Goal: Communication & Community: Answer question/provide support

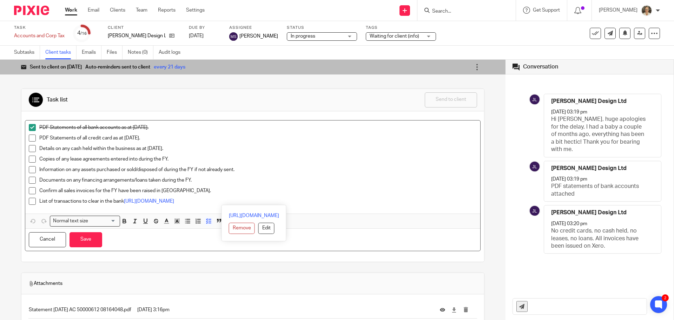
scroll to position [35, 0]
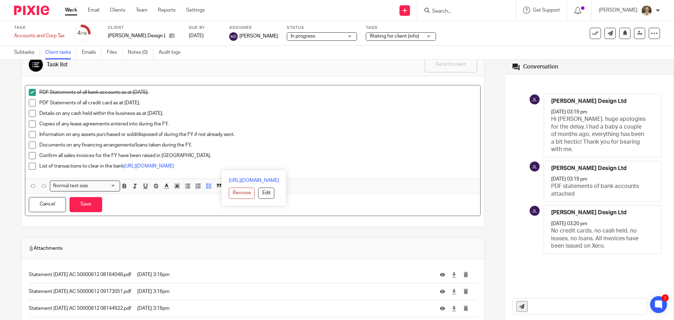
click at [470, 12] on input "Search" at bounding box center [463, 11] width 63 height 6
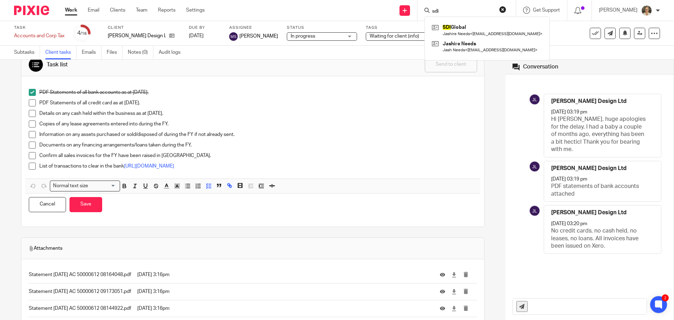
type input "sdi"
click button "submit" at bounding box center [0, 0] width 0 height 0
click at [472, 24] on link at bounding box center [487, 30] width 114 height 16
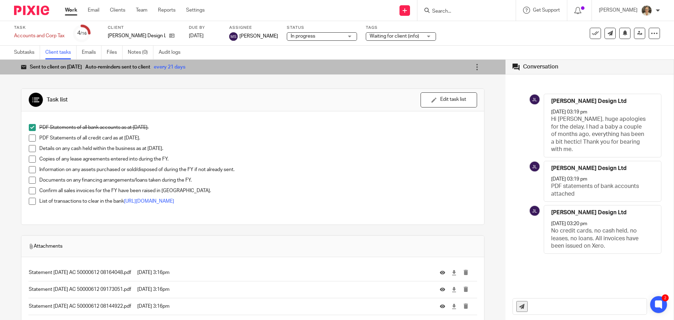
click at [470, 14] on input "Search" at bounding box center [463, 11] width 63 height 6
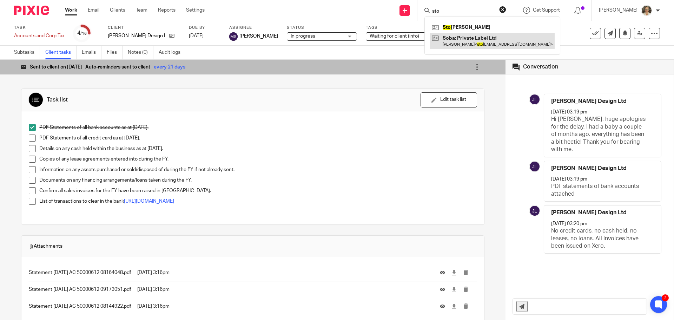
type input "sto"
click at [480, 40] on link at bounding box center [492, 41] width 125 height 16
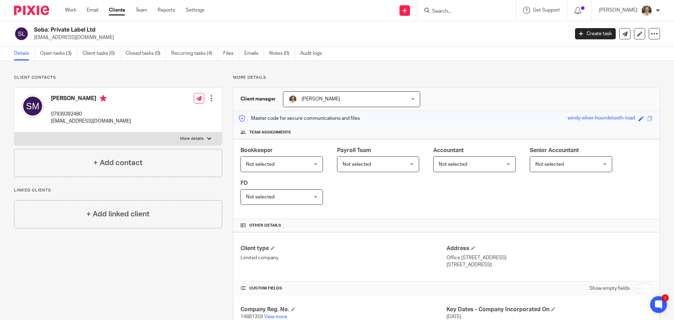
click at [452, 15] on form at bounding box center [469, 10] width 75 height 9
click at [457, 12] on input "Search" at bounding box center [463, 11] width 63 height 6
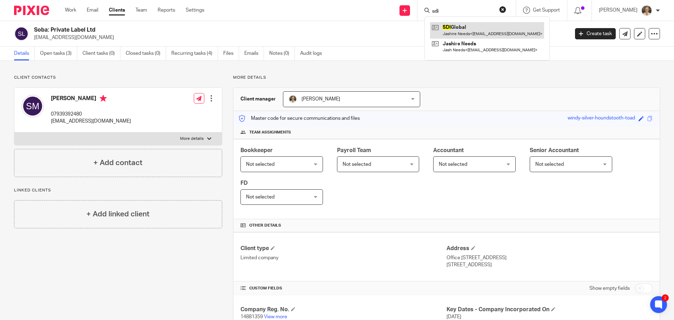
type input "sdi"
click at [477, 36] on link at bounding box center [487, 30] width 114 height 16
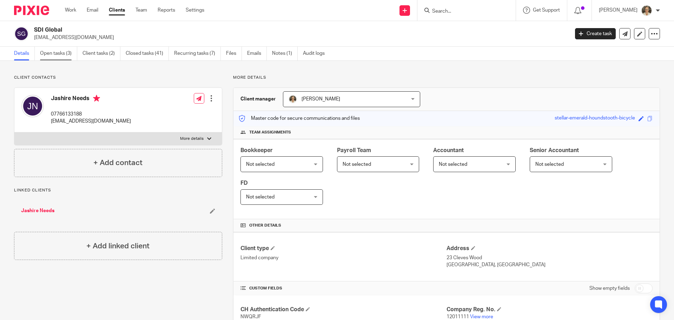
click at [61, 54] on link "Open tasks (3)" at bounding box center [58, 54] width 37 height 14
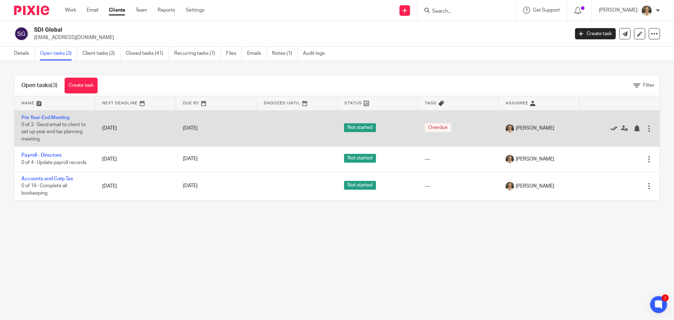
click at [611, 128] on icon at bounding box center [614, 128] width 7 height 7
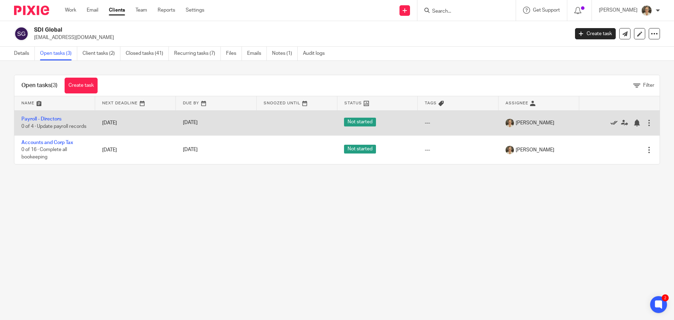
click at [611, 124] on icon at bounding box center [614, 122] width 7 height 7
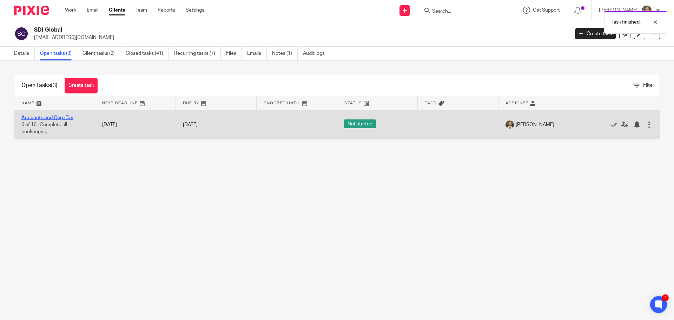
click at [54, 117] on link "Accounts and Corp Tax" at bounding box center [47, 117] width 52 height 5
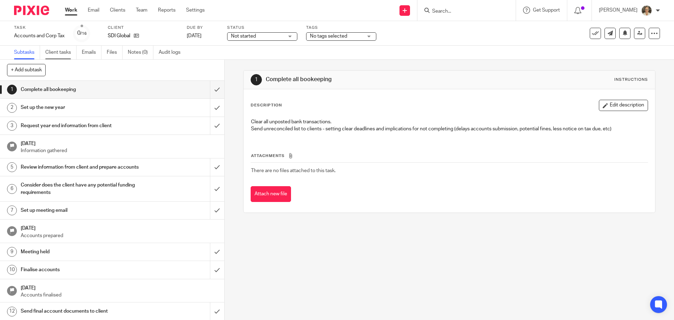
click at [60, 55] on link "Client tasks" at bounding box center [60, 53] width 31 height 14
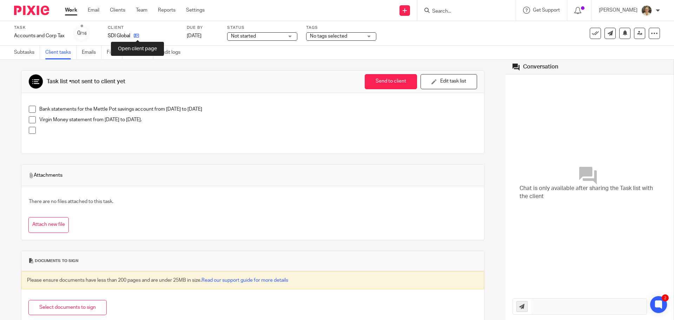
click at [139, 36] on icon at bounding box center [136, 35] width 5 height 5
click at [54, 131] on p at bounding box center [257, 130] width 437 height 7
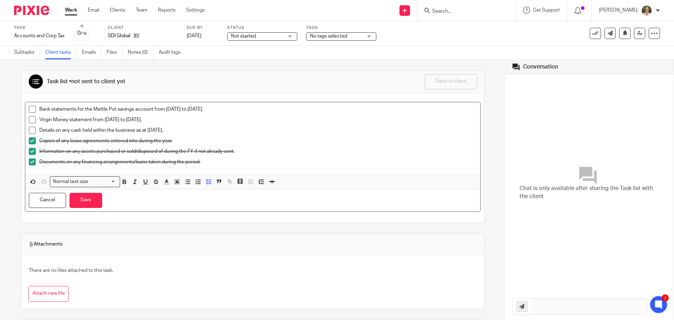
click at [34, 143] on span at bounding box center [32, 140] width 7 height 7
click at [34, 152] on span at bounding box center [32, 151] width 7 height 7
click at [36, 162] on li "Documents on any financing arrangements/loans taken during the period." at bounding box center [253, 163] width 448 height 11
click at [32, 166] on li "Documents on any financing arrangements/loans taken during the period." at bounding box center [253, 163] width 448 height 11
click at [34, 161] on span at bounding box center [32, 161] width 7 height 7
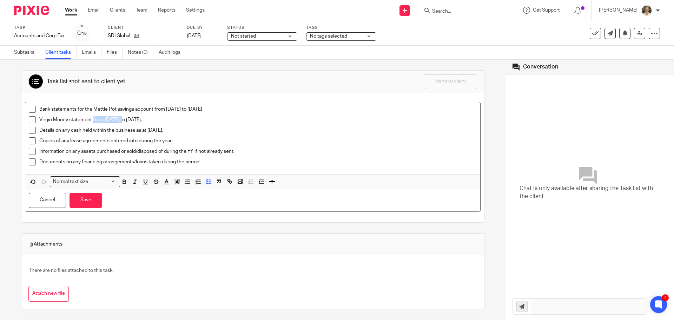
drag, startPoint x: 93, startPoint y: 119, endPoint x: 125, endPoint y: 120, distance: 32.3
click at [125, 120] on p "Virgin Money statement from 27-11-24 to August 2025." at bounding box center [257, 119] width 437 height 7
drag, startPoint x: 196, startPoint y: 131, endPoint x: 40, endPoint y: 132, distance: 156.2
click at [40, 132] on p "Details on any cash held within the business as at 31st August 2024." at bounding box center [257, 130] width 437 height 7
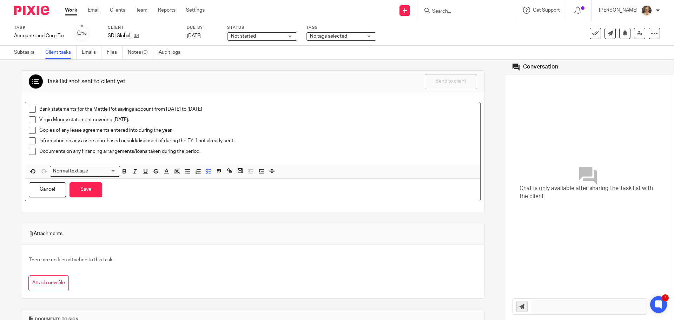
drag, startPoint x: 115, startPoint y: 117, endPoint x: 34, endPoint y: 117, distance: 80.4
click at [34, 117] on li "Virgin Money statement covering 31st August 2025." at bounding box center [253, 121] width 448 height 11
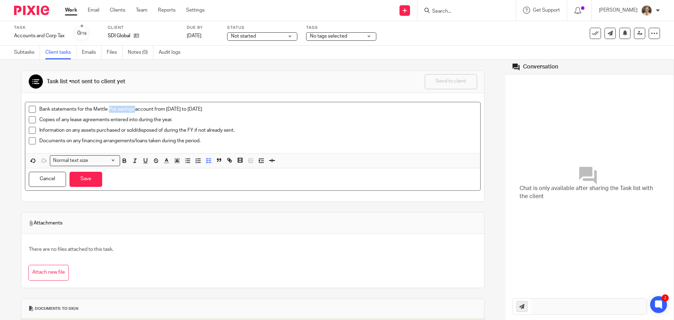
drag, startPoint x: 108, startPoint y: 108, endPoint x: 135, endPoint y: 108, distance: 26.3
click at [135, 108] on p "Bank statements for the Mettle Pot savings account from December to August 2025" at bounding box center [257, 109] width 437 height 7
click at [89, 182] on button "Save" at bounding box center [86, 179] width 33 height 15
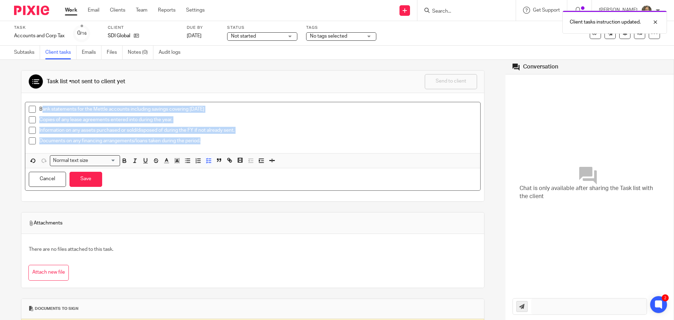
drag, startPoint x: 208, startPoint y: 142, endPoint x: 41, endPoint y: 107, distance: 170.9
click at [41, 107] on ul "Bank statements for the Mettle accounts including savings covering 31st August …" at bounding box center [253, 127] width 448 height 42
click at [84, 177] on button "Save" at bounding box center [86, 179] width 33 height 15
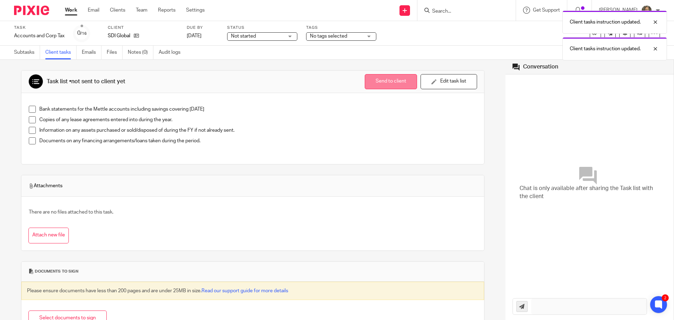
click at [377, 84] on button "Send to client" at bounding box center [391, 81] width 52 height 15
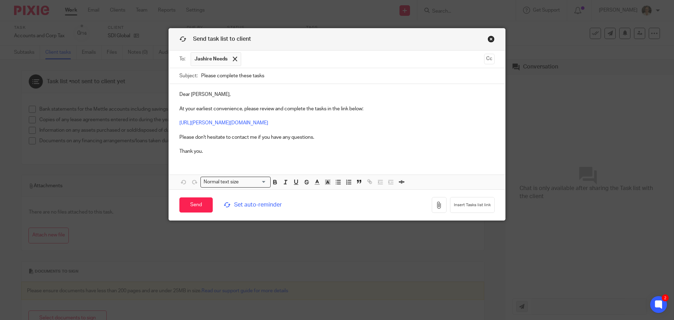
click at [150, 75] on div "Send task list to client To: Jashire Needs Jashire Needs Cc Subject: Please com…" at bounding box center [337, 160] width 674 height 320
paste input "Tasks for year ended 31st August 2024"
drag, startPoint x: 278, startPoint y: 75, endPoint x: 168, endPoint y: 75, distance: 110.6
click at [169, 75] on div "Subject: Tasks for year ended 31st August 2024" at bounding box center [337, 76] width 336 height 16
drag, startPoint x: 219, startPoint y: 74, endPoint x: 242, endPoint y: 76, distance: 22.5
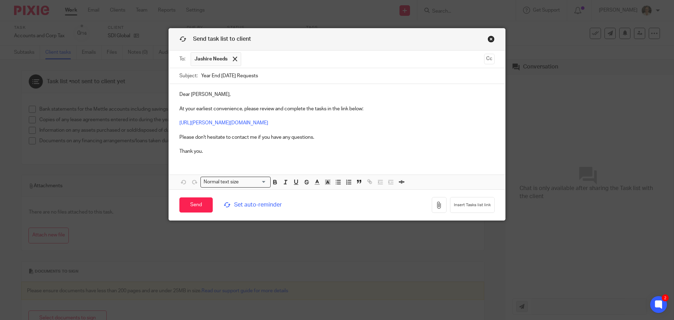
click at [242, 76] on input "Year End April 2025 Requests" at bounding box center [348, 76] width 294 height 16
type input "Year End August 2025 Requests"
drag, startPoint x: 189, startPoint y: 94, endPoint x: 154, endPoint y: 94, distance: 34.1
click at [154, 94] on div "Send task list to client To: Jashire Needs Jashire Needs Cc Subject: Year End A…" at bounding box center [337, 160] width 674 height 320
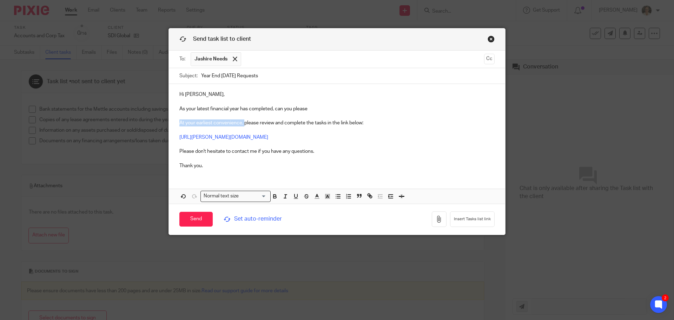
drag, startPoint x: 238, startPoint y: 123, endPoint x: 154, endPoint y: 123, distance: 83.9
click at [154, 123] on div "Send task list to client To: Jashire Needs Jashire Needs Cc Subject: Year End A…" at bounding box center [337, 160] width 674 height 320
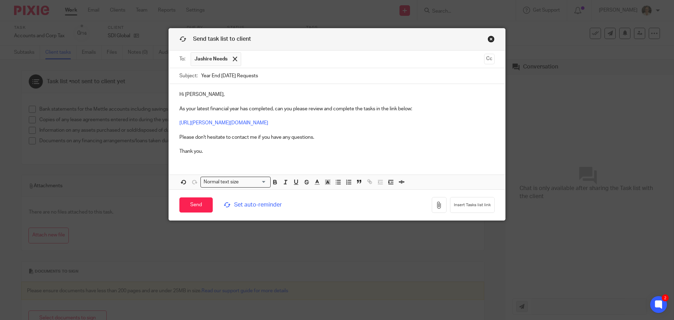
click at [416, 110] on p "As your latest financial year has completed, can you please review and complete…" at bounding box center [336, 130] width 315 height 50
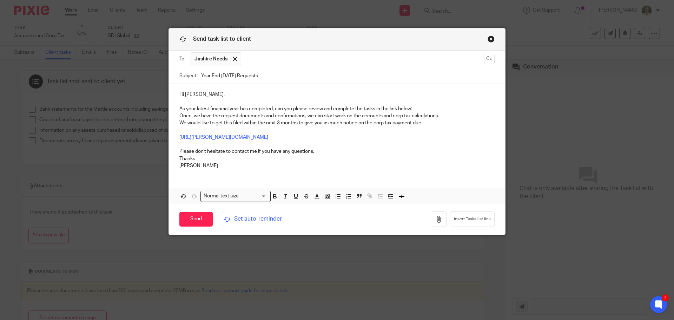
click at [199, 96] on p "Hi Jashire," at bounding box center [336, 94] width 315 height 7
drag, startPoint x: 430, startPoint y: 123, endPoint x: 170, endPoint y: 108, distance: 261.0
click at [170, 108] on div "Hi Jash, As your latest financial year has completed, can you please review and…" at bounding box center [337, 129] width 336 height 91
copy div "As your latest financial year has completed, can you please review and complete…"
click at [244, 218] on span "Set auto-reminder" at bounding box center [272, 219] width 96 height 8
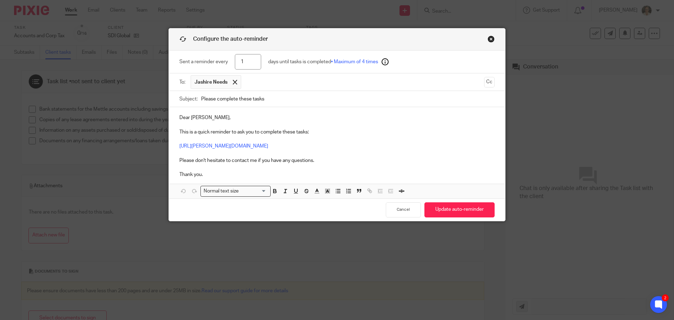
drag, startPoint x: 251, startPoint y: 62, endPoint x: 212, endPoint y: 62, distance: 38.6
click at [212, 62] on div "Sent a reminder every 1 days until tasks is completed • Maximum of 4 times" at bounding box center [336, 62] width 315 height 23
type input "21"
drag, startPoint x: 281, startPoint y: 103, endPoint x: 182, endPoint y: 103, distance: 99.4
click at [182, 103] on div "Subject: Please complete these tasks" at bounding box center [336, 99] width 315 height 16
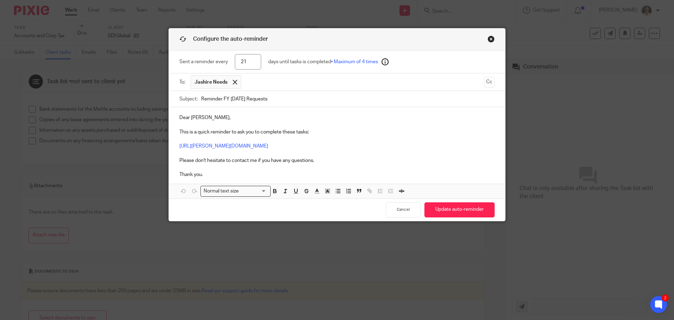
type input "Reminder FY August 2025 Requests"
click at [205, 120] on p "Dear Jashire, This is a quick reminder to ask you to complete these tasks: http…" at bounding box center [336, 146] width 315 height 64
click at [458, 208] on button "Update auto-reminder" at bounding box center [460, 209] width 70 height 15
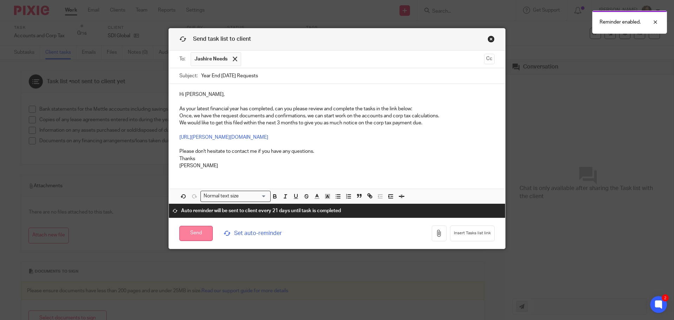
click at [197, 230] on input "Send" at bounding box center [195, 233] width 33 height 15
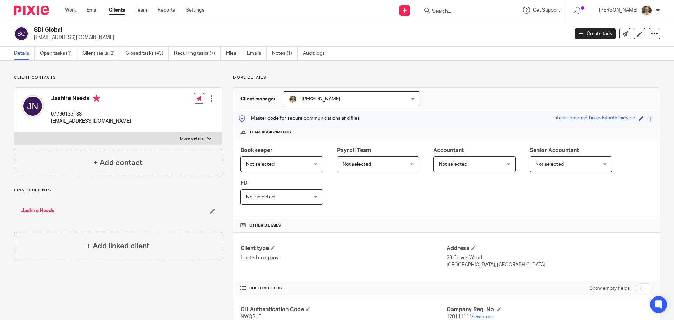
click at [457, 12] on input "Search" at bounding box center [463, 11] width 63 height 6
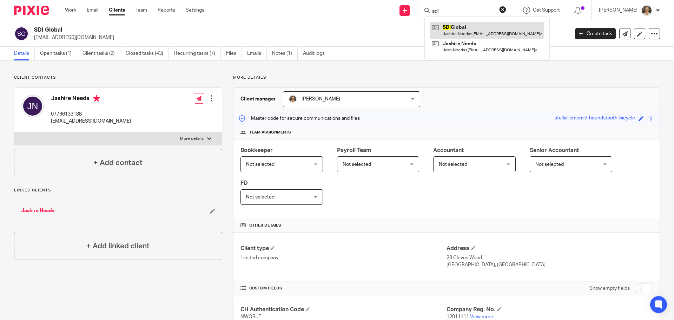
type input "sdi"
click at [462, 27] on link at bounding box center [487, 30] width 114 height 16
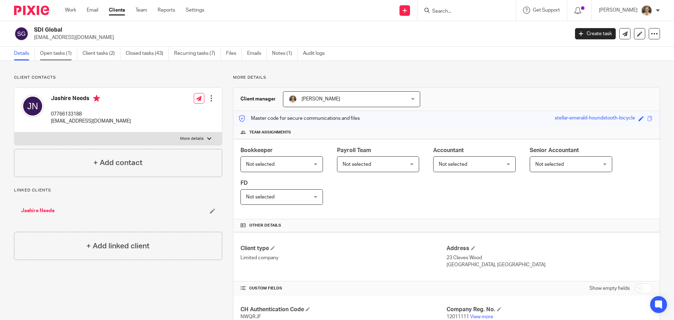
click at [58, 54] on link "Open tasks (1)" at bounding box center [58, 54] width 37 height 14
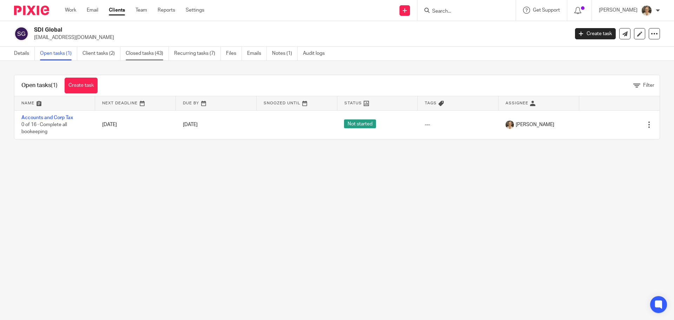
click at [160, 54] on link "Closed tasks (43)" at bounding box center [147, 54] width 43 height 14
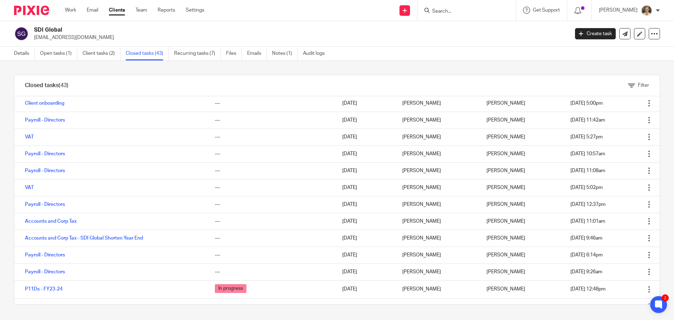
scroll to position [351, 0]
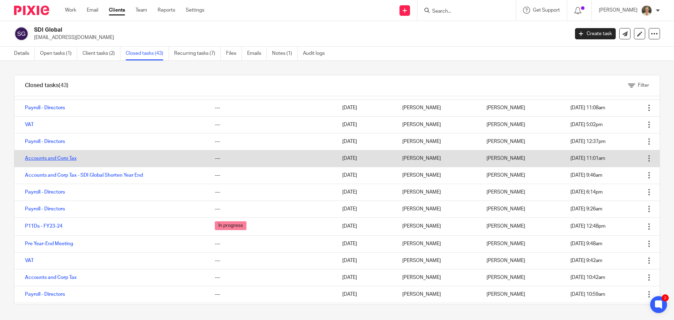
click at [57, 156] on link "Accounts and Corp Tax" at bounding box center [51, 158] width 52 height 5
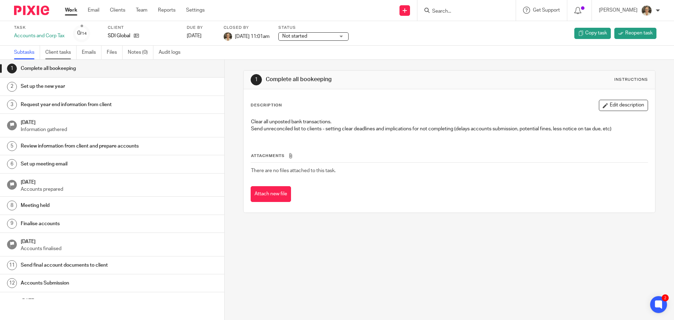
click at [61, 51] on link "Client tasks" at bounding box center [60, 53] width 31 height 14
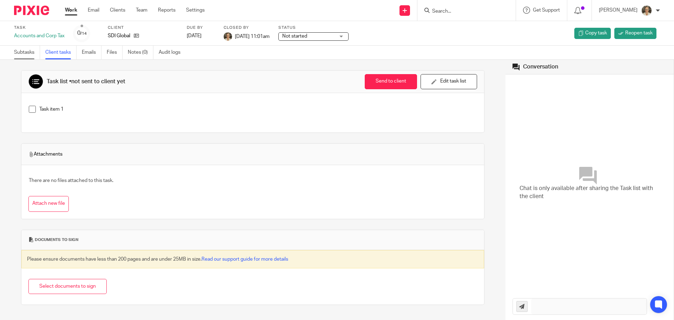
click at [30, 50] on link "Subtasks" at bounding box center [27, 53] width 26 height 14
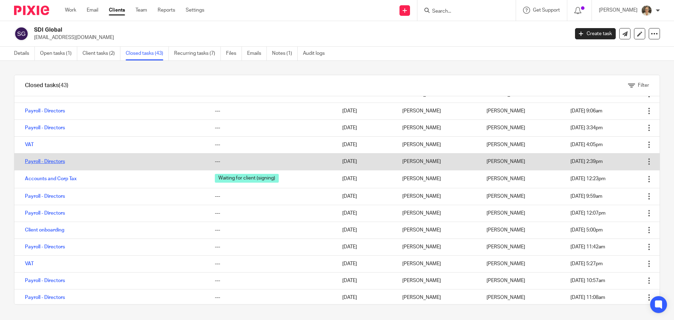
scroll to position [176, 0]
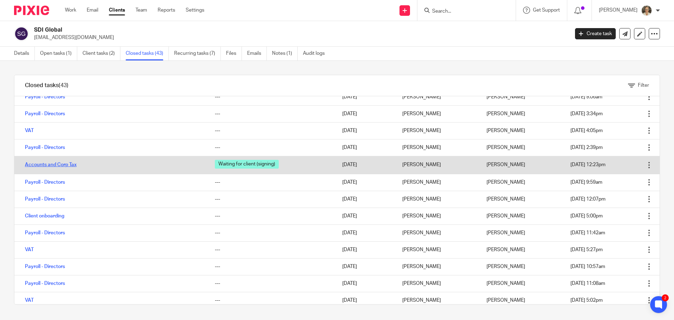
click at [60, 163] on link "Accounts and Corp Tax" at bounding box center [51, 164] width 52 height 5
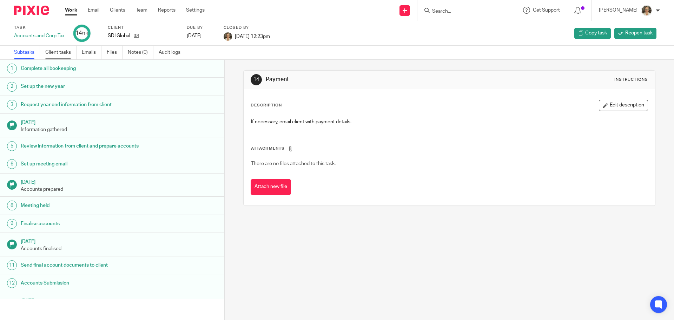
click at [68, 54] on link "Client tasks" at bounding box center [60, 53] width 31 height 14
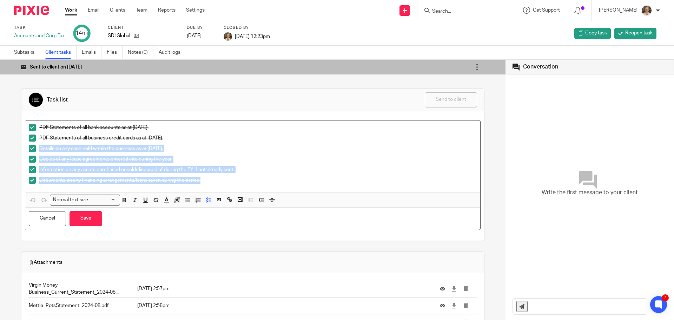
drag, startPoint x: 219, startPoint y: 180, endPoint x: 40, endPoint y: 151, distance: 181.4
click at [40, 151] on ul "PDF Statements of all business credit cards as at [DATE]. Details on any cash h…" at bounding box center [253, 160] width 448 height 53
copy ul "Details on any cash held within the business as at [DATE]. Copies of any lease …"
click at [84, 51] on link "Emails" at bounding box center [92, 53] width 20 height 14
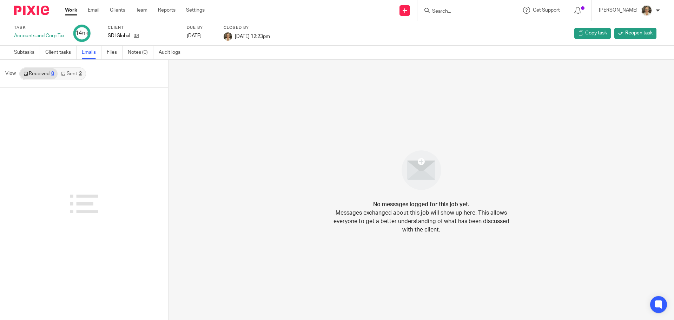
click at [70, 74] on link "Sent 2" at bounding box center [71, 73] width 27 height 11
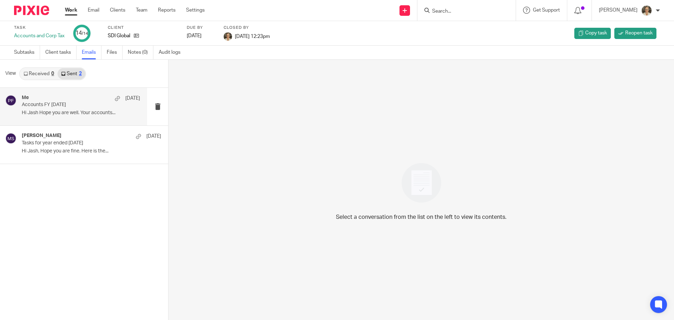
click at [74, 110] on div "Me [DATE] Accounts FY [DATE] Hi Jash Hope you are well. Your accounts..." at bounding box center [81, 107] width 118 height 24
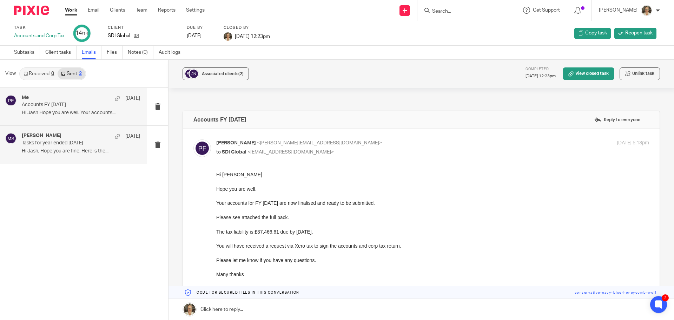
click at [72, 140] on p "Tasks for year ended [DATE]" at bounding box center [69, 143] width 95 height 6
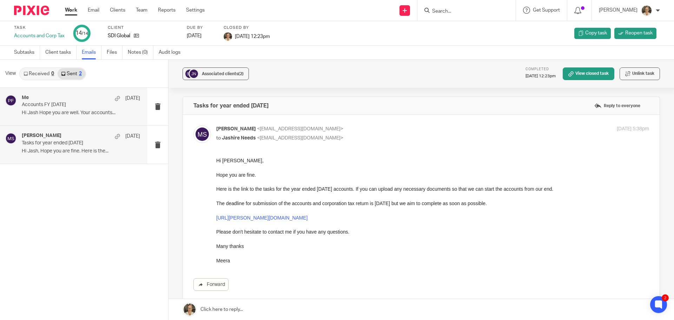
click at [70, 111] on p "Hi Jash Hope you are well. Your accounts..." at bounding box center [81, 113] width 118 height 6
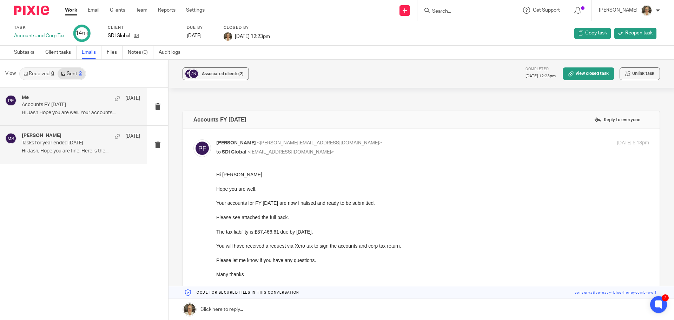
click at [70, 145] on p "Tasks for year ended [DATE]" at bounding box center [69, 143] width 95 height 6
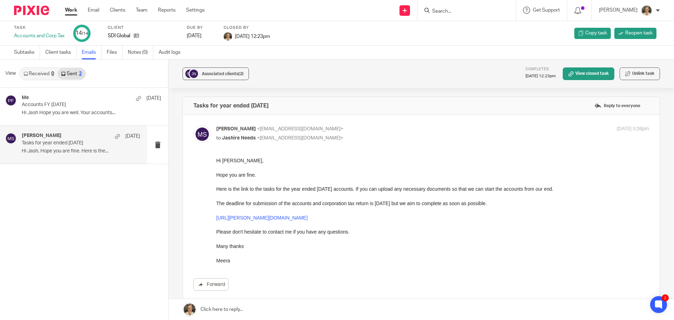
drag, startPoint x: 192, startPoint y: 104, endPoint x: 301, endPoint y: 106, distance: 109.2
click at [301, 106] on div "Tasks for year ended 31st August 2024 Reply to everyone" at bounding box center [421, 106] width 477 height 18
copy h4 "Tasks for year ended 31st August 2024"
click at [469, 11] on input "Search" at bounding box center [463, 11] width 63 height 6
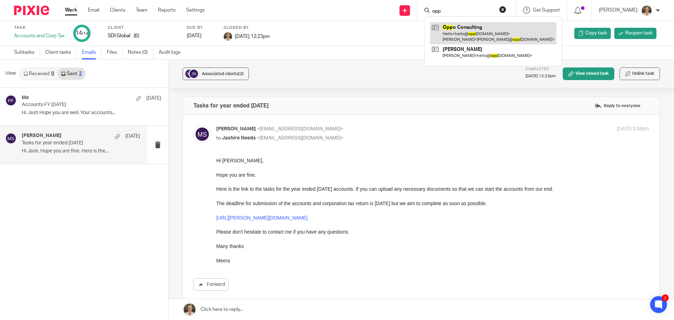
type input "opp"
click at [466, 28] on link at bounding box center [493, 33] width 126 height 22
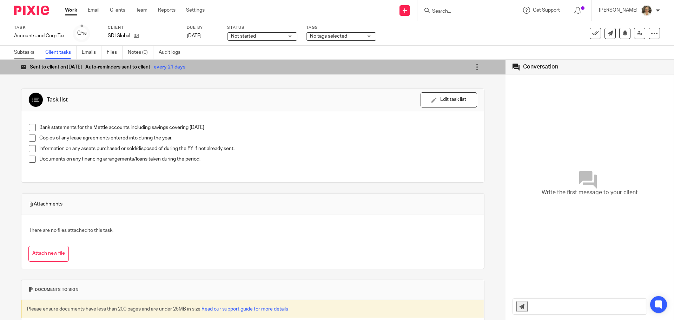
click at [30, 49] on link "Subtasks" at bounding box center [27, 53] width 26 height 14
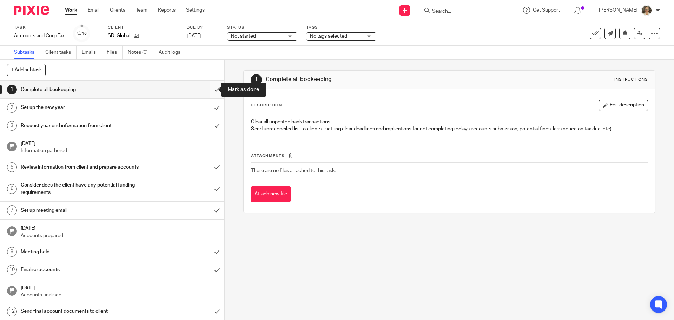
click at [206, 90] on input "submit" at bounding box center [112, 90] width 224 height 18
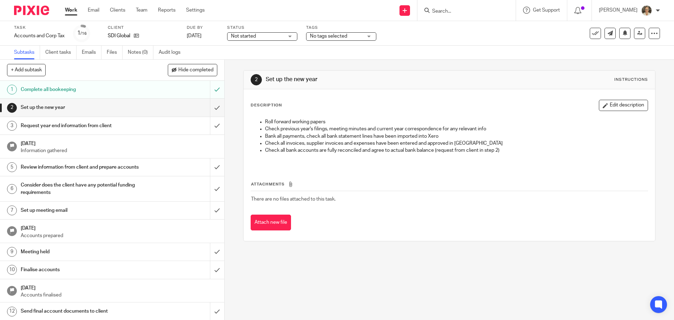
click at [210, 109] on input "submit" at bounding box center [112, 108] width 224 height 18
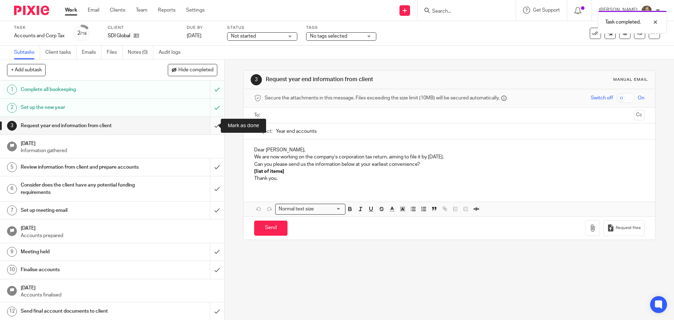
click at [209, 129] on input "submit" at bounding box center [112, 126] width 224 height 18
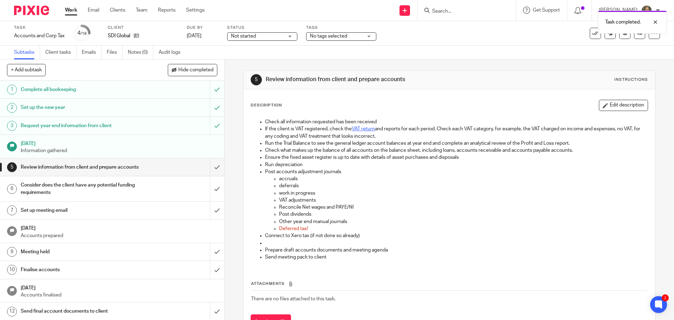
click at [351, 33] on div "Task completed." at bounding box center [502, 20] width 330 height 27
click at [344, 39] on span "No tags selected" at bounding box center [336, 36] width 53 height 7
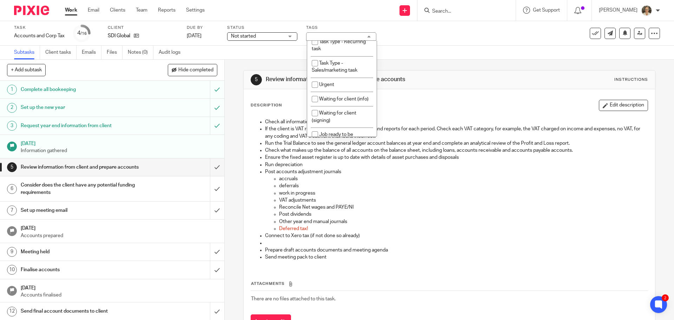
scroll to position [240, 0]
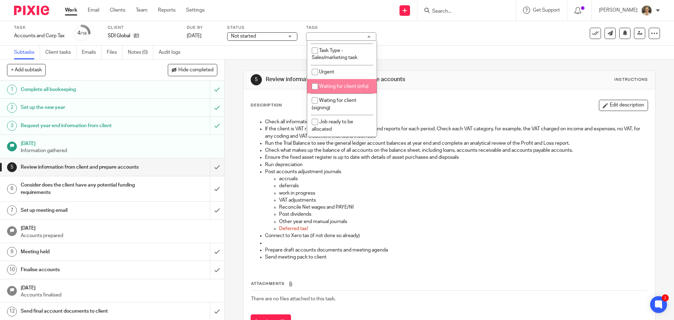
click at [334, 85] on li "Waiting for client (info)" at bounding box center [342, 86] width 70 height 14
checkbox input "true"
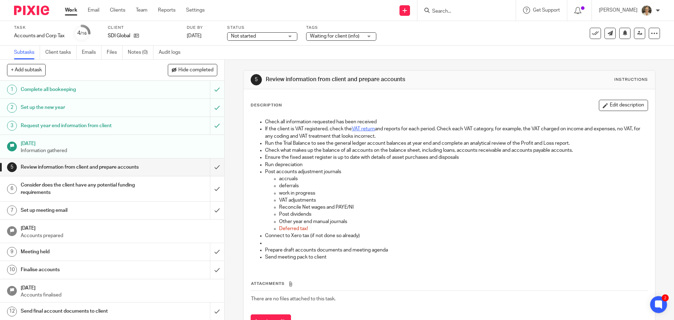
click at [448, 121] on p "Check all information requested has been received" at bounding box center [456, 121] width 382 height 7
click at [468, 13] on input "Search" at bounding box center [463, 11] width 63 height 6
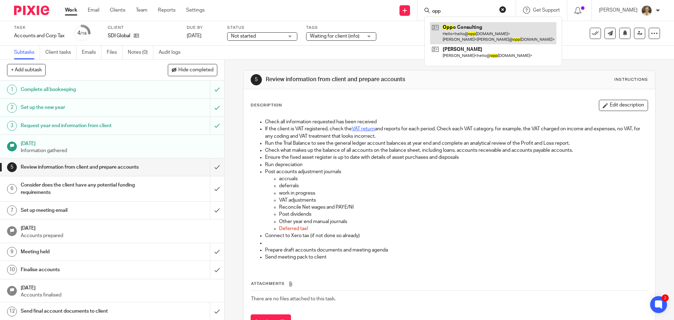
type input "opp"
click at [469, 31] on link at bounding box center [493, 33] width 126 height 22
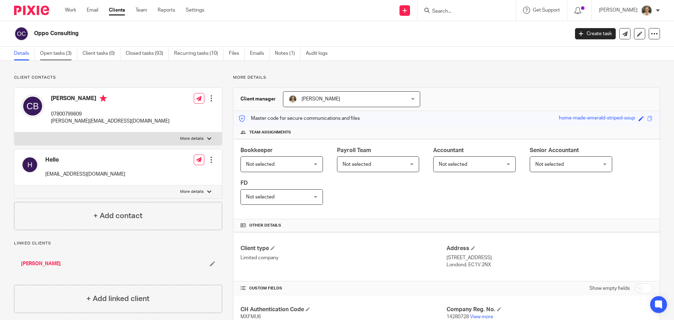
click at [59, 52] on link "Open tasks (3)" at bounding box center [58, 54] width 37 height 14
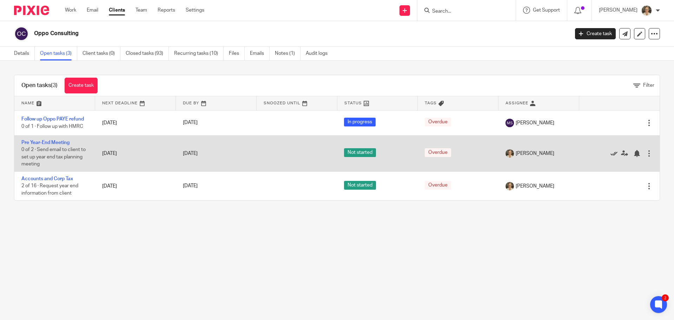
click at [611, 152] on icon at bounding box center [614, 153] width 7 height 7
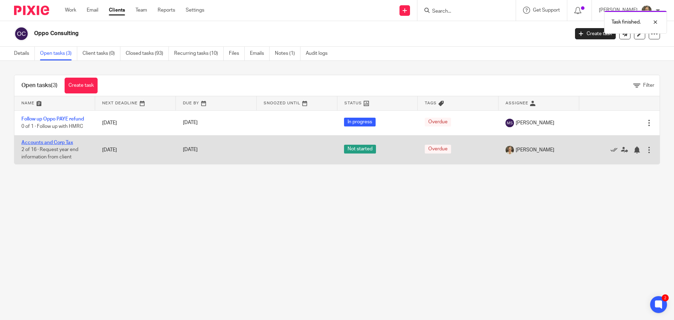
click at [52, 144] on link "Accounts and Corp Tax" at bounding box center [47, 142] width 52 height 5
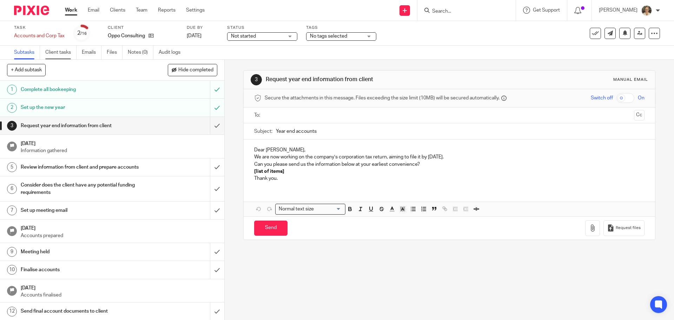
click at [60, 51] on link "Client tasks" at bounding box center [60, 53] width 31 height 14
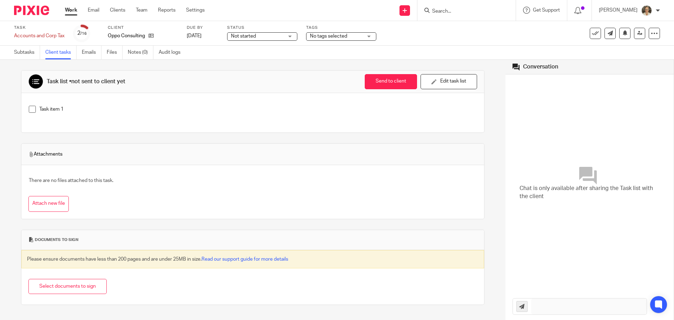
click at [39, 108] on p "Task item 1" at bounding box center [257, 109] width 437 height 7
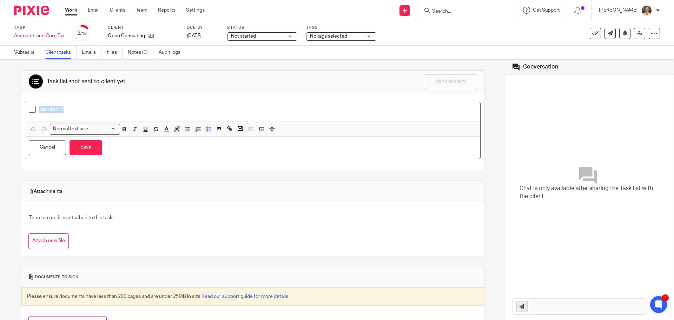
drag, startPoint x: 39, startPoint y: 108, endPoint x: 104, endPoint y: 117, distance: 64.8
click at [104, 117] on div "Task item 1" at bounding box center [252, 111] width 455 height 19
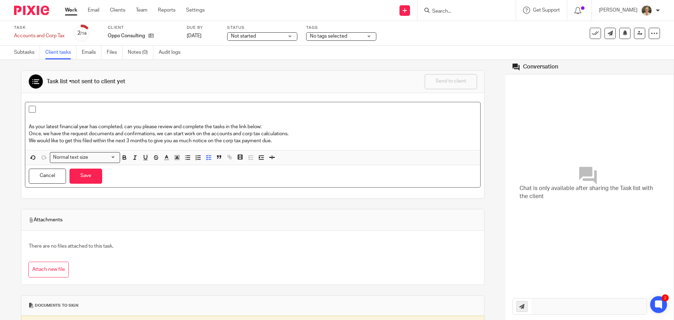
click at [51, 110] on p at bounding box center [257, 109] width 437 height 7
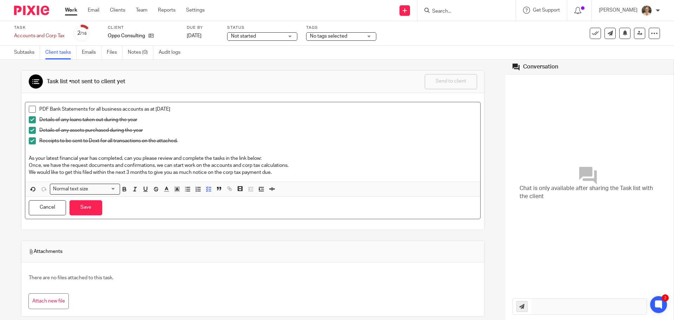
click at [31, 121] on span at bounding box center [32, 119] width 7 height 7
click at [34, 128] on span at bounding box center [32, 130] width 7 height 7
click at [35, 141] on li "Receipts to be sent to Dext for all transactions on the attached." at bounding box center [253, 142] width 448 height 11
click at [32, 141] on span at bounding box center [32, 140] width 7 height 7
click at [192, 112] on p "PDF Bank Statements for all business accounts as at [DATE]" at bounding box center [257, 109] width 437 height 7
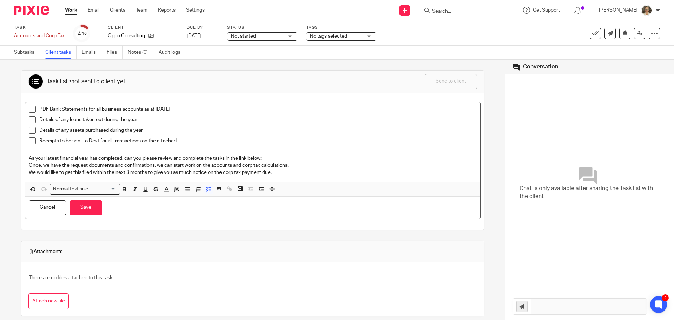
click at [194, 139] on p "Receipts to be sent to Dext for all transactions on the attached." at bounding box center [257, 140] width 437 height 7
click at [98, 141] on p "Receipts to be sent to Dext for all transactions on the attached." at bounding box center [257, 140] width 437 height 7
drag, startPoint x: 162, startPoint y: 139, endPoint x: 187, endPoint y: 140, distance: 25.3
click at [187, 140] on p "Receipts to be sent to Apron for all transactions on the attached." at bounding box center [257, 140] width 437 height 7
click at [90, 207] on button "Save" at bounding box center [86, 207] width 33 height 15
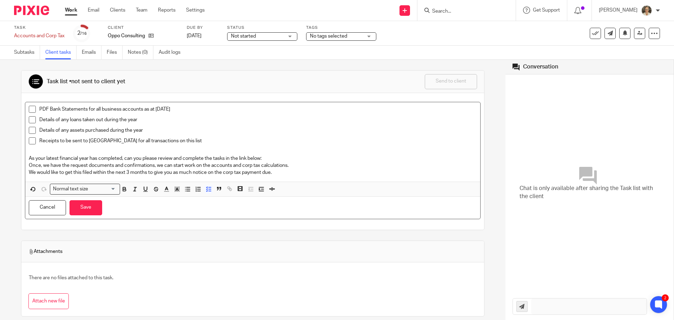
click at [40, 139] on p "Receipts to be sent to Apron for all transactions on this list" at bounding box center [257, 140] width 437 height 7
drag, startPoint x: 27, startPoint y: 157, endPoint x: 296, endPoint y: 172, distance: 269.4
click at [296, 172] on div "PDF Bank Statements for all business accounts as at 31st Aug 2025 Details of an…" at bounding box center [252, 141] width 455 height 79
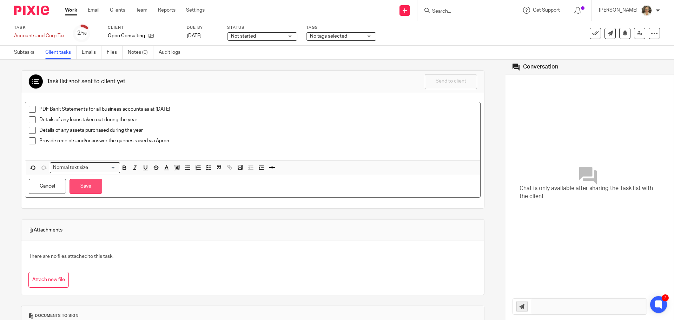
click at [91, 187] on button "Save" at bounding box center [86, 186] width 33 height 15
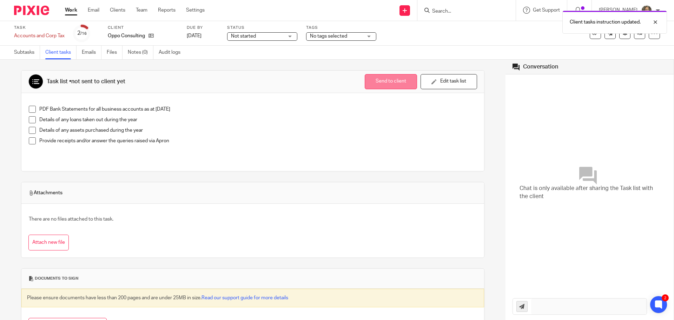
click at [379, 80] on button "Send to client" at bounding box center [391, 81] width 52 height 15
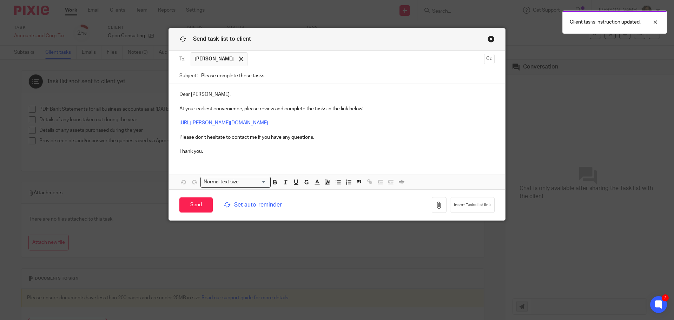
drag, startPoint x: 281, startPoint y: 77, endPoint x: 164, endPoint y: 73, distance: 117.7
click at [169, 73] on div "Subject: Please complete these tasks" at bounding box center [337, 76] width 336 height 16
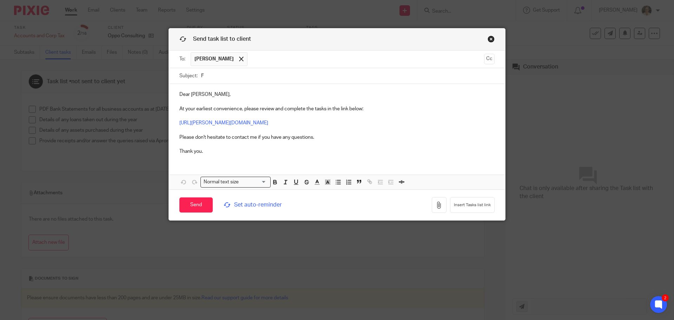
type input "FY 31st May 2025 Year End Requests"
drag, startPoint x: 183, startPoint y: 95, endPoint x: 160, endPoint y: 95, distance: 22.1
click at [160, 95] on div "Send task list to client To: Charlie Black Charlie Black Cc Subject: FY 31st Ma…" at bounding box center [337, 160] width 674 height 320
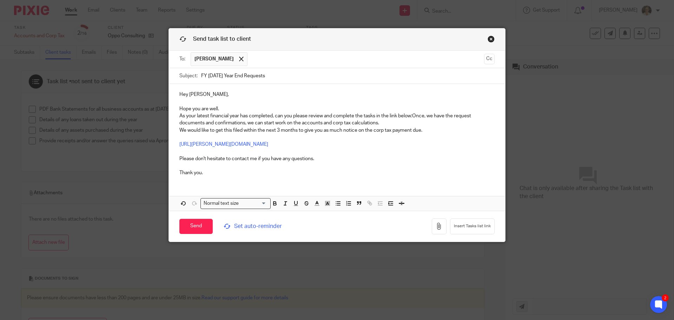
click at [257, 108] on p "Hope you are well. As your latest financial year has completed, can you please …" at bounding box center [336, 115] width 315 height 21
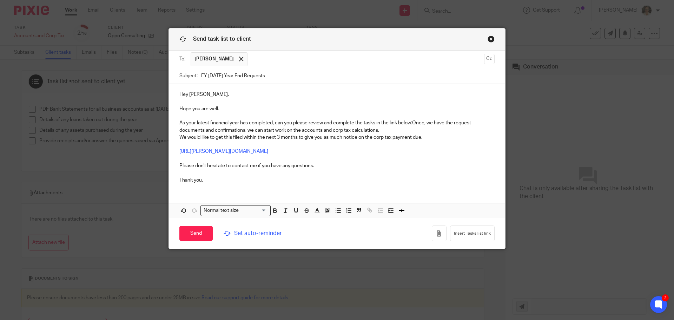
drag, startPoint x: 412, startPoint y: 120, endPoint x: 432, endPoint y: 117, distance: 20.7
click at [412, 120] on p "As your latest financial year has completed, can you please review and complete…" at bounding box center [336, 122] width 315 height 21
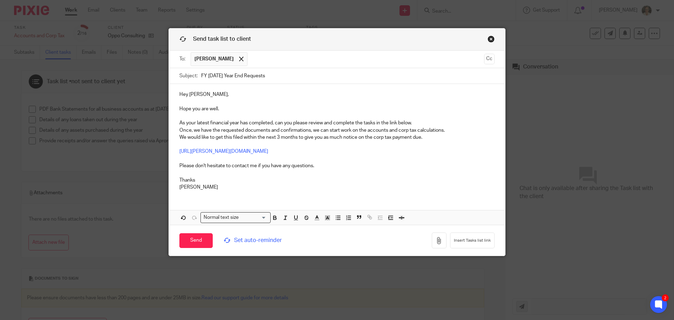
click at [252, 239] on span "Set auto-reminder" at bounding box center [272, 240] width 96 height 8
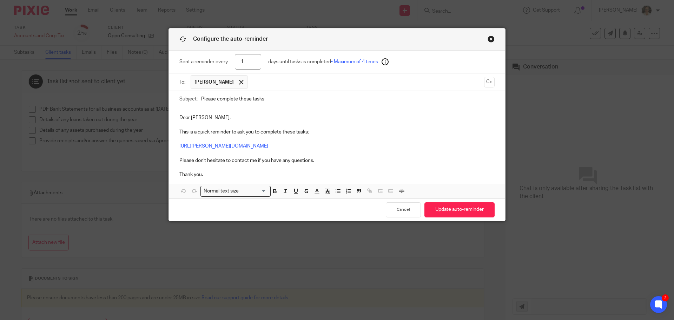
drag, startPoint x: 249, startPoint y: 64, endPoint x: 211, endPoint y: 62, distance: 37.9
click at [211, 62] on div "Sent a reminder every 1 days until tasks is completed • Maximum of 4 times" at bounding box center [336, 62] width 315 height 23
type input "21"
drag, startPoint x: 275, startPoint y: 102, endPoint x: 175, endPoint y: 105, distance: 100.8
click at [175, 105] on div "Subject: Please complete these tasks" at bounding box center [337, 99] width 336 height 16
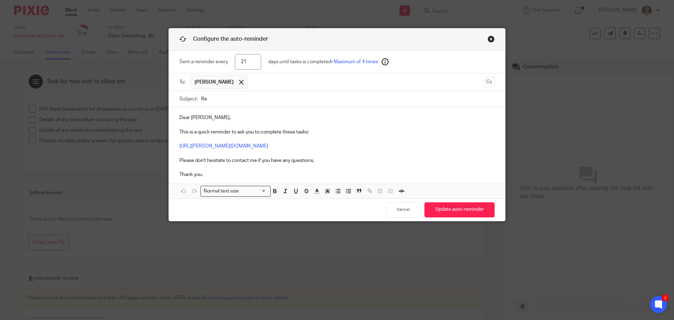
type input "Reminder FY August 2025 Requests"
click at [191, 118] on p "Dear Charlie, This is a quick reminder to ask you to complete these tasks: http…" at bounding box center [336, 146] width 315 height 64
drag, startPoint x: 187, startPoint y: 117, endPoint x: 145, endPoint y: 119, distance: 41.8
click at [145, 119] on div "Configure the auto-reminder Sent a reminder every 21 days until tasks is comple…" at bounding box center [337, 160] width 674 height 320
click at [459, 212] on button "Update auto-reminder" at bounding box center [460, 209] width 70 height 15
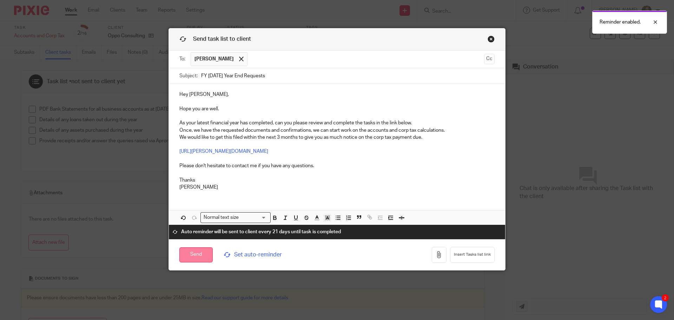
click at [199, 257] on input "Send" at bounding box center [195, 254] width 33 height 15
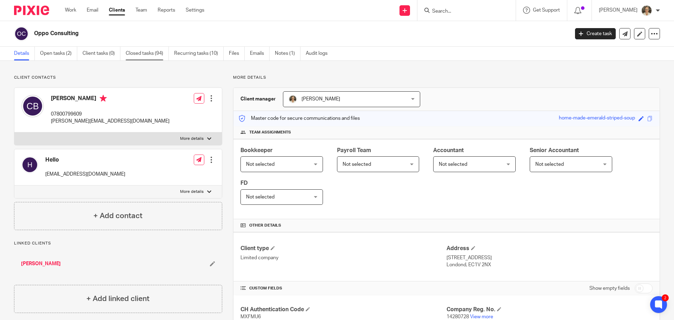
click at [139, 52] on link "Closed tasks (94)" at bounding box center [147, 54] width 43 height 14
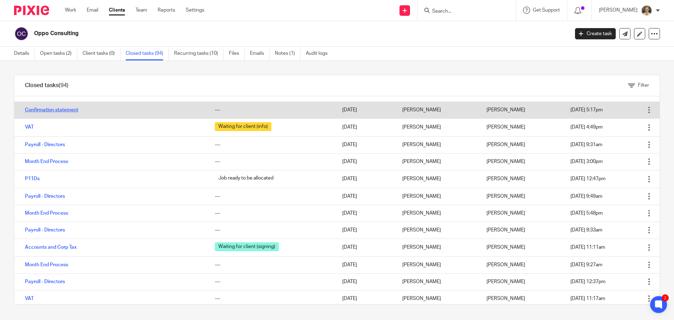
scroll to position [105, 0]
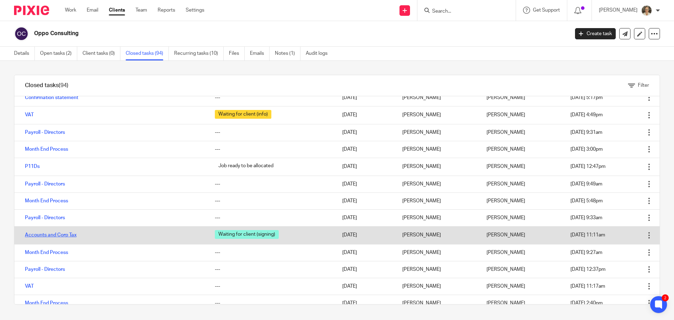
click at [61, 235] on link "Accounts and Corp Tax" at bounding box center [51, 234] width 52 height 5
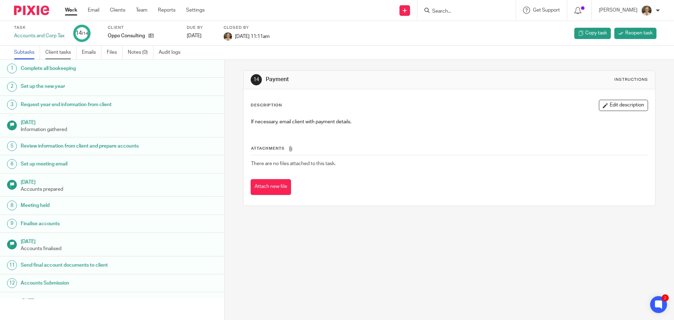
click at [60, 55] on link "Client tasks" at bounding box center [60, 53] width 31 height 14
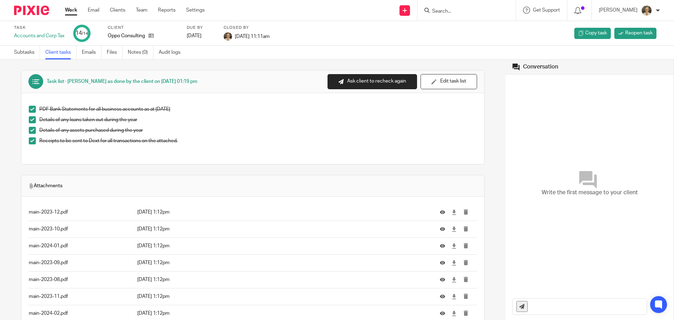
click at [192, 145] on div "Receipts to be sent to Dext for all transactions on the attached." at bounding box center [257, 142] width 437 height 11
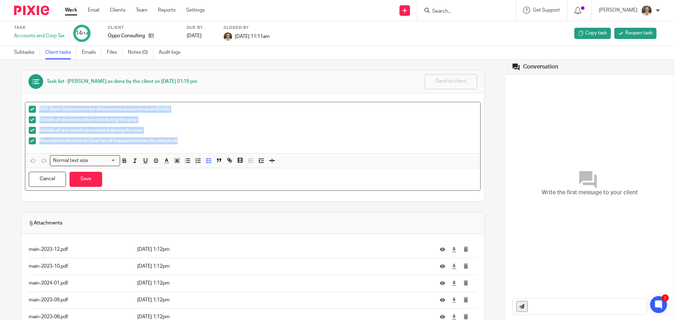
drag, startPoint x: 190, startPoint y: 143, endPoint x: 38, endPoint y: 110, distance: 155.9
click at [38, 110] on ul "PDF Bank Statements for all business accounts as at [DATE] Details of any loans…" at bounding box center [253, 127] width 448 height 42
copy ul "PDF Bank Statements for all business accounts as at [DATE] Details of any loans…"
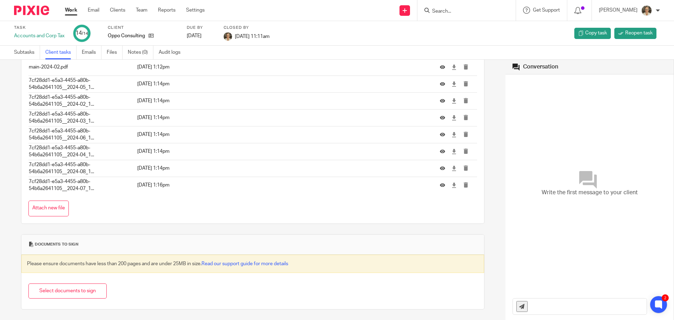
scroll to position [143, 0]
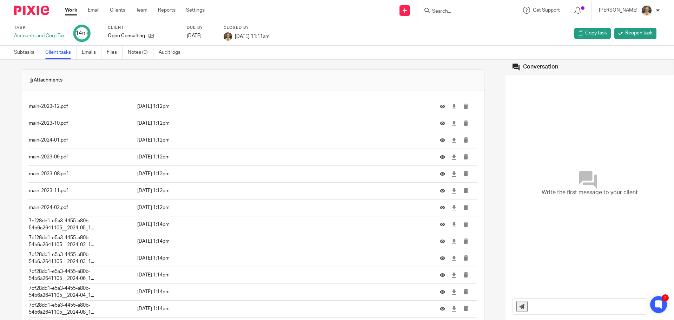
click at [460, 12] on input "Search" at bounding box center [463, 11] width 63 height 6
click at [459, 12] on input "Search" at bounding box center [463, 11] width 63 height 6
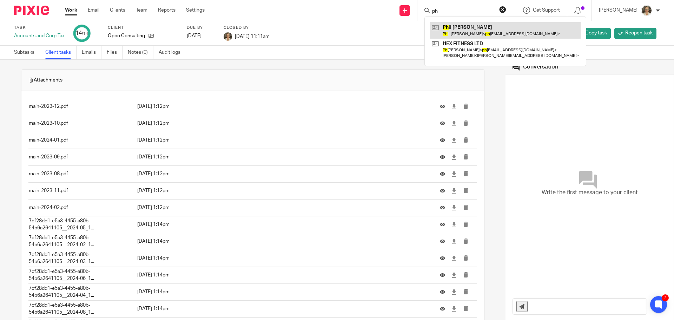
type input "ph"
click at [476, 28] on link at bounding box center [505, 30] width 151 height 16
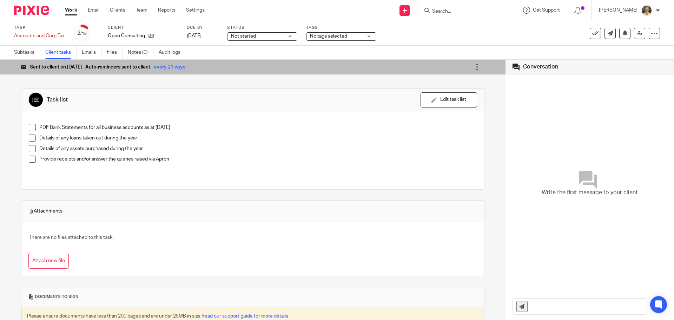
click at [328, 34] on span "No tags selected" at bounding box center [328, 36] width 37 height 5
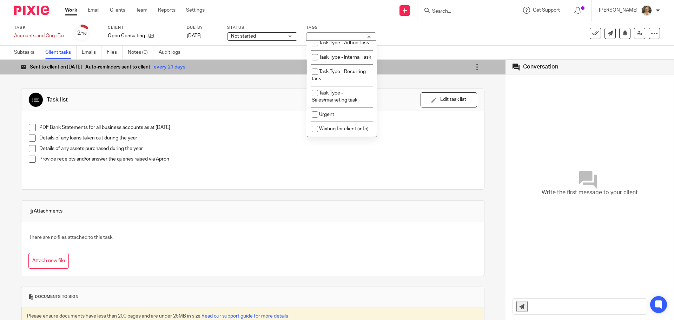
scroll to position [240, 0]
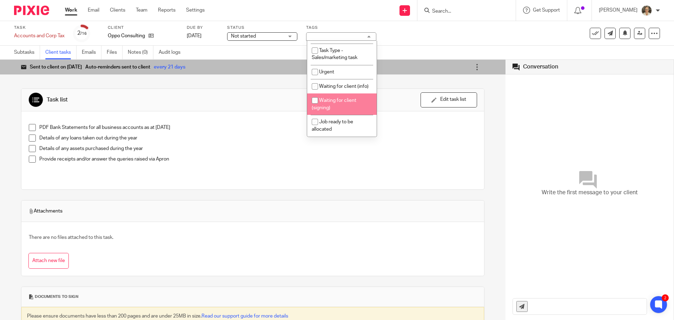
drag, startPoint x: 342, startPoint y: 107, endPoint x: 343, endPoint y: 100, distance: 7.7
click at [343, 100] on li "Waiting for client (signing)" at bounding box center [342, 103] width 70 height 21
checkbox input "true"
click at [342, 84] on span "Waiting for client (info)" at bounding box center [344, 86] width 50 height 5
checkbox input "true"
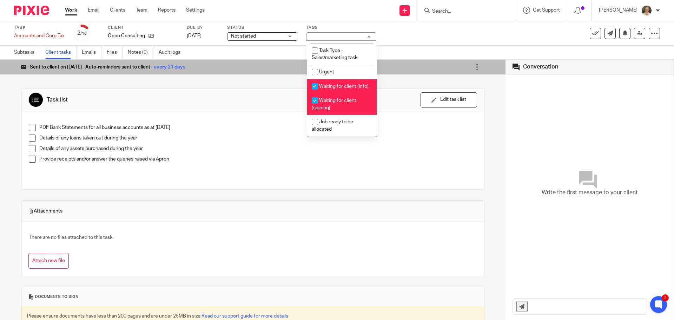
click at [316, 106] on input "checkbox" at bounding box center [314, 100] width 13 height 13
checkbox input "false"
click at [250, 127] on p "PDF Bank Statements for all business accounts as at 31st Aug 2025" at bounding box center [257, 127] width 437 height 7
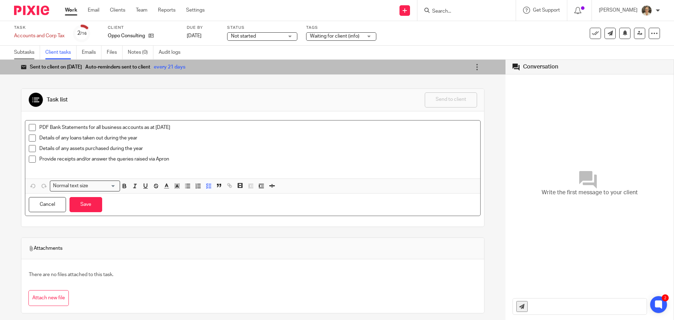
click at [28, 52] on link "Subtasks" at bounding box center [27, 53] width 26 height 14
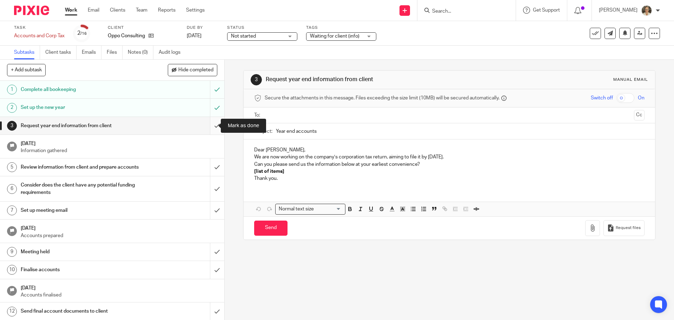
click at [209, 127] on input "submit" at bounding box center [112, 126] width 224 height 18
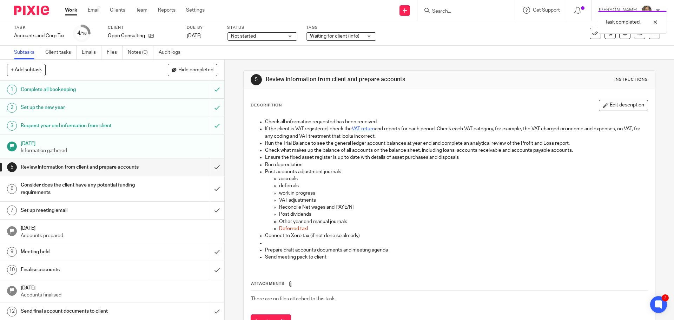
click at [453, 14] on div "Task completed." at bounding box center [502, 20] width 330 height 27
click at [455, 12] on div "Task completed." at bounding box center [502, 20] width 330 height 27
click at [443, 9] on div "Task completed." at bounding box center [502, 20] width 330 height 27
click at [473, 14] on div "Task completed." at bounding box center [502, 20] width 330 height 27
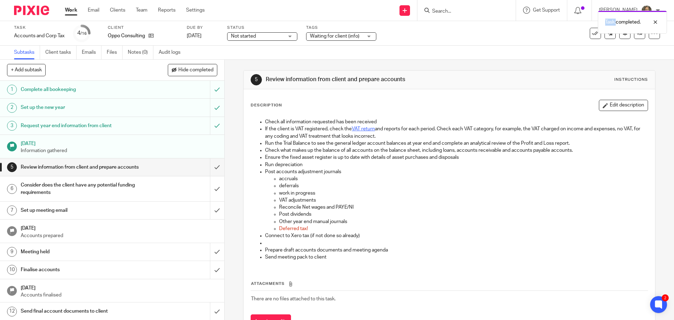
click at [473, 14] on div "Task completed." at bounding box center [502, 20] width 330 height 27
click at [651, 22] on div at bounding box center [650, 22] width 19 height 8
click at [657, 23] on p "Task completed." at bounding box center [657, 22] width 35 height 7
click at [467, 12] on input "Search" at bounding box center [463, 11] width 63 height 6
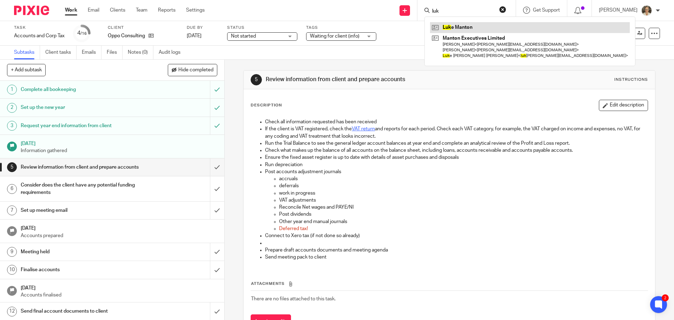
type input "luk"
click at [466, 28] on link at bounding box center [530, 27] width 200 height 11
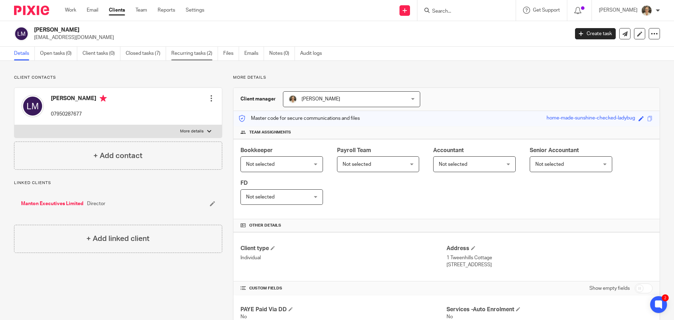
click at [189, 54] on link "Recurring tasks (2)" at bounding box center [194, 54] width 47 height 14
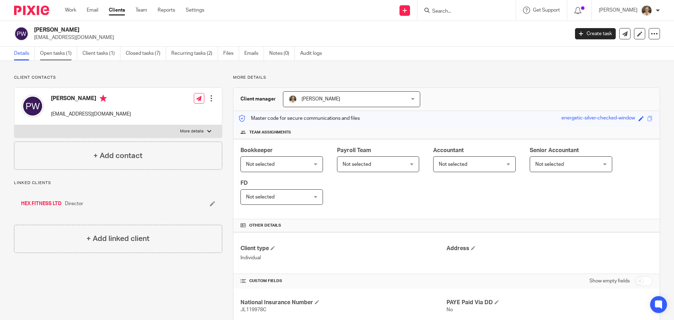
click at [51, 52] on link "Open tasks (1)" at bounding box center [58, 54] width 37 height 14
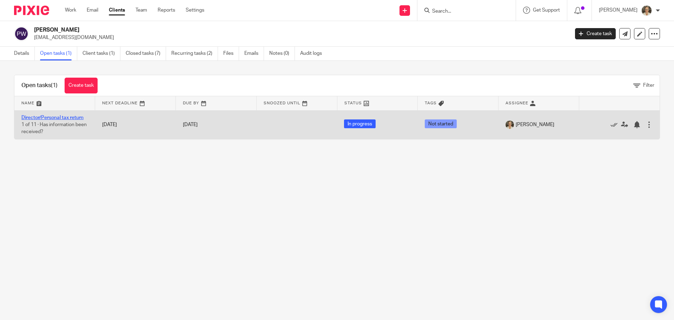
click at [57, 117] on link "Director/Personal tax return" at bounding box center [52, 117] width 62 height 5
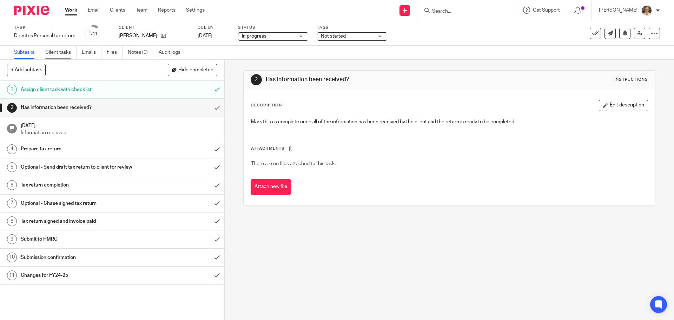
click at [57, 51] on link "Client tasks" at bounding box center [60, 53] width 31 height 14
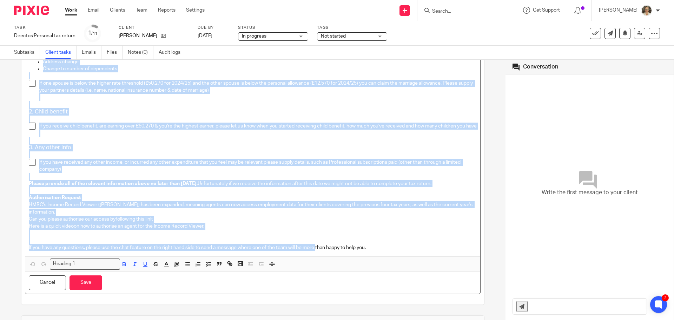
scroll to position [1189, 0]
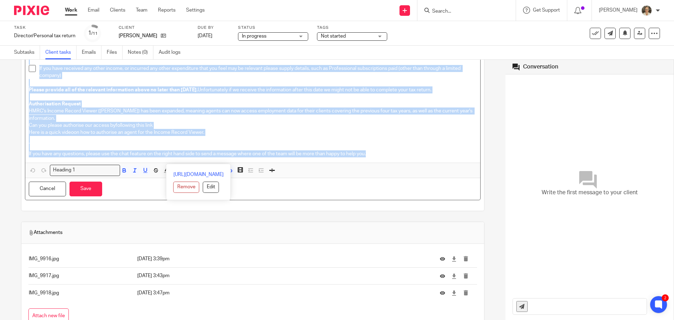
drag, startPoint x: 27, startPoint y: 113, endPoint x: 381, endPoint y: 167, distance: 358.7
copy div "Lor ipsumd sitametco 91/43 Adi eli sed doei tempo 4in Utlab 8224. Et dolor ma a…"
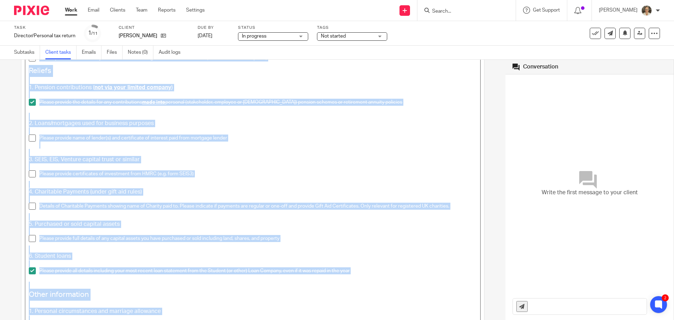
scroll to position [521, 0]
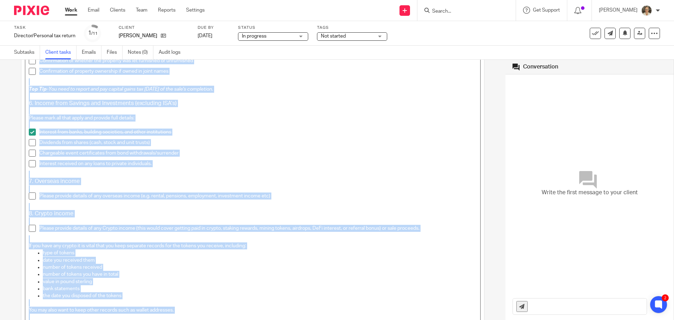
click at [328, 113] on p at bounding box center [253, 110] width 448 height 7
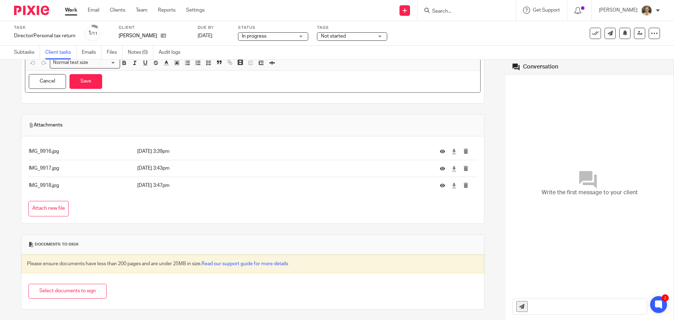
scroll to position [1303, 0]
click at [452, 150] on icon at bounding box center [454, 151] width 5 height 5
click at [452, 166] on icon at bounding box center [454, 168] width 5 height 5
click at [452, 184] on icon at bounding box center [454, 185] width 5 height 5
click at [452, 152] on icon at bounding box center [454, 151] width 5 height 5
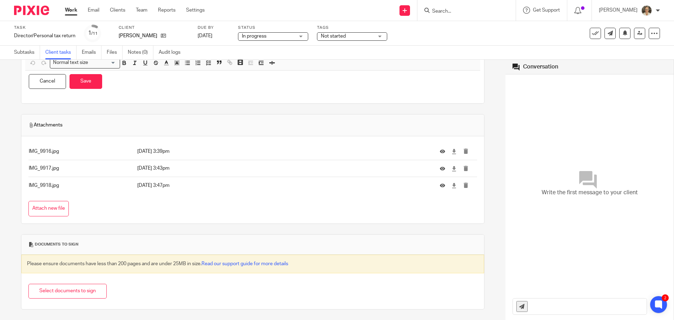
click at [339, 36] on span "Not started" at bounding box center [333, 36] width 25 height 5
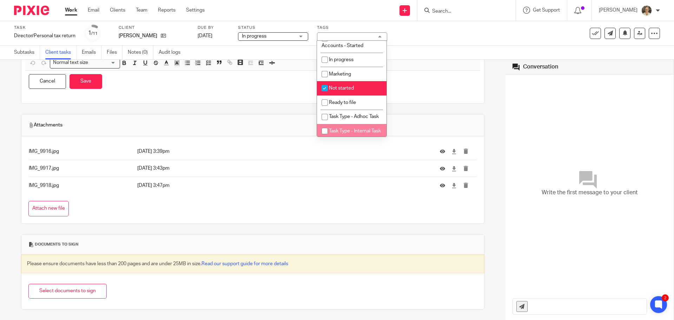
scroll to position [100, 0]
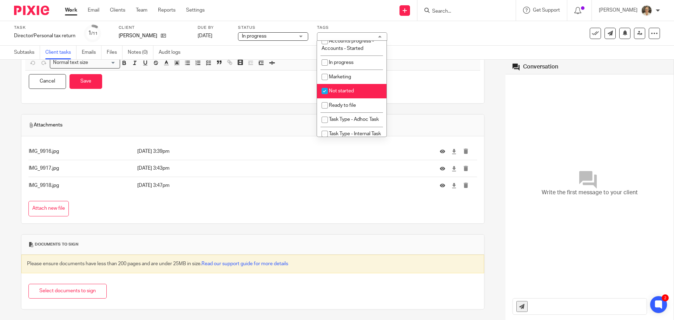
click at [346, 88] on li "Not started" at bounding box center [352, 91] width 70 height 14
checkbox input "false"
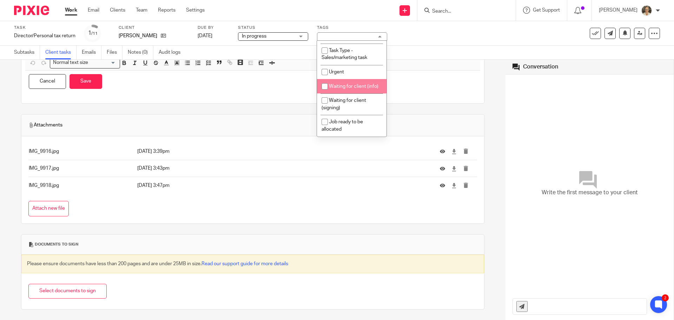
click at [343, 83] on li "Waiting for client (info)" at bounding box center [352, 86] width 70 height 14
checkbox input "true"
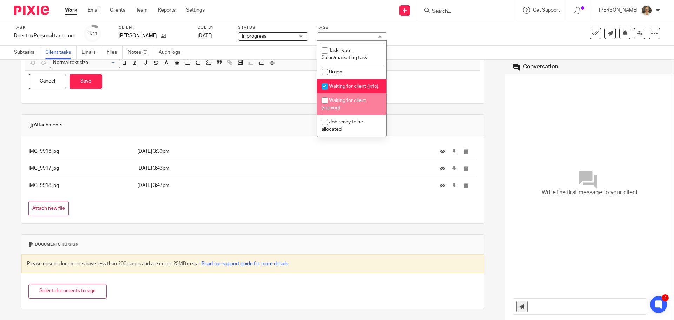
click at [251, 91] on div "Cancel Save" at bounding box center [252, 82] width 455 height 22
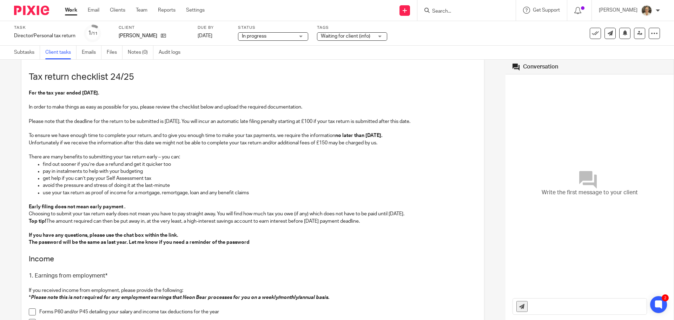
scroll to position [0, 0]
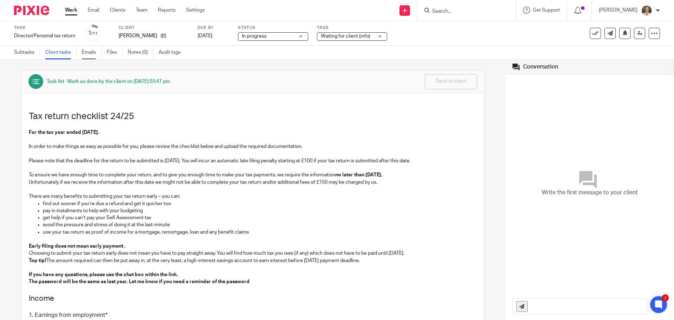
click at [92, 51] on link "Emails" at bounding box center [92, 53] width 20 height 14
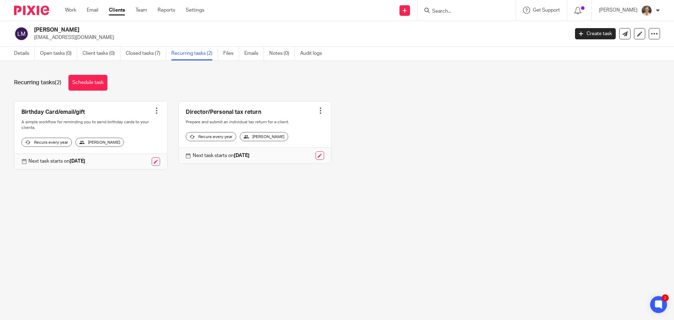
click at [317, 111] on div at bounding box center [320, 110] width 7 height 7
click at [306, 145] on button "Recalculate schedule" at bounding box center [289, 146] width 56 height 9
click at [317, 111] on div at bounding box center [320, 110] width 7 height 7
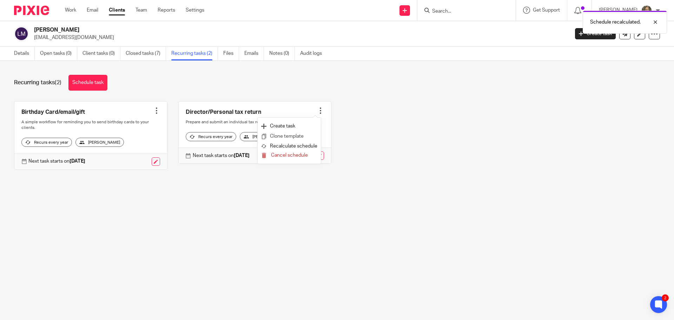
click at [294, 137] on link "Clone template" at bounding box center [289, 136] width 56 height 10
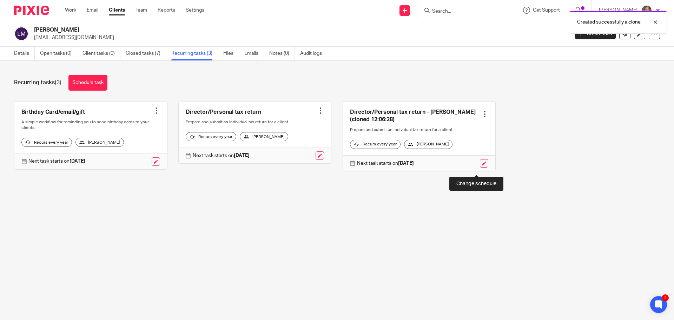
click at [480, 167] on link at bounding box center [484, 163] width 8 height 8
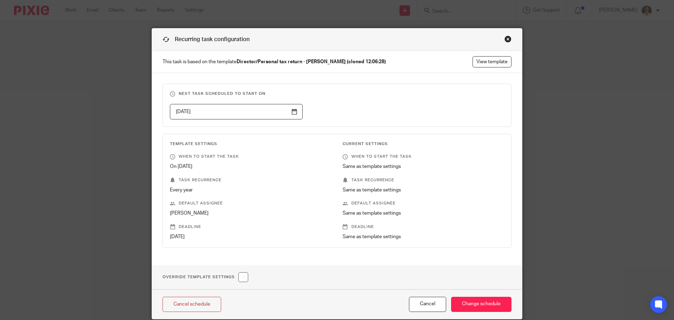
click at [256, 113] on input "[DATE]" at bounding box center [236, 112] width 133 height 16
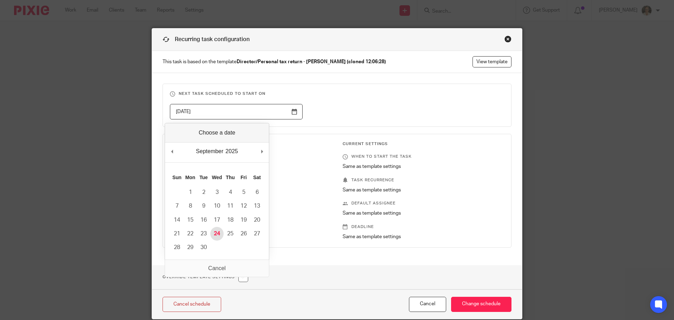
type input "[DATE]"
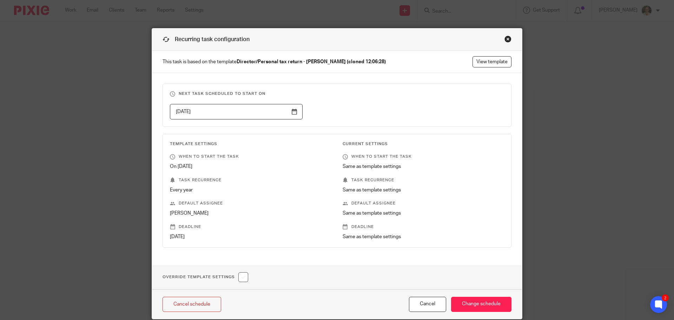
scroll to position [27, 0]
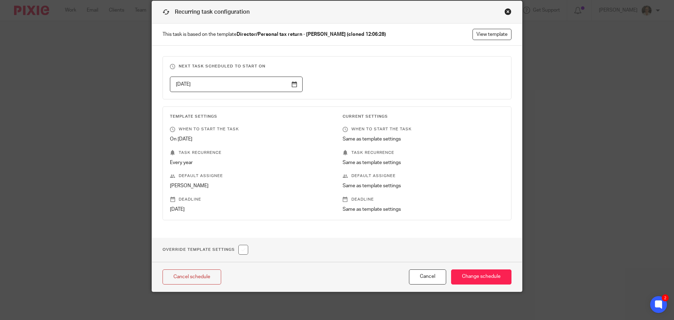
click at [239, 250] on input "checkbox" at bounding box center [243, 250] width 10 height 10
checkbox input "true"
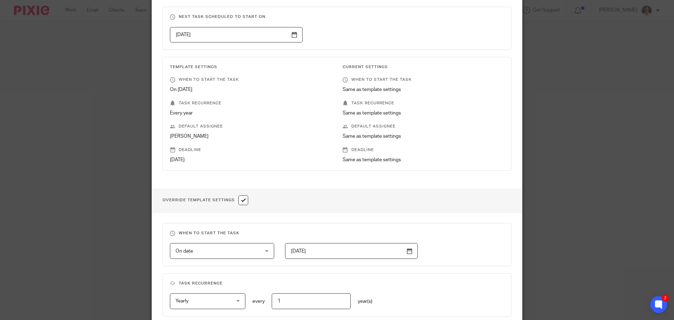
scroll to position [168, 0]
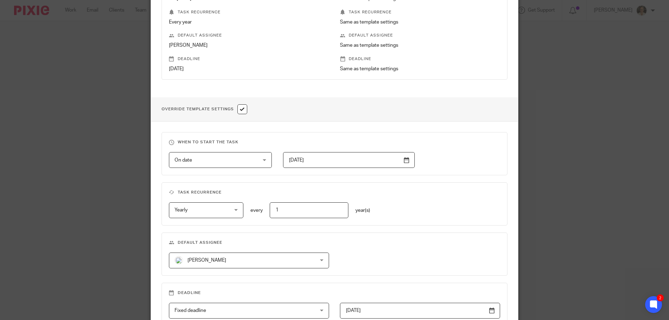
click at [314, 164] on input "[DATE]" at bounding box center [349, 160] width 132 height 16
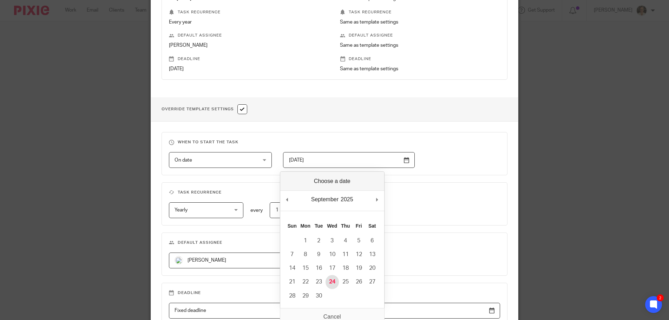
type input "2025-09-24"
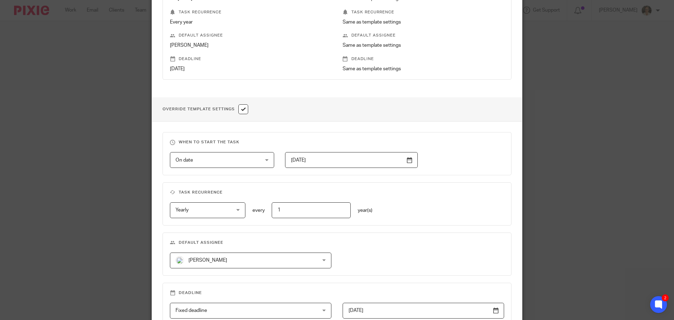
scroll to position [249, 0]
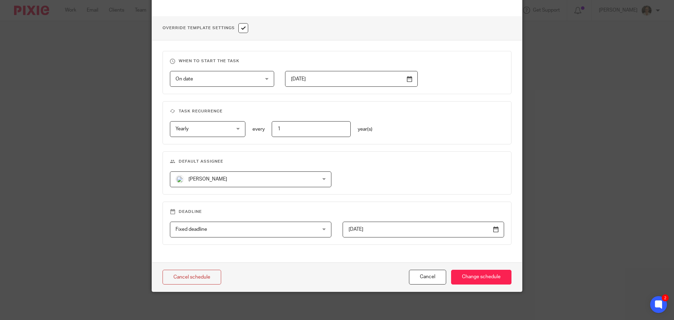
click at [199, 130] on span "Yearly" at bounding box center [203, 128] width 55 height 15
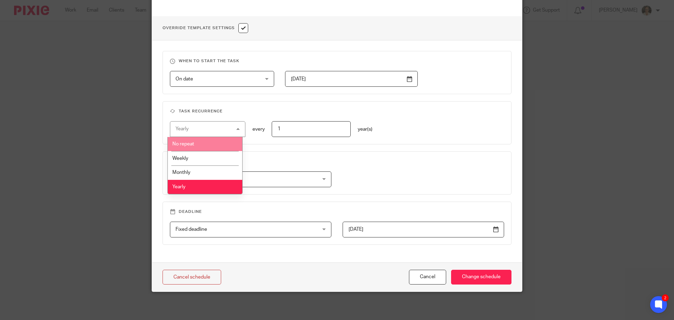
click at [191, 142] on span "No repeat" at bounding box center [183, 144] width 22 height 5
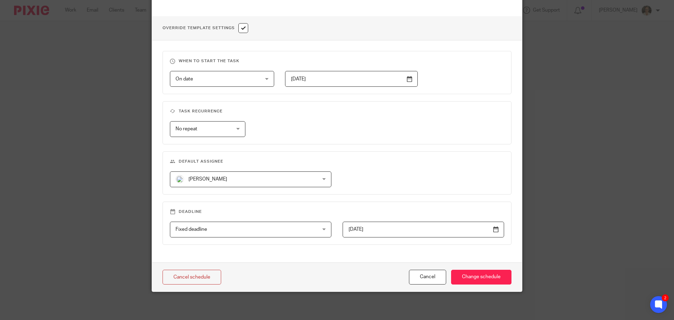
click at [403, 230] on input "2025-01-31" at bounding box center [424, 230] width 162 height 16
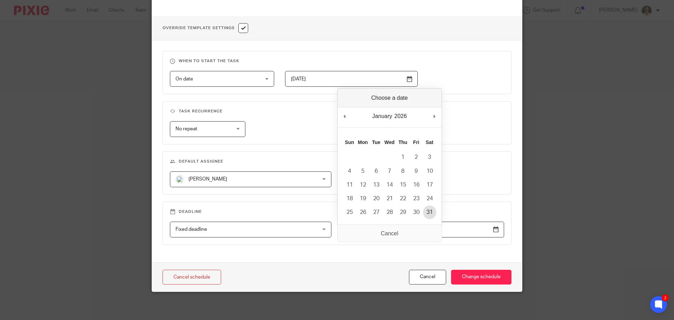
type input "[DATE]"
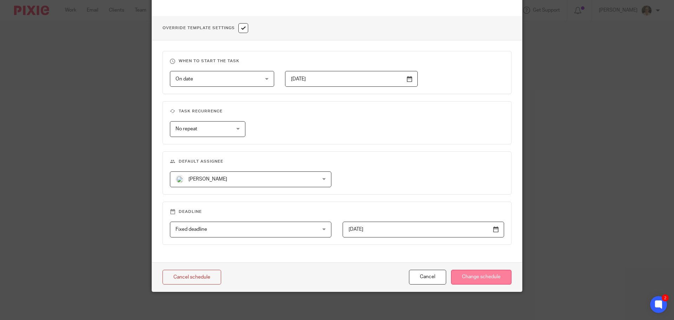
click at [487, 277] on input "Change schedule" at bounding box center [481, 277] width 60 height 15
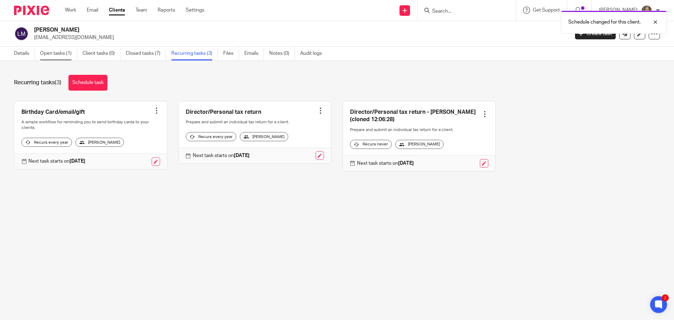
click at [55, 52] on link "Open tasks (1)" at bounding box center [58, 54] width 37 height 14
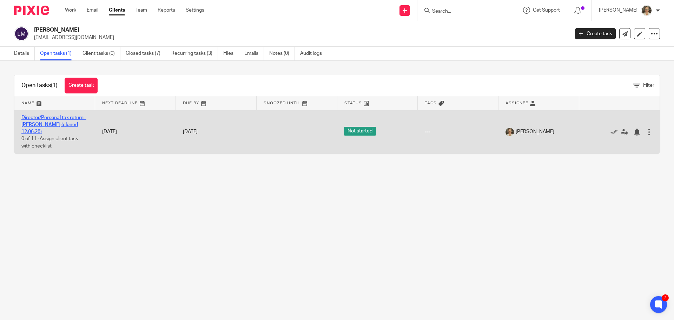
click at [47, 118] on link "Director/Personal tax return - [PERSON_NAME] (cloned 12:06:28)" at bounding box center [53, 124] width 65 height 19
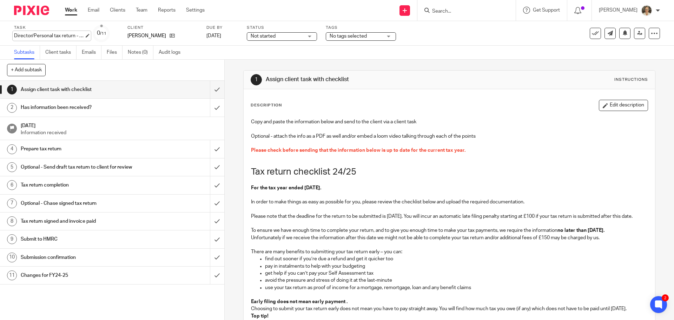
click at [58, 34] on div "Director/Personal tax return - [PERSON_NAME] (cloned 12:06:28) Save Director/Pe…" at bounding box center [49, 35] width 70 height 7
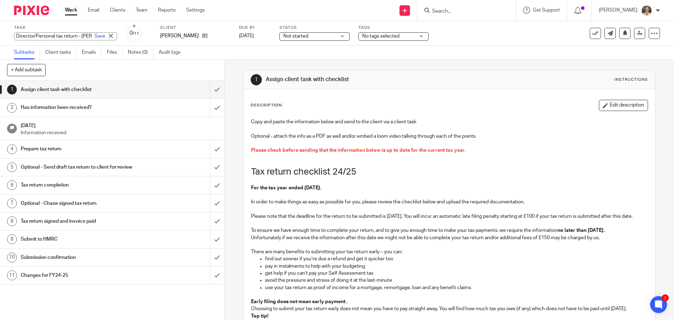
click at [51, 34] on input "Director/Personal tax return - [PERSON_NAME] (cloned 12:06:28)" at bounding box center [65, 36] width 103 height 8
type input "Director/Personal tax return - [PERSON_NAME]"
click at [94, 37] on link "Save" at bounding box center [99, 36] width 11 height 7
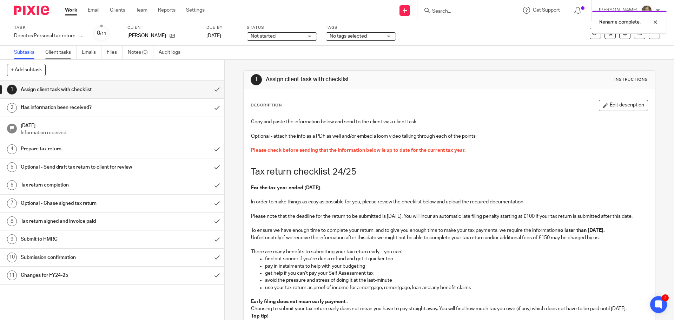
click at [56, 56] on link "Client tasks" at bounding box center [60, 53] width 31 height 14
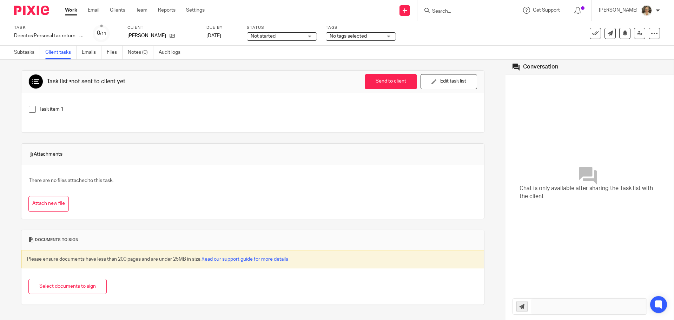
click at [39, 110] on p "Task item 1" at bounding box center [257, 109] width 437 height 7
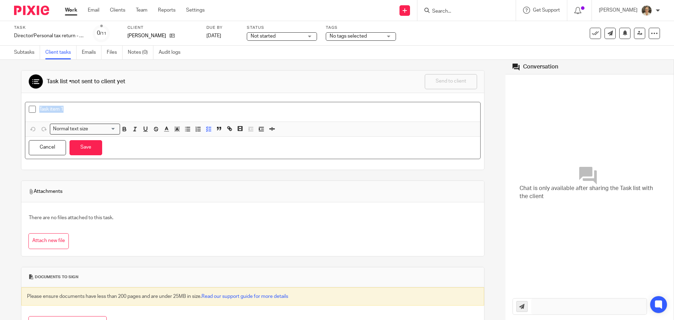
drag, startPoint x: 39, startPoint y: 106, endPoint x: 88, endPoint y: 113, distance: 49.3
click at [88, 113] on div "Task item 1" at bounding box center [257, 111] width 437 height 11
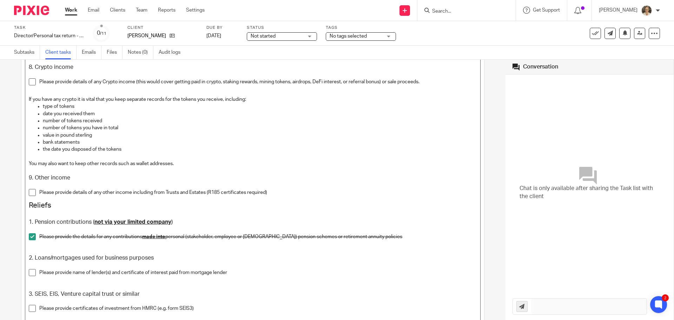
scroll to position [665, 0]
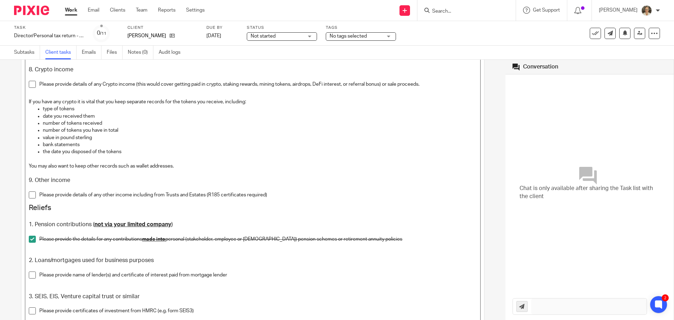
click at [32, 239] on span at bounding box center [32, 239] width 7 height 7
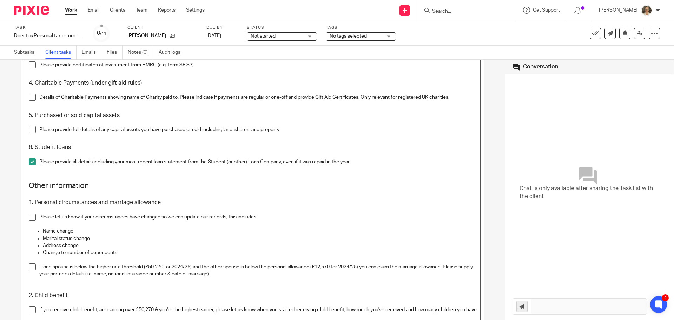
click at [31, 161] on span at bounding box center [32, 161] width 7 height 7
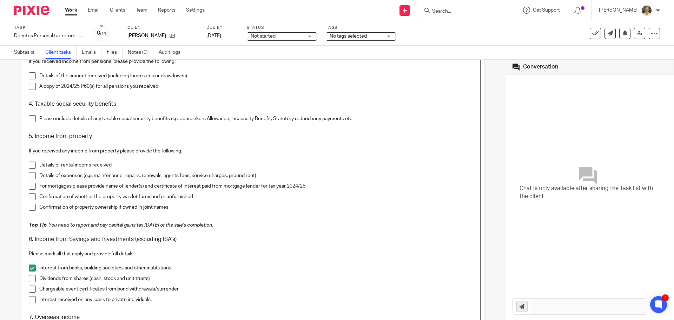
scroll to position [420, 0]
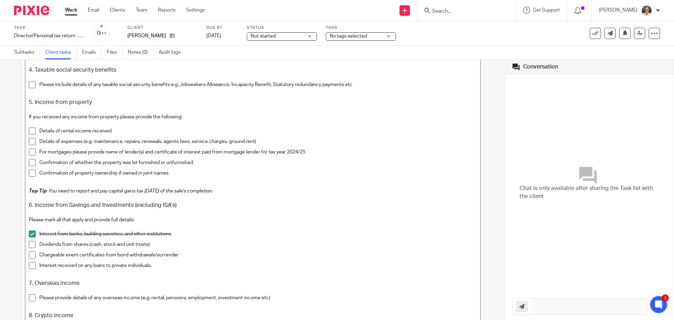
click at [32, 233] on span at bounding box center [32, 233] width 7 height 7
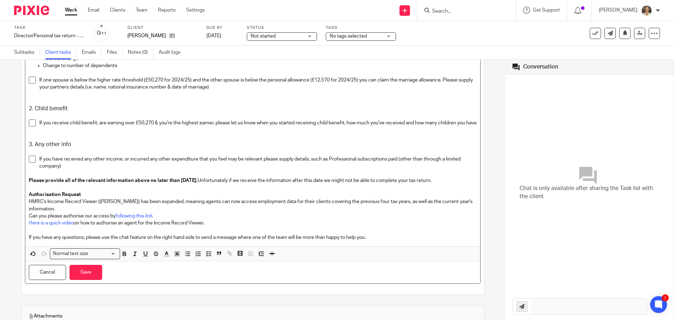
scroll to position [1194, 0]
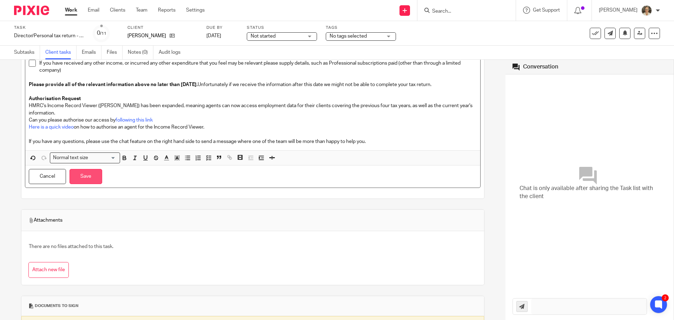
click at [89, 183] on button "Save" at bounding box center [86, 176] width 33 height 15
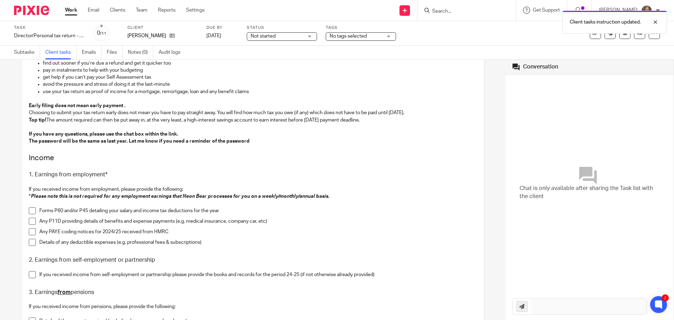
scroll to position [0, 0]
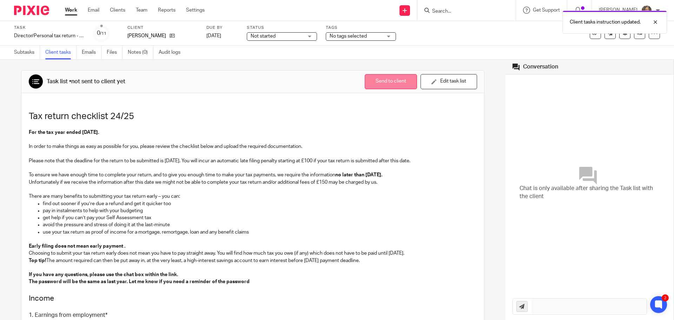
click at [376, 78] on button "Send to client" at bounding box center [391, 81] width 52 height 15
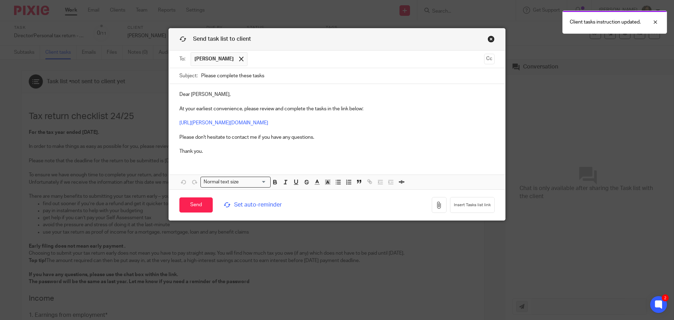
drag, startPoint x: 143, startPoint y: 75, endPoint x: 131, endPoint y: 76, distance: 11.6
click at [132, 76] on div "Send task list to client To: Luke Manton Luke Manton Cc Subject: Please complet…" at bounding box center [337, 160] width 674 height 320
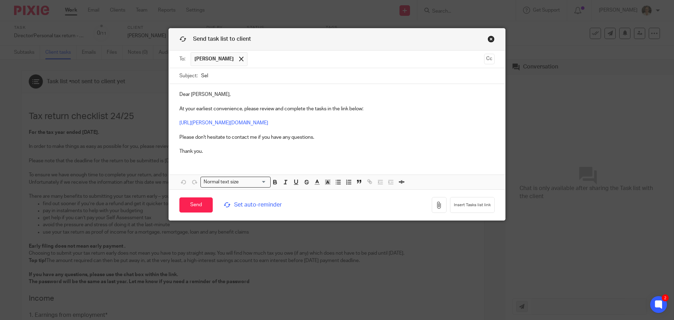
type input "Self Assessment - FY 24-25 Queries"
click at [131, 76] on div "Send task list to client To: Luke Manton Luke Manton Cc Subject: Self Assessmen…" at bounding box center [337, 160] width 674 height 320
drag, startPoint x: 186, startPoint y: 95, endPoint x: 171, endPoint y: 95, distance: 15.8
click at [171, 95] on div "Dear Luke, At your earliest convenience, please review and complete the tasks i…" at bounding box center [337, 122] width 336 height 76
click at [253, 162] on div "Hey Luke, At your earliest convenience, please review and complete the tasks in…" at bounding box center [337, 136] width 336 height 105
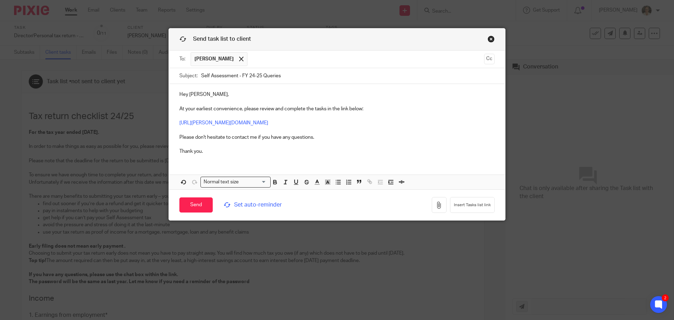
click at [251, 204] on span "Set auto-reminder" at bounding box center [272, 205] width 96 height 8
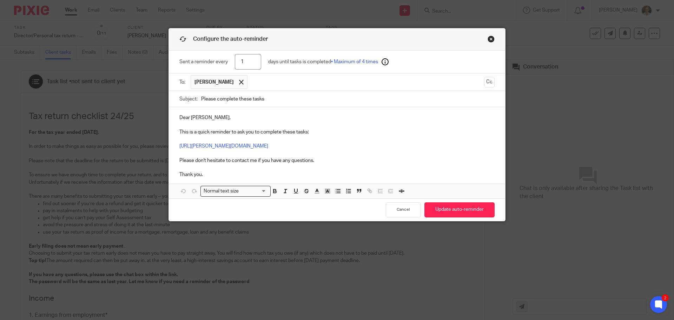
drag, startPoint x: 249, startPoint y: 65, endPoint x: 226, endPoint y: 64, distance: 22.5
click at [226, 64] on div "Sent a reminder every 1 days until tasks is completed • Maximum of 4 times" at bounding box center [336, 62] width 315 height 23
type input "21"
drag, startPoint x: 281, startPoint y: 101, endPoint x: 171, endPoint y: 101, distance: 110.3
click at [171, 101] on div "Subject: Please complete these tasks" at bounding box center [337, 99] width 336 height 16
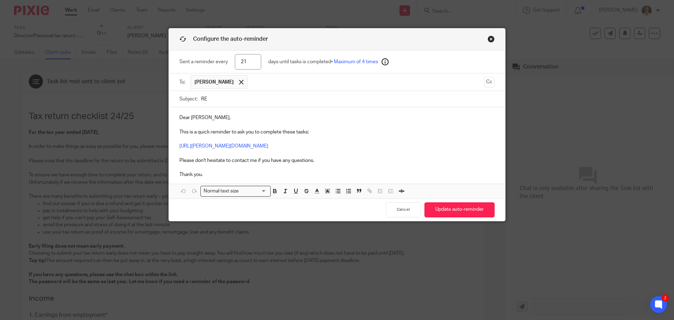
type input "R"
type input "S"
type input "Reminder Self Assessment FY24-25"
drag, startPoint x: 188, startPoint y: 118, endPoint x: 155, endPoint y: 118, distance: 32.7
click at [155, 118] on div "Configure the auto-reminder Sent a reminder every 21 days until tasks is comple…" at bounding box center [337, 160] width 674 height 320
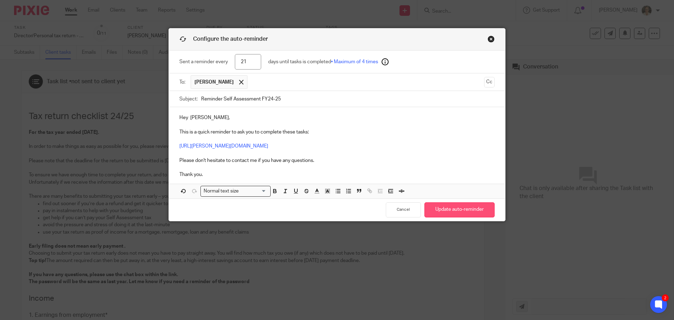
click at [452, 207] on button "Update auto-reminder" at bounding box center [460, 209] width 70 height 15
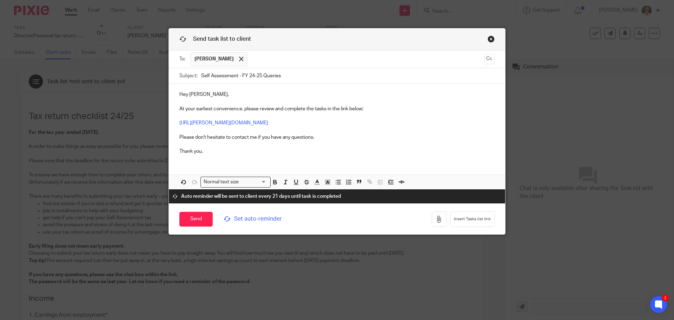
click at [258, 76] on input "Self Assessment - FY 24-25 Queries" at bounding box center [348, 76] width 294 height 16
click at [195, 217] on input "Send" at bounding box center [195, 219] width 33 height 15
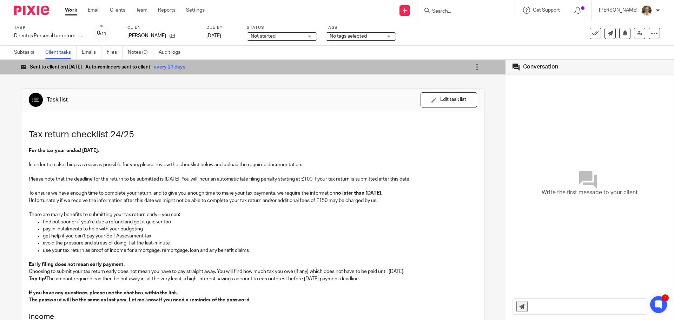
click at [345, 38] on span "No tags selected" at bounding box center [348, 36] width 37 height 5
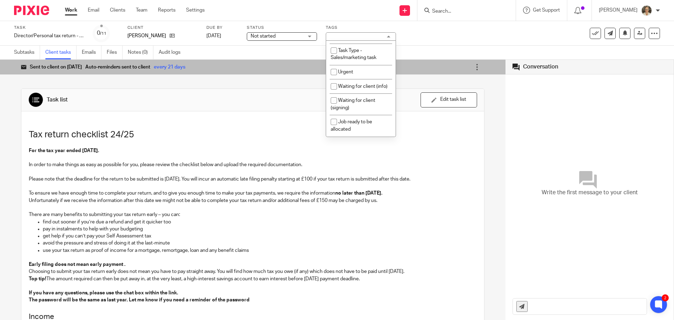
scroll to position [240, 0]
click at [353, 83] on li "Waiting for client (info)" at bounding box center [361, 86] width 70 height 14
checkbox input "true"
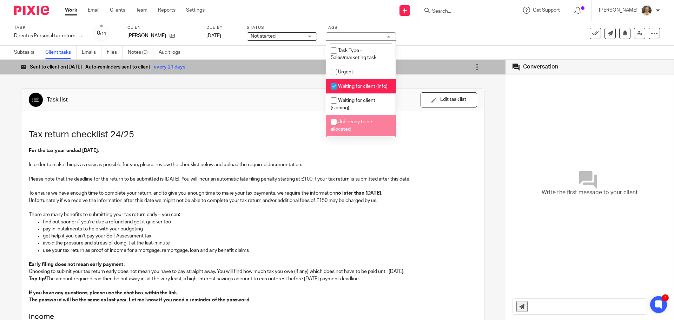
click at [425, 147] on p "For the tax year ended [DATE]." at bounding box center [253, 150] width 448 height 7
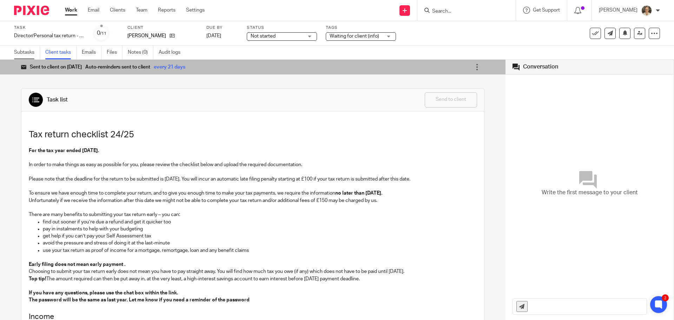
click at [33, 52] on link "Subtasks" at bounding box center [27, 53] width 26 height 14
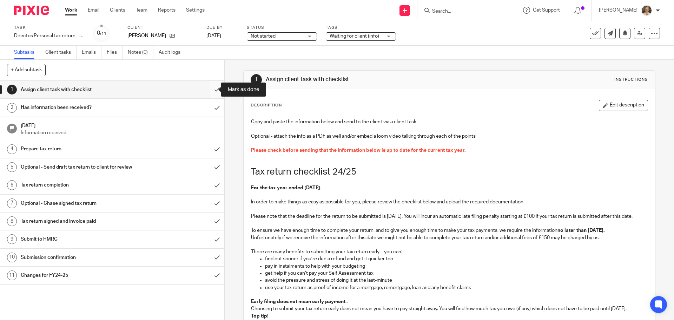
click at [211, 89] on input "submit" at bounding box center [112, 90] width 224 height 18
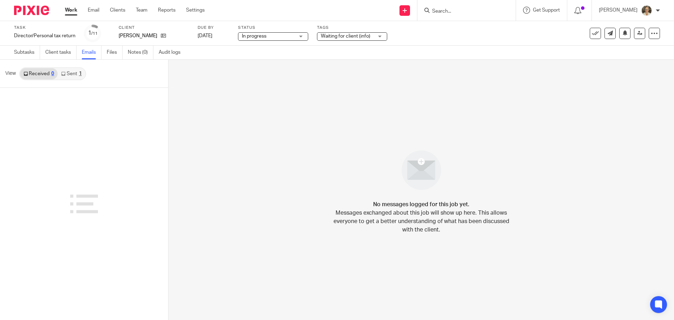
click at [70, 77] on link "Sent 1" at bounding box center [71, 73] width 27 height 11
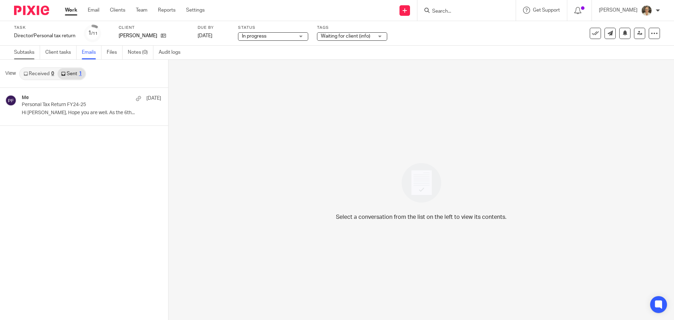
click at [24, 48] on link "Subtasks" at bounding box center [27, 53] width 26 height 14
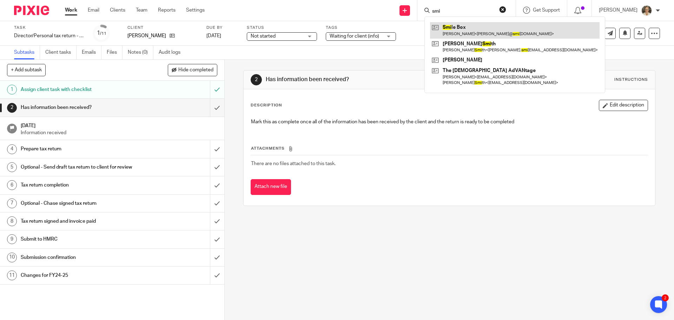
type input "smi"
click at [454, 23] on link at bounding box center [515, 30] width 170 height 16
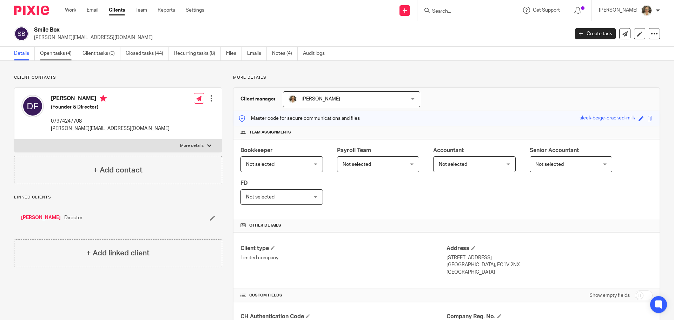
click at [65, 52] on link "Open tasks (4)" at bounding box center [58, 54] width 37 height 14
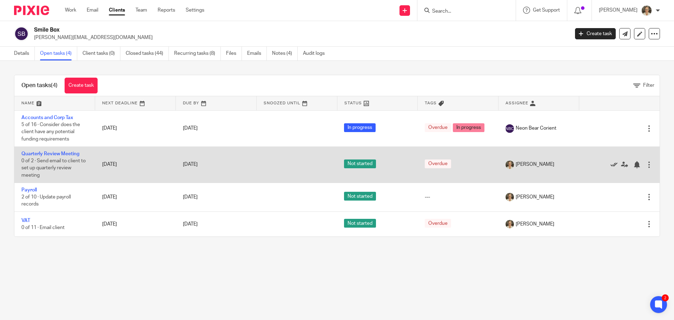
click at [611, 162] on icon at bounding box center [614, 164] width 7 height 7
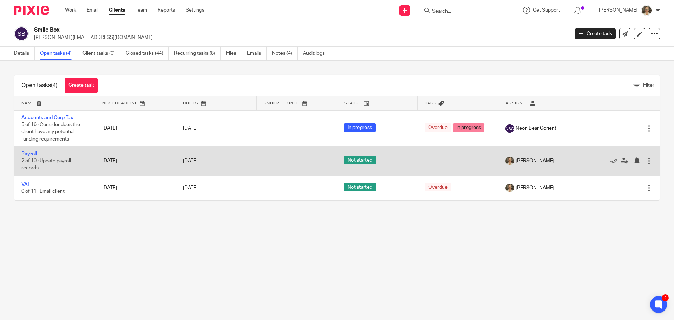
click at [26, 154] on link "Payroll" at bounding box center [28, 153] width 15 height 5
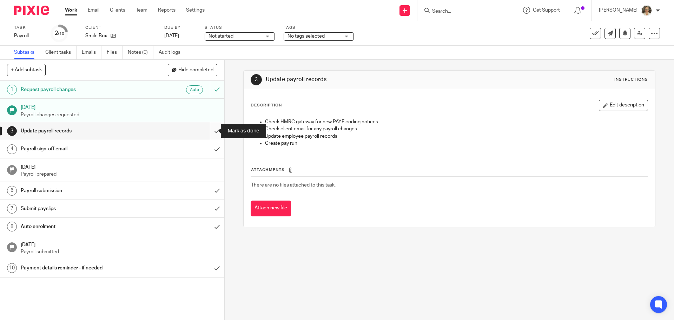
click at [209, 130] on input "submit" at bounding box center [112, 131] width 224 height 18
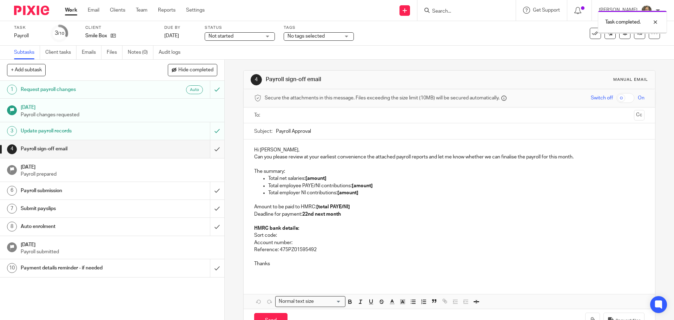
click at [211, 149] on input "submit" at bounding box center [112, 149] width 224 height 18
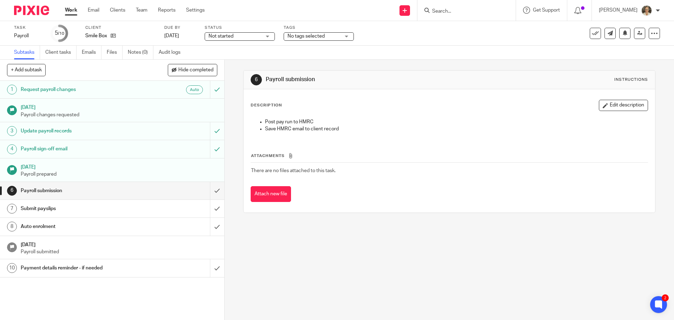
click at [462, 11] on input "Search" at bounding box center [463, 11] width 63 height 6
type input "nort"
click at [468, 32] on link at bounding box center [489, 30] width 119 height 16
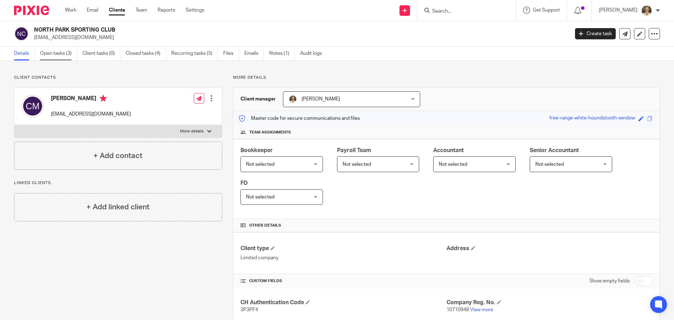
click at [62, 53] on link "Open tasks (3)" at bounding box center [58, 54] width 37 height 14
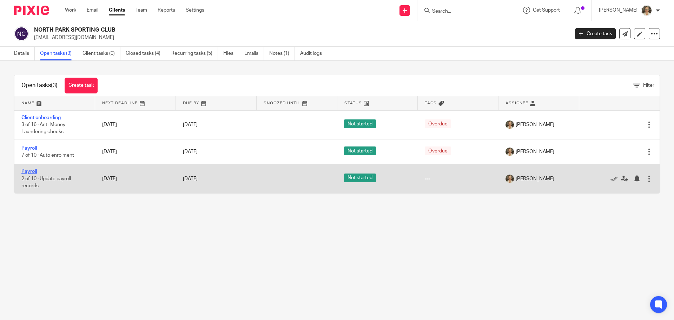
click at [28, 171] on link "Payroll" at bounding box center [28, 171] width 15 height 5
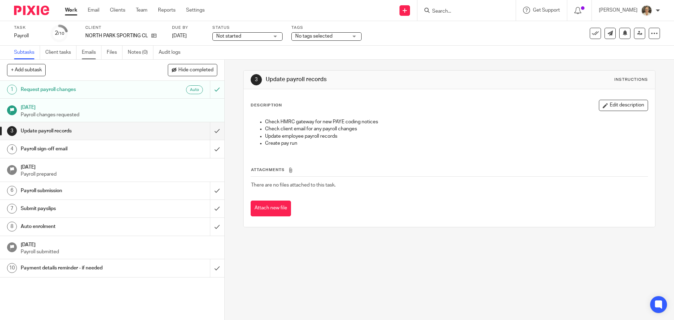
click at [88, 51] on link "Emails" at bounding box center [92, 53] width 20 height 14
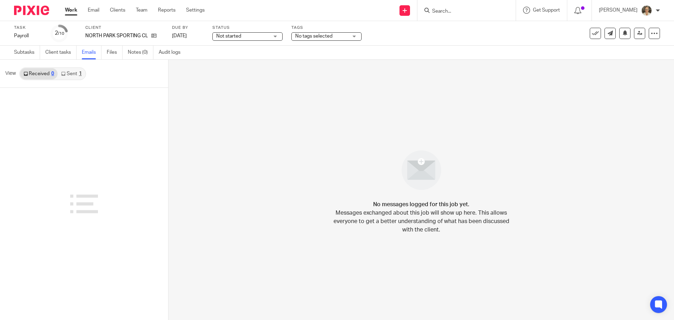
click at [66, 74] on link "Sent 1" at bounding box center [71, 73] width 27 height 11
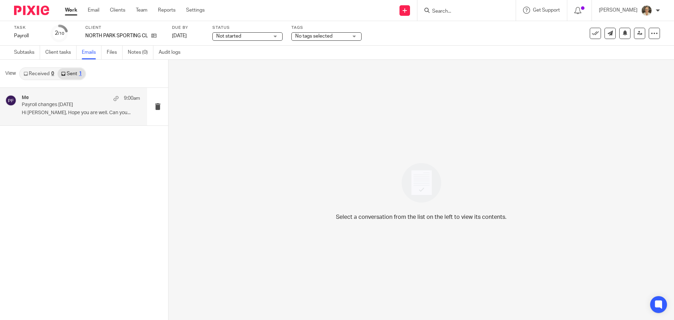
click at [63, 114] on p "Hi Charlie, Hope you are well. Can you..." at bounding box center [81, 113] width 118 height 6
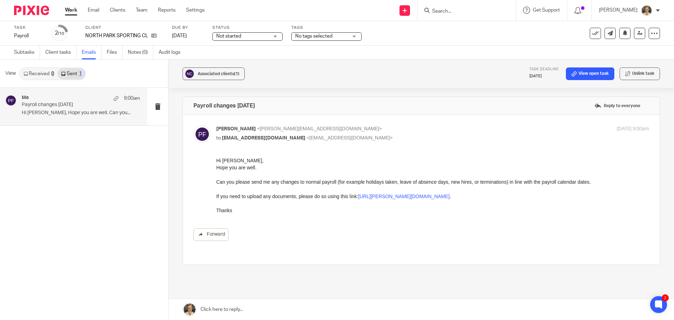
click at [255, 310] on link at bounding box center [422, 309] width 506 height 21
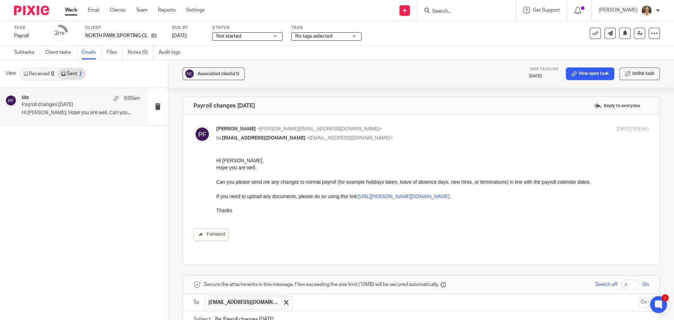
scroll to position [152, 0]
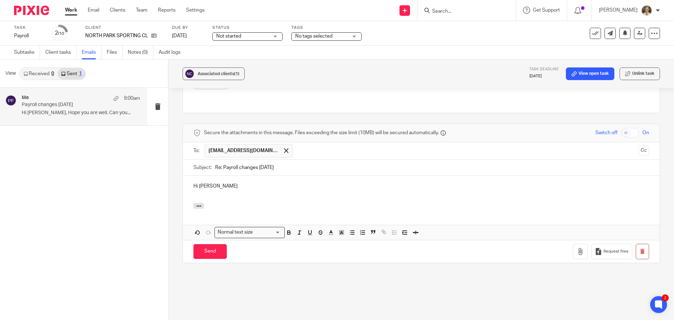
click at [236, 190] on p at bounding box center [421, 193] width 456 height 7
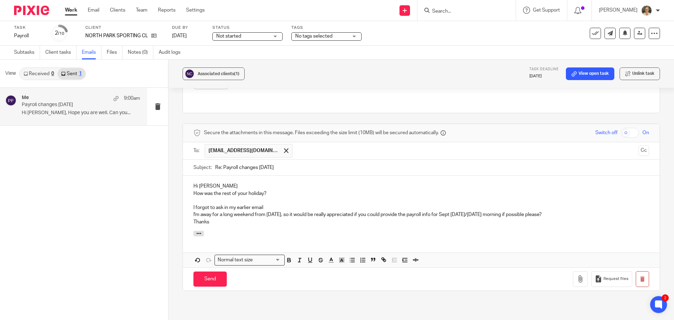
drag, startPoint x: 361, startPoint y: 207, endPoint x: 531, endPoint y: 206, distance: 170.3
click at [560, 211] on p "I'm away for a long weekend from tomorrow, so it would be really appreciated if…" at bounding box center [421, 214] width 456 height 7
click at [291, 204] on p "I forgot to ask in my earlier email" at bounding box center [421, 207] width 456 height 7
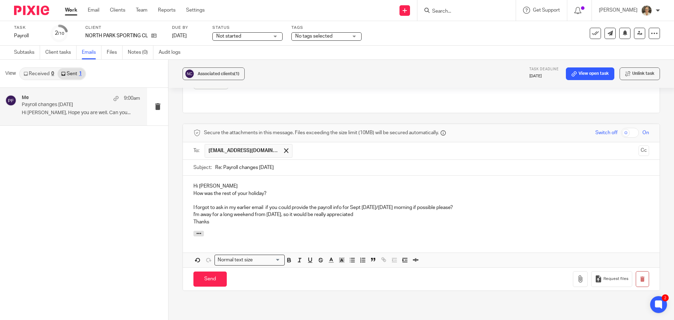
click at [266, 204] on p "I forgot to ask in my earlier email if you could provide the payroll info for S…" at bounding box center [421, 207] width 456 height 7
click at [192, 207] on div "Hi Charlie How was the rest of your holiday? I forgot to ask in my earlier emai…" at bounding box center [421, 203] width 477 height 55
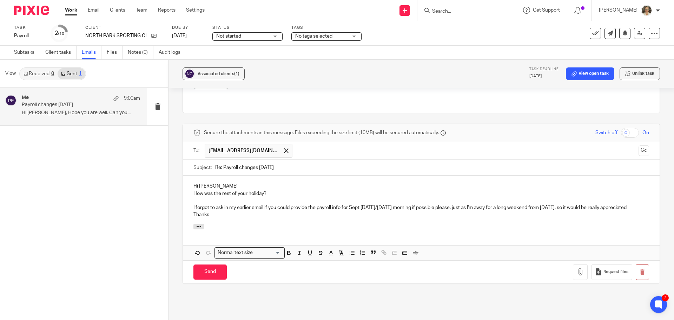
click at [234, 210] on p "I forgot to ask in my earlier email if you could provide the payroll info for S…" at bounding box center [421, 207] width 456 height 7
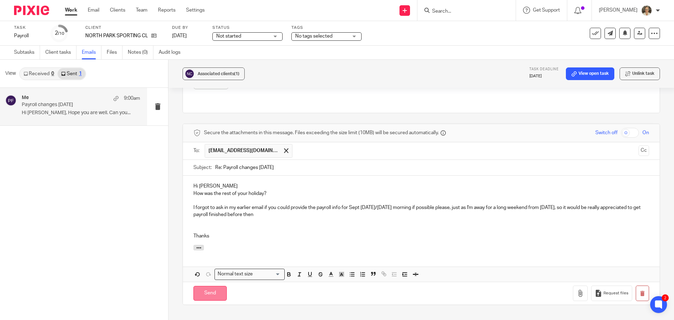
click at [210, 288] on input "Send" at bounding box center [209, 293] width 33 height 15
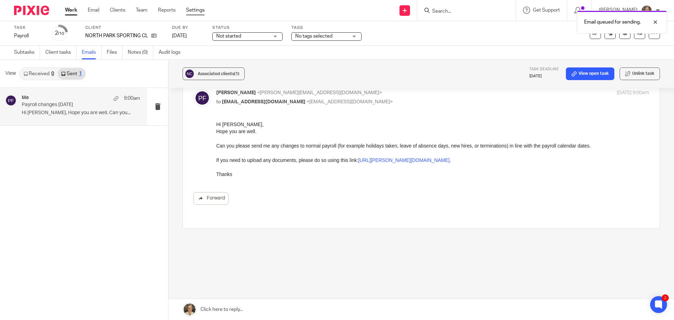
scroll to position [29, 0]
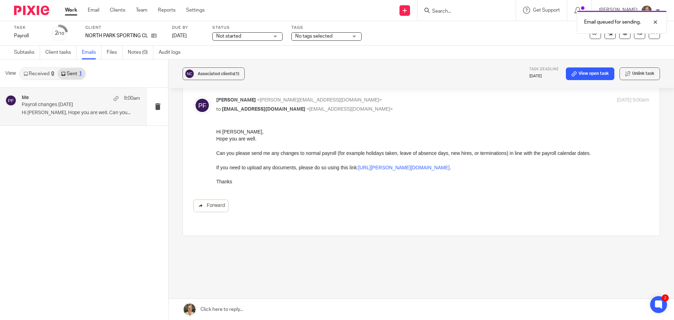
click at [462, 9] on div "Email queued for sending." at bounding box center [502, 20] width 330 height 27
click at [477, 12] on div "Email queued for sending." at bounding box center [502, 20] width 330 height 27
click at [655, 22] on div at bounding box center [650, 22] width 19 height 8
click at [469, 10] on input "Search" at bounding box center [463, 11] width 63 height 6
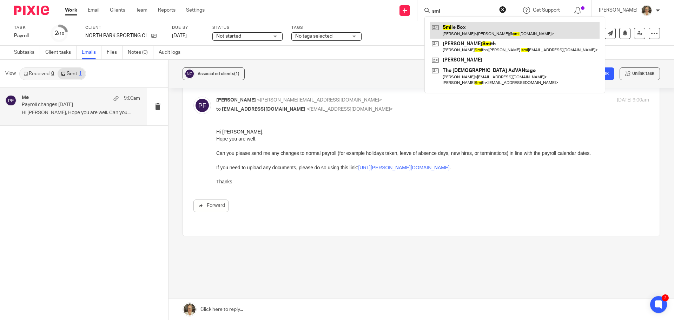
type input "smi"
click at [463, 27] on link at bounding box center [515, 30] width 170 height 16
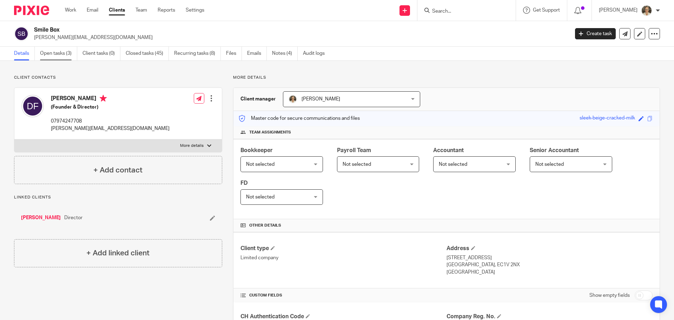
click at [50, 53] on link "Open tasks (3)" at bounding box center [58, 54] width 37 height 14
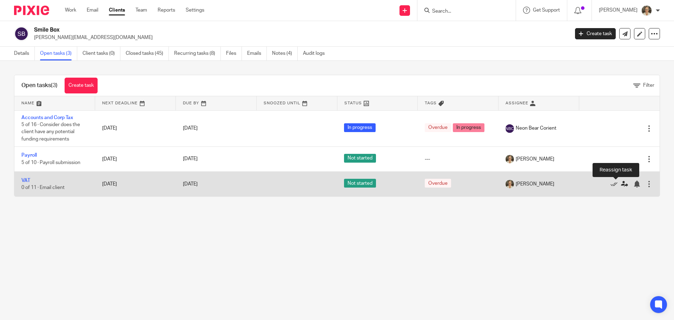
click at [621, 183] on icon at bounding box center [624, 183] width 7 height 7
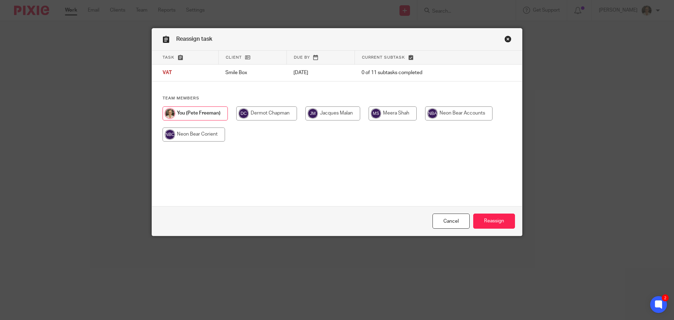
click at [206, 133] on input "radio" at bounding box center [194, 134] width 62 height 14
radio input "true"
click at [493, 217] on input "Reassign" at bounding box center [494, 220] width 42 height 15
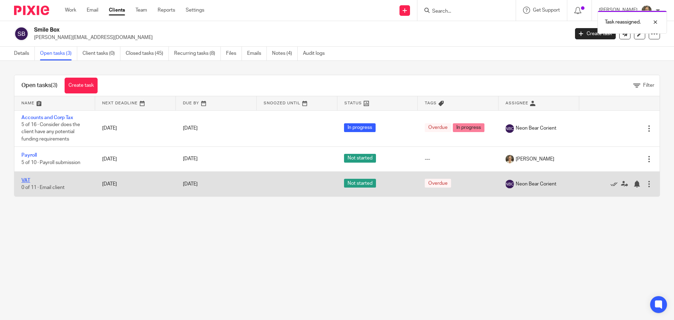
click at [26, 178] on link "VAT" at bounding box center [25, 180] width 9 height 5
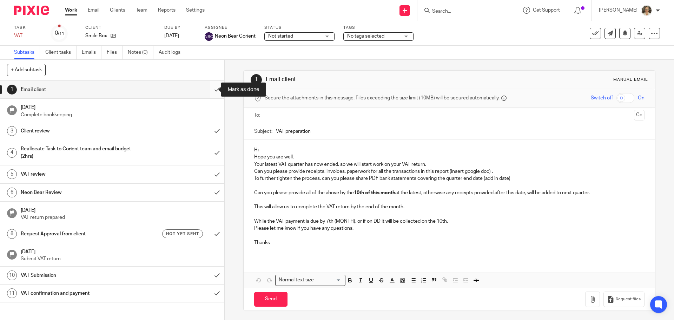
click at [208, 89] on input "submit" at bounding box center [112, 90] width 224 height 18
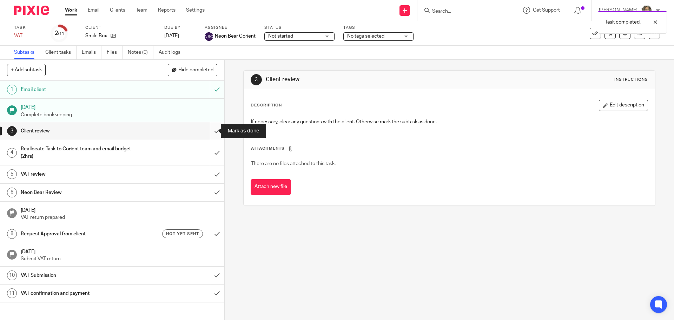
click at [209, 131] on input "submit" at bounding box center [112, 131] width 224 height 18
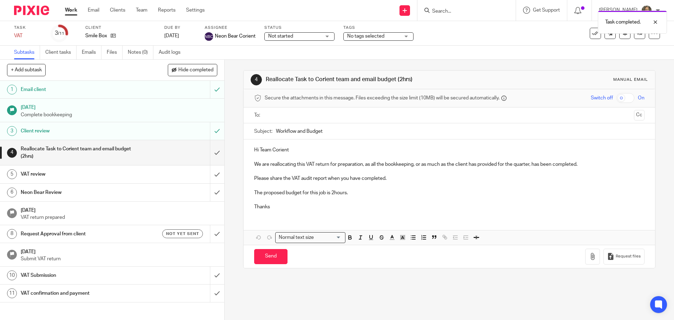
click at [305, 118] on input "text" at bounding box center [449, 115] width 364 height 8
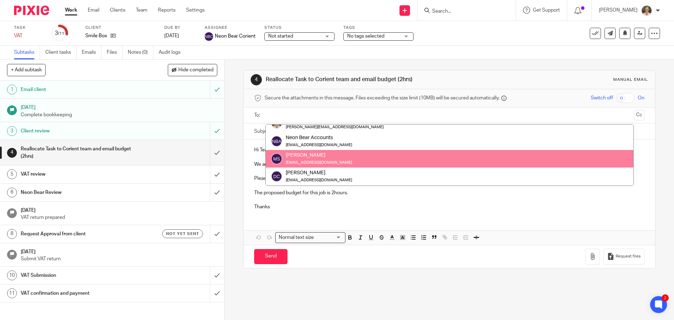
scroll to position [46, 0]
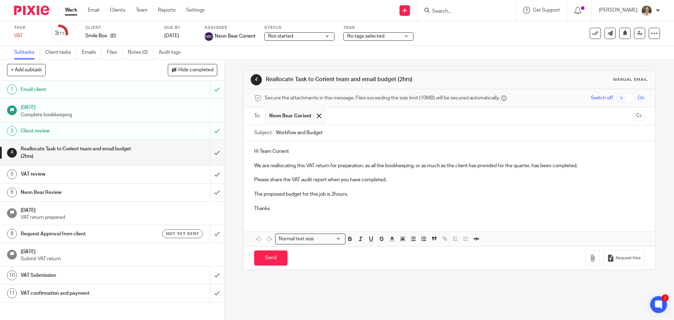
click at [342, 135] on input "Workflow and Budget" at bounding box center [460, 133] width 368 height 16
type input "Workflow and Budget - Smilebox VAT"
click at [634, 118] on button "Cc" at bounding box center [639, 116] width 11 height 11
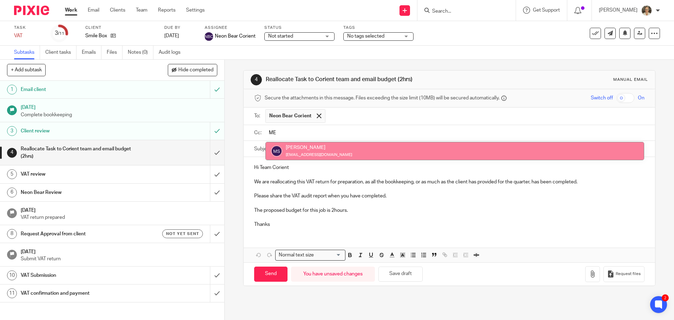
type input "ME"
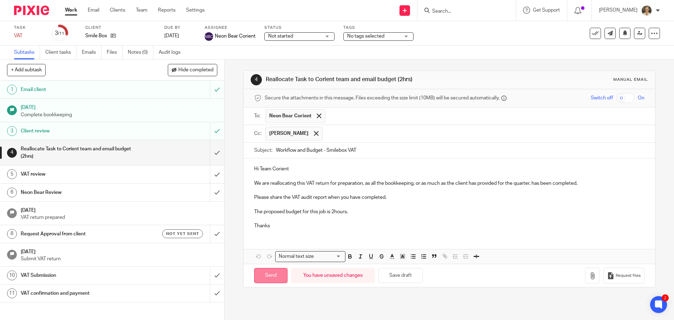
click at [273, 273] on input "Send" at bounding box center [270, 275] width 33 height 15
type input "Sent"
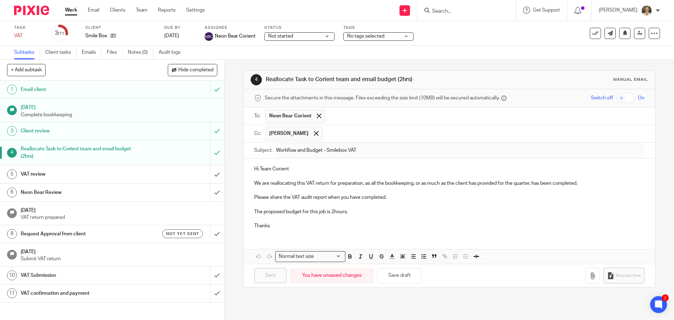
click at [458, 10] on input "Search" at bounding box center [463, 11] width 63 height 6
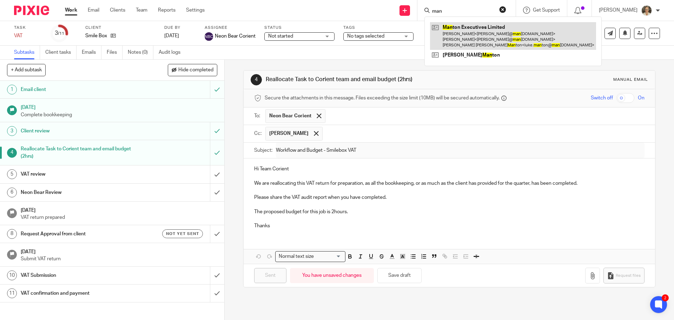
type input "man"
click at [473, 22] on link at bounding box center [513, 36] width 166 height 28
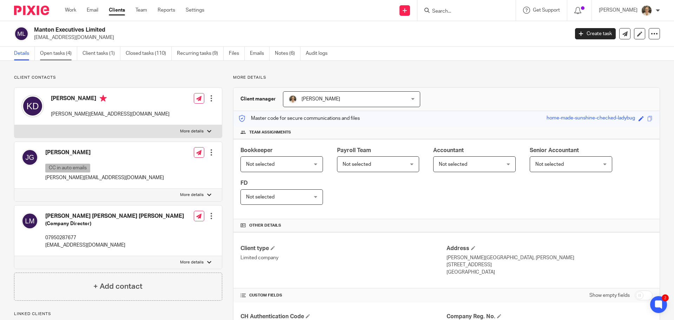
click at [55, 53] on link "Open tasks (4)" at bounding box center [58, 54] width 37 height 14
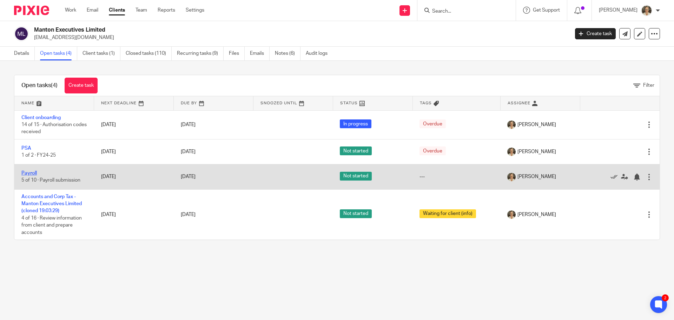
click at [28, 173] on link "Payroll" at bounding box center [28, 173] width 15 height 5
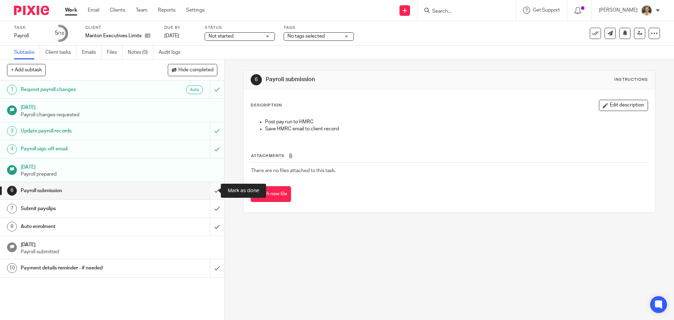
click at [213, 186] on input "submit" at bounding box center [112, 191] width 224 height 18
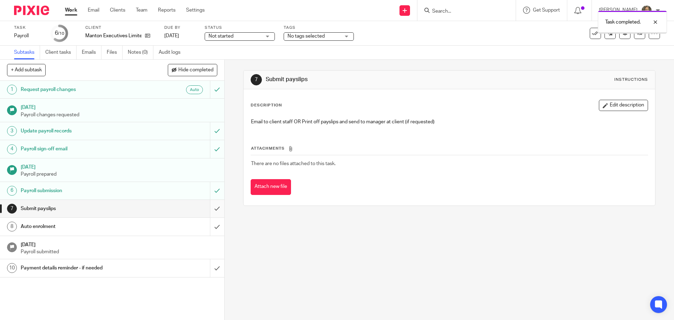
click at [208, 208] on input "submit" at bounding box center [112, 209] width 224 height 18
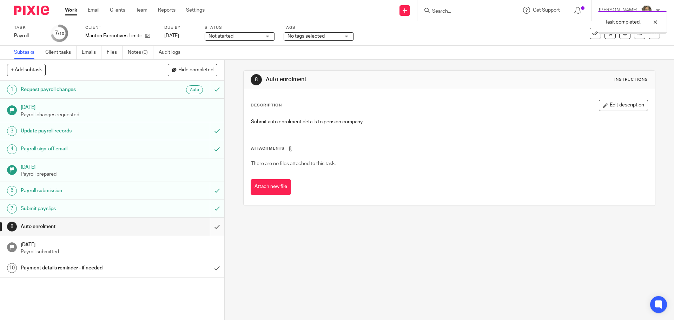
click at [212, 225] on input "submit" at bounding box center [112, 227] width 224 height 18
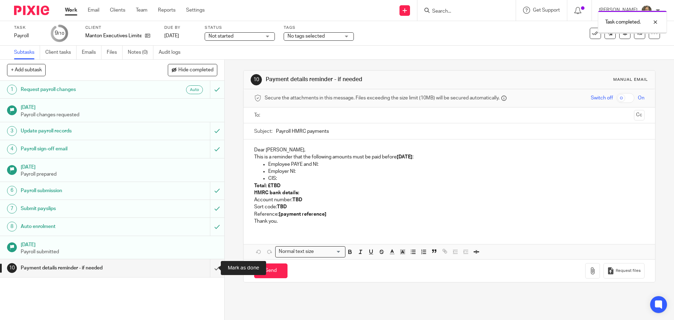
click at [206, 269] on input "submit" at bounding box center [112, 268] width 224 height 18
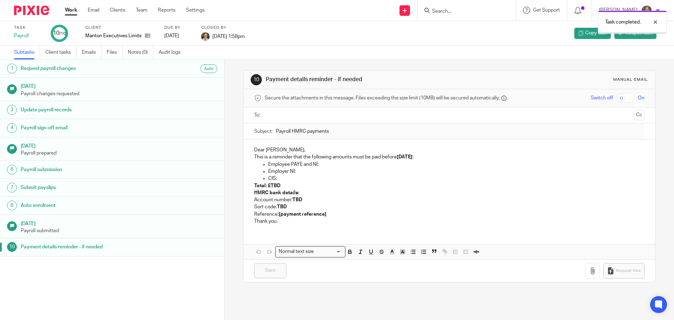
click at [147, 36] on icon at bounding box center [147, 35] width 5 height 5
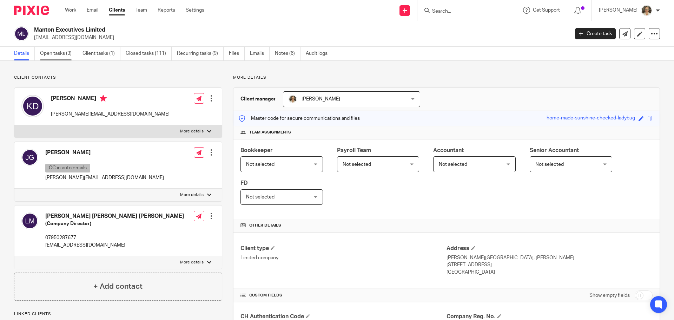
click at [51, 50] on link "Open tasks (3)" at bounding box center [58, 54] width 37 height 14
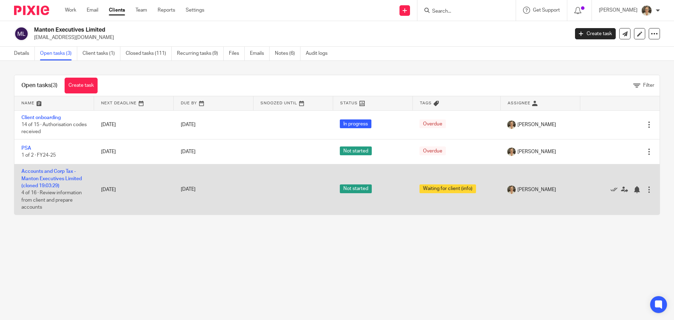
click at [48, 175] on td "Accounts and Corp Tax - Manton Executives Limited (cloned 19:03:29) 4 of 16 · R…" at bounding box center [54, 189] width 80 height 50
click at [47, 180] on link "Accounts and Corp Tax - Manton Executives Limited (cloned 19:03:29)" at bounding box center [51, 178] width 60 height 19
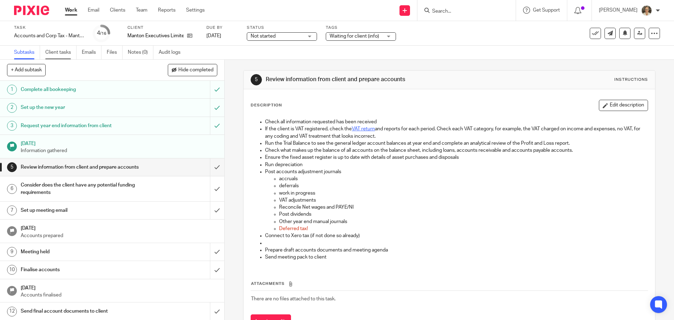
click at [61, 52] on link "Client tasks" at bounding box center [60, 53] width 31 height 14
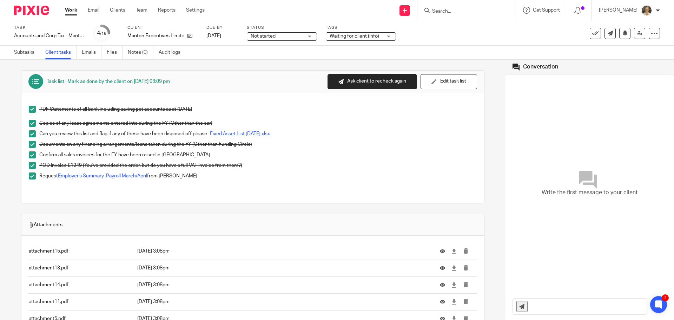
click at [376, 36] on span "Waiting for client (info)" at bounding box center [355, 36] width 50 height 5
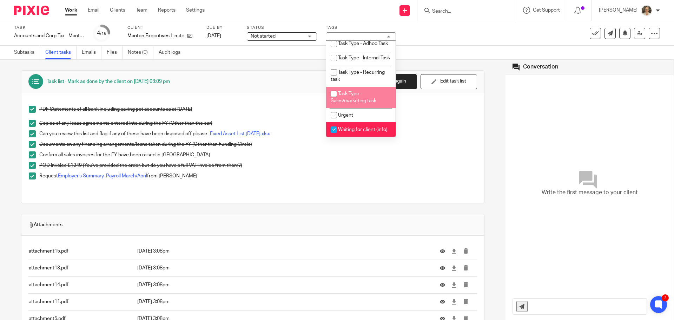
scroll to position [240, 0]
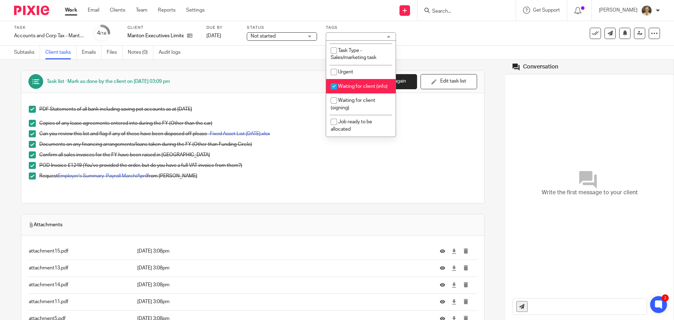
click at [335, 80] on input "checkbox" at bounding box center [333, 86] width 13 height 13
checkbox input "false"
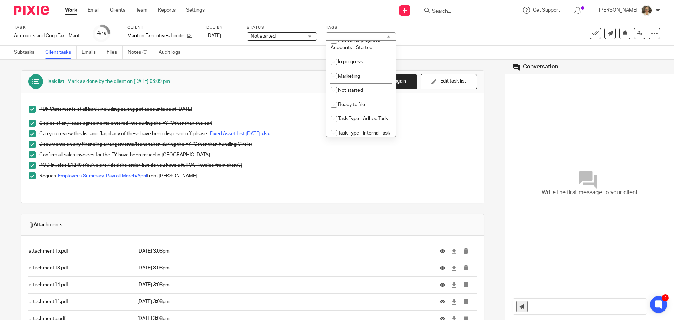
scroll to position [100, 0]
click at [346, 86] on li "Not started" at bounding box center [361, 91] width 70 height 14
checkbox input "true"
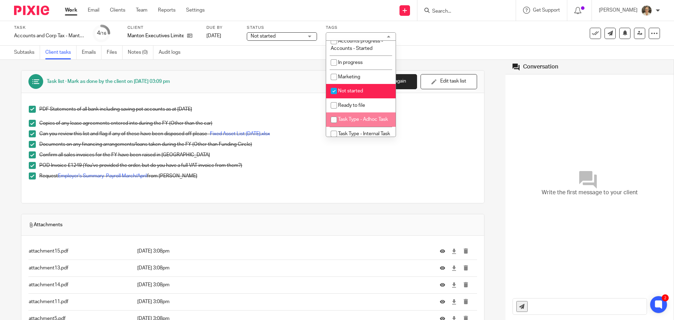
click at [430, 139] on div "Can you review this list and flag if any of these have been disposed off please…" at bounding box center [257, 135] width 437 height 11
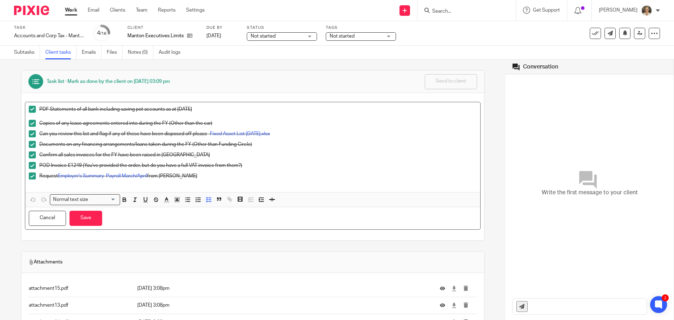
click at [72, 12] on link "Work" at bounding box center [71, 10] width 12 height 7
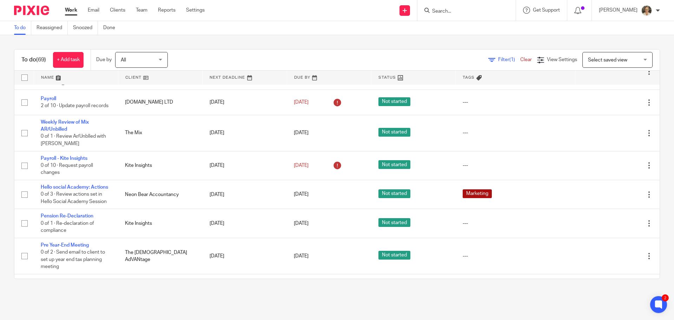
scroll to position [948, 0]
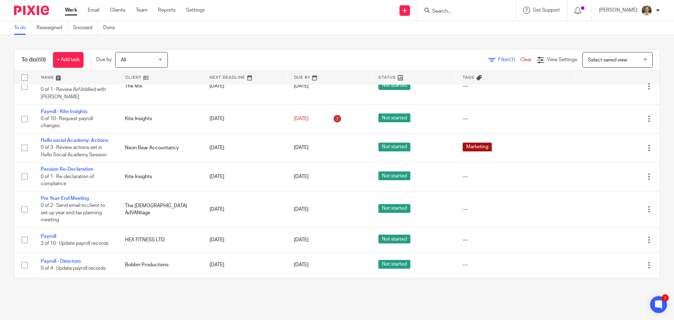
click at [463, 13] on input "Search" at bounding box center [463, 11] width 63 height 6
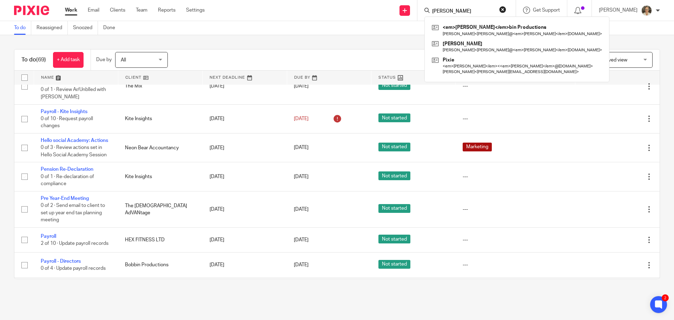
type input "[PERSON_NAME]"
click button "submit" at bounding box center [0, 0] width 0 height 0
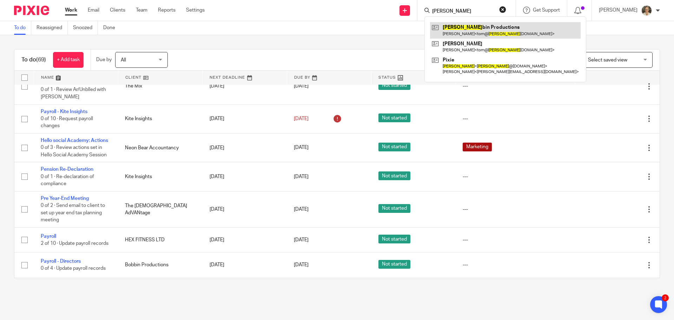
click at [474, 28] on link at bounding box center [505, 30] width 151 height 16
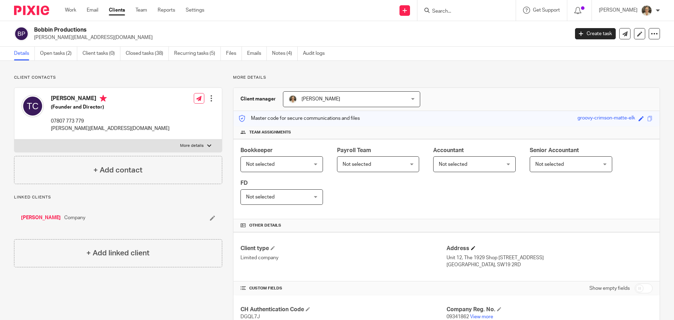
scroll to position [176, 0]
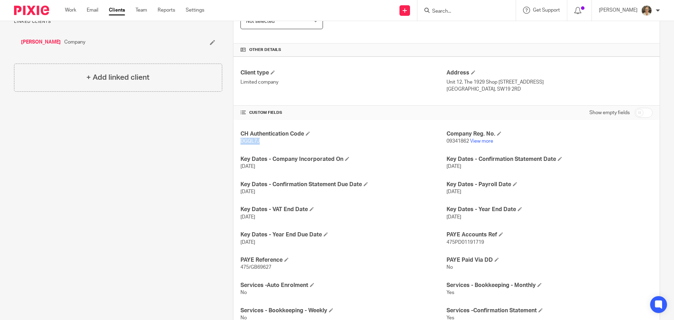
drag, startPoint x: 261, startPoint y: 140, endPoint x: 231, endPoint y: 141, distance: 29.9
click at [231, 141] on div "More details Client manager Pete Freeman Pete Freeman Dermot Chapman Jacques Ma…" at bounding box center [441, 204] width 438 height 610
copy span "DGQL7J"
drag, startPoint x: 466, startPoint y: 140, endPoint x: 443, endPoint y: 141, distance: 22.8
click at [447, 141] on p "09341862 View more" at bounding box center [550, 141] width 206 height 7
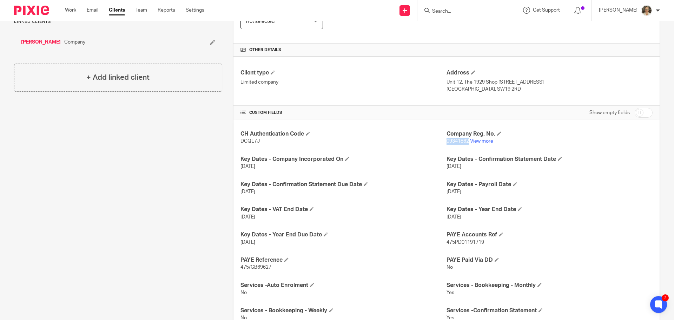
copy span "09341862"
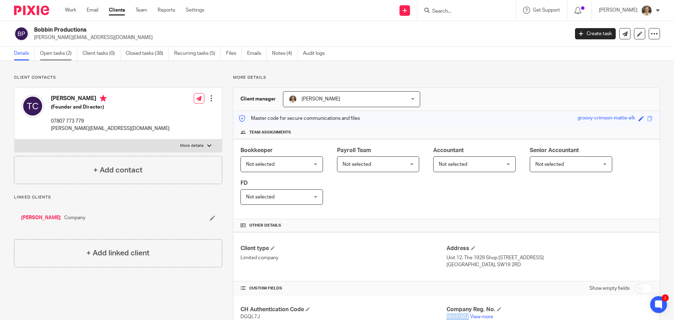
click at [51, 52] on link "Open tasks (2)" at bounding box center [58, 54] width 37 height 14
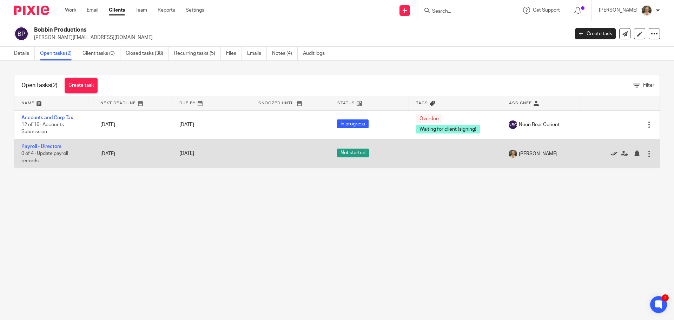
click at [611, 154] on icon at bounding box center [614, 153] width 7 height 7
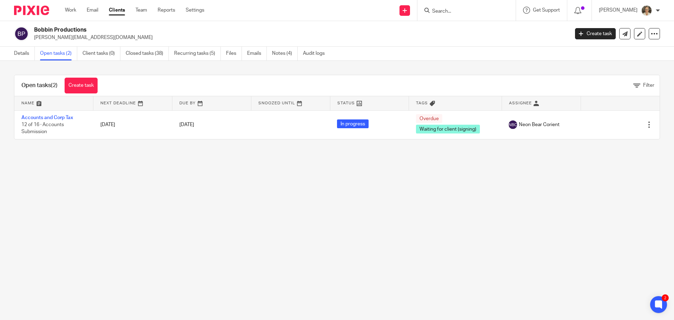
click at [460, 8] on input "Search" at bounding box center [463, 11] width 63 height 6
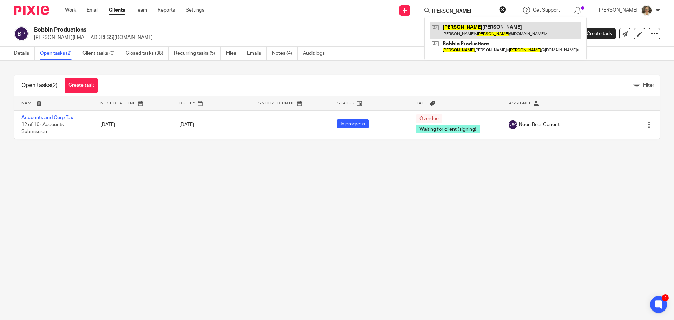
type input "[PERSON_NAME]"
click at [473, 33] on link at bounding box center [505, 30] width 151 height 16
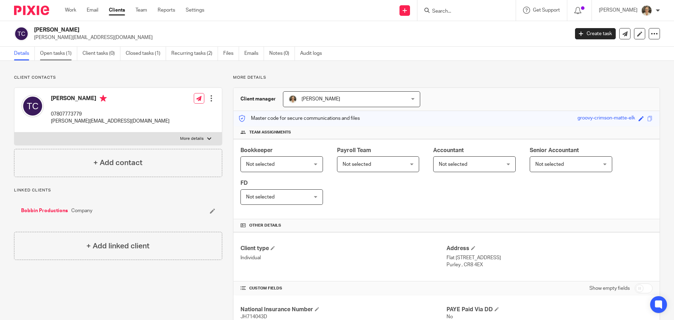
click at [60, 51] on link "Open tasks (1)" at bounding box center [58, 54] width 37 height 14
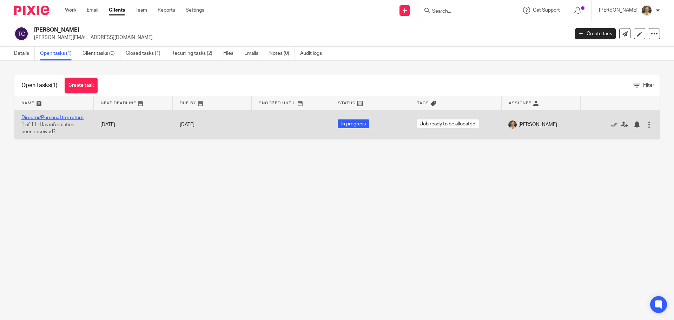
click at [49, 117] on link "Director/Personal tax return" at bounding box center [52, 117] width 62 height 5
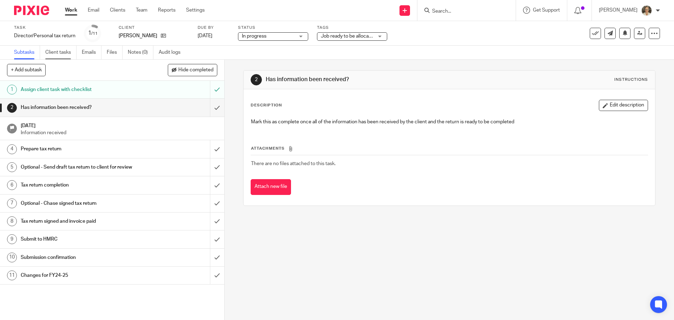
click at [51, 51] on link "Client tasks" at bounding box center [60, 53] width 31 height 14
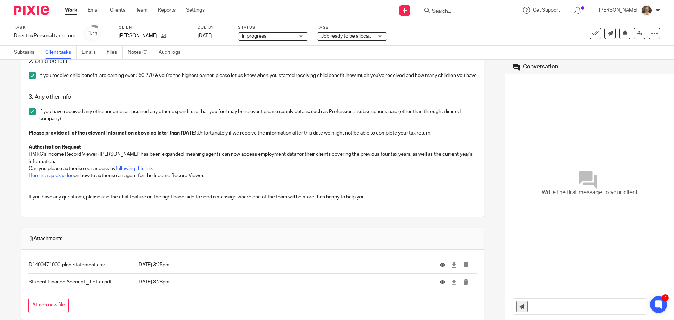
scroll to position [1074, 0]
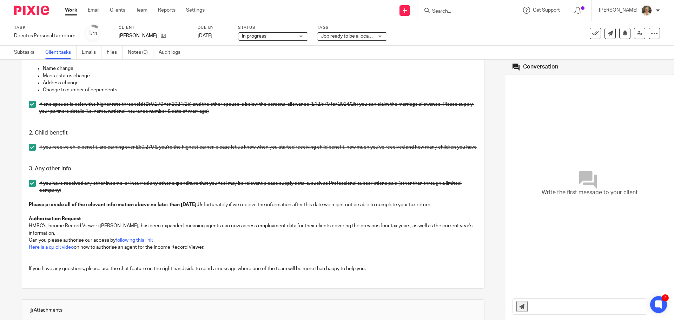
click at [506, 255] on div "Write the first message to your client" at bounding box center [590, 183] width 168 height 218
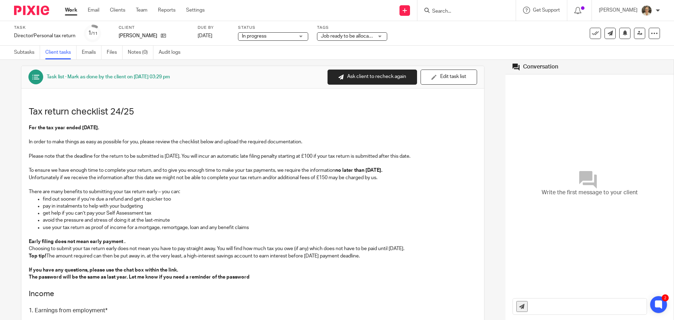
scroll to position [0, 0]
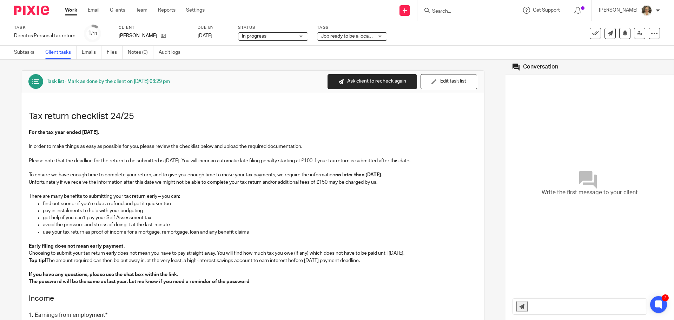
click at [155, 35] on div "[PERSON_NAME]" at bounding box center [154, 35] width 70 height 7
click at [161, 35] on icon at bounding box center [163, 35] width 5 height 5
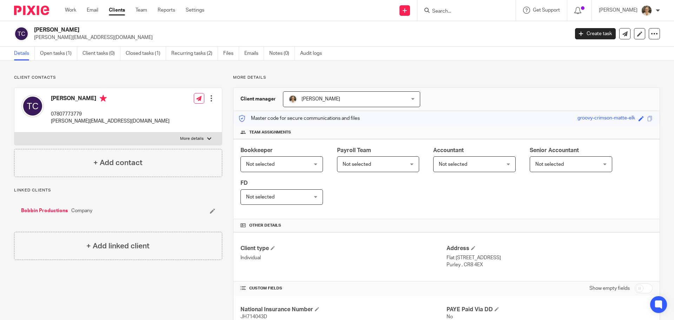
drag, startPoint x: 51, startPoint y: 98, endPoint x: 74, endPoint y: 98, distance: 23.2
click at [74, 98] on h4 "[PERSON_NAME]" at bounding box center [110, 99] width 119 height 9
copy h4 "[PERSON_NAME]"
drag, startPoint x: 96, startPoint y: 123, endPoint x: 51, endPoint y: 124, distance: 45.3
click at [51, 124] on div "[PERSON_NAME] 07807773779 [PERSON_NAME][EMAIL_ADDRESS][DOMAIN_NAME]" at bounding box center [95, 109] width 148 height 37
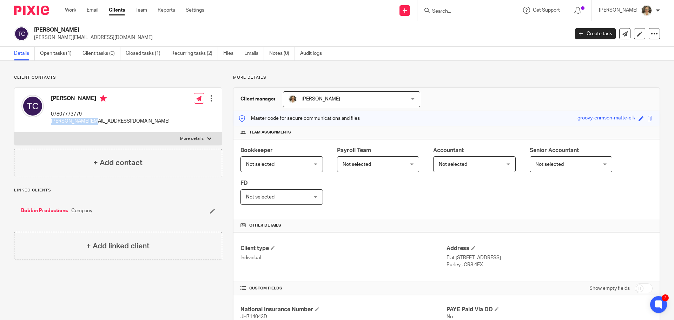
copy p "[PERSON_NAME][EMAIL_ADDRESS][DOMAIN_NAME]"
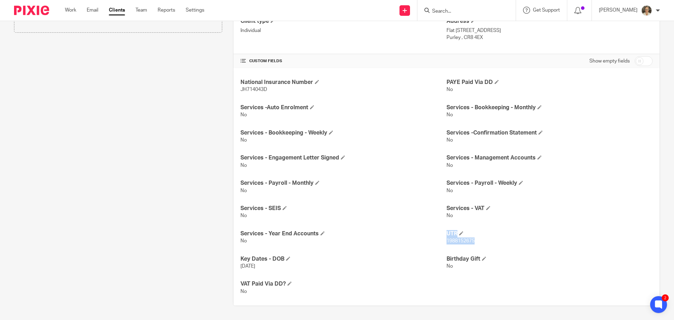
drag, startPoint x: 442, startPoint y: 243, endPoint x: 474, endPoint y: 243, distance: 32.3
click at [474, 243] on div "National Insurance Number JH714043D PAYE Paid Via DD No Services -Auto Enrolmen…" at bounding box center [446, 186] width 426 height 237
click at [475, 242] on p "1988152675" at bounding box center [550, 240] width 206 height 7
click at [475, 241] on p "1988152675" at bounding box center [550, 240] width 206 height 7
drag, startPoint x: 473, startPoint y: 240, endPoint x: 442, endPoint y: 242, distance: 30.2
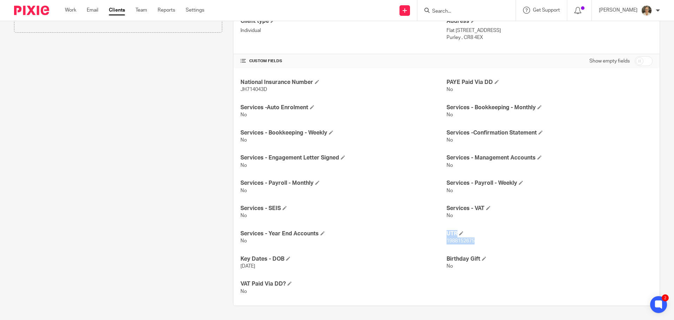
click at [442, 242] on div "National Insurance Number JH714043D PAYE Paid Via DD No Services -Auto Enrolmen…" at bounding box center [446, 186] width 426 height 237
drag, startPoint x: 447, startPoint y: 265, endPoint x: 444, endPoint y: 260, distance: 5.8
click at [447, 264] on span "No" at bounding box center [450, 266] width 6 height 5
drag, startPoint x: 443, startPoint y: 241, endPoint x: 474, endPoint y: 241, distance: 30.9
click at [474, 241] on p "1988152675" at bounding box center [550, 240] width 206 height 7
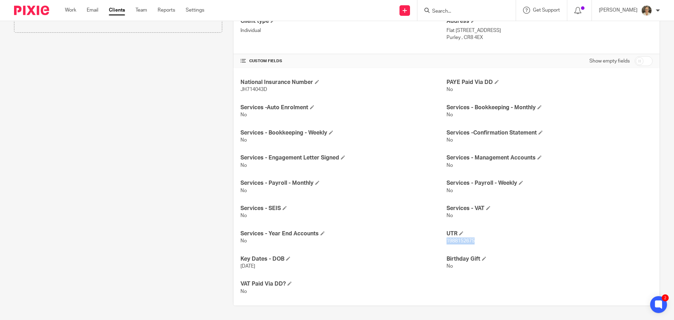
copy span "1988152675"
drag, startPoint x: 259, startPoint y: 89, endPoint x: 265, endPoint y: 90, distance: 6.0
click at [265, 90] on span "JH714043D" at bounding box center [254, 89] width 27 height 5
copy span "JH714043D"
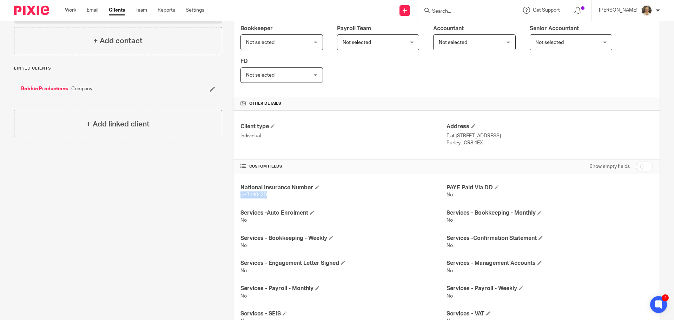
drag, startPoint x: 443, startPoint y: 136, endPoint x: 481, endPoint y: 143, distance: 39.2
click at [481, 143] on div "Address Flat 22, 130 Brighton Road Purley , CR8 4EX" at bounding box center [550, 135] width 206 height 24
copy div "Flat 22, 130 Brighton Road Purley , CR8 4EX"
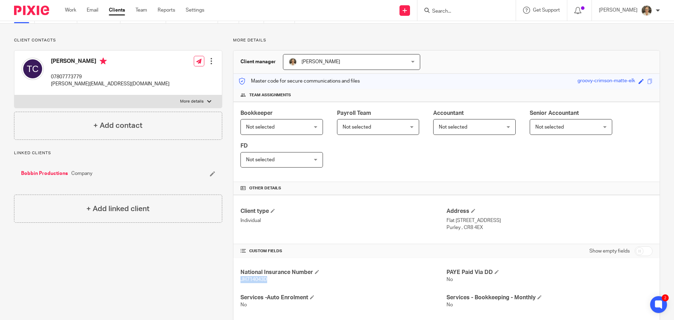
scroll to position [0, 0]
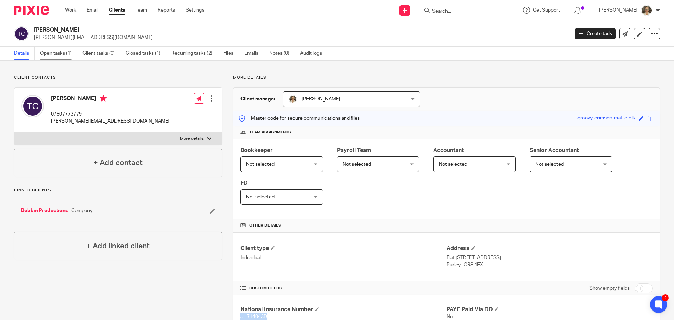
click at [60, 58] on link "Open tasks (1)" at bounding box center [58, 54] width 37 height 14
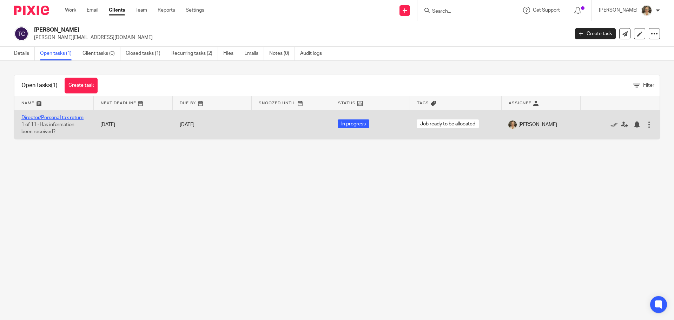
click at [51, 117] on link "Director/Personal tax return" at bounding box center [52, 117] width 62 height 5
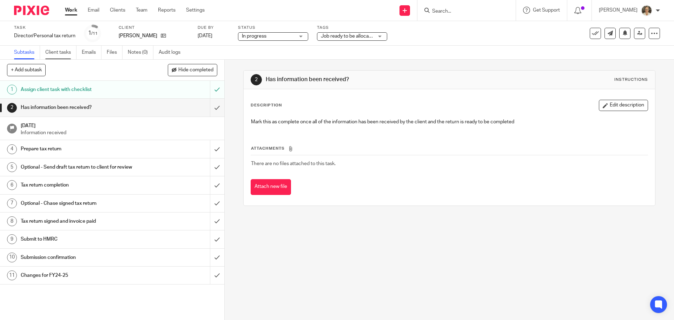
click at [60, 48] on link "Client tasks" at bounding box center [60, 53] width 31 height 14
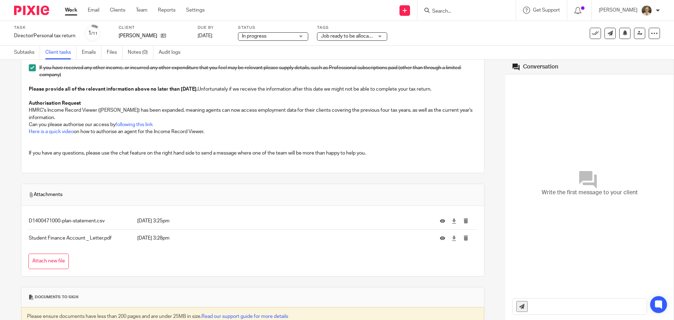
scroll to position [1249, 0]
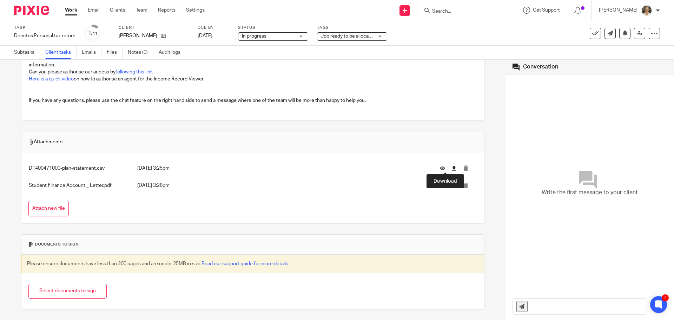
click at [452, 170] on icon at bounding box center [454, 168] width 5 height 5
click at [452, 185] on icon at bounding box center [454, 185] width 5 height 5
click at [86, 48] on link "Emails" at bounding box center [92, 53] width 20 height 14
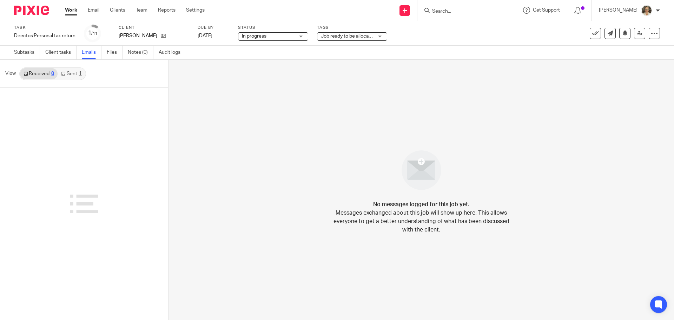
click at [72, 72] on link "Sent 1" at bounding box center [71, 73] width 27 height 11
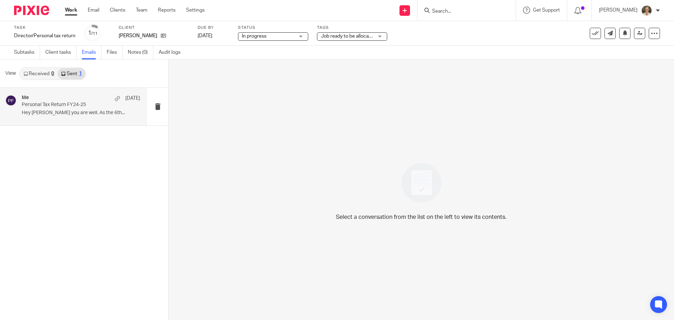
click at [70, 106] on p "Personal Tax Return FY24-25" at bounding box center [69, 105] width 95 height 6
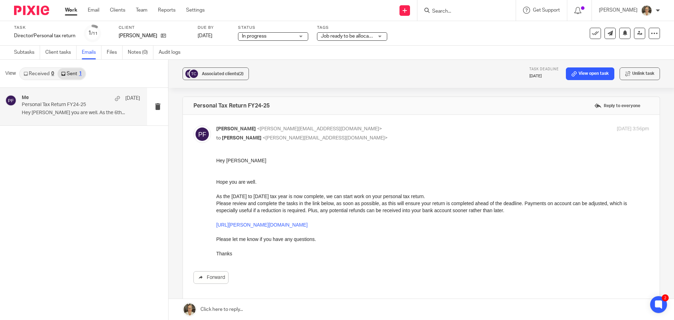
click at [292, 313] on link at bounding box center [422, 309] width 506 height 21
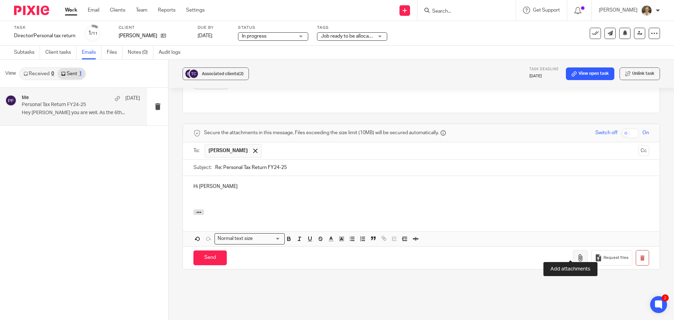
click at [578, 251] on button "button" at bounding box center [580, 258] width 15 height 16
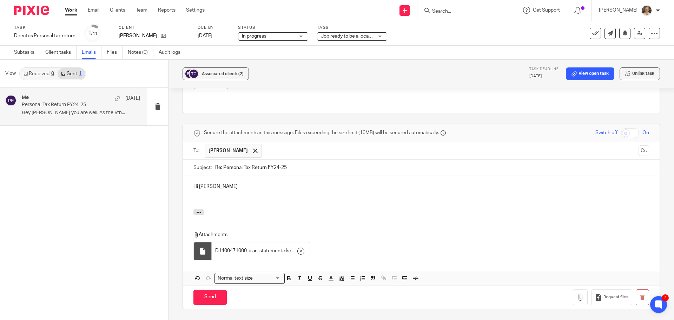
click at [567, 211] on div "Attachments D1400471000-plan-statement . xlsx" at bounding box center [421, 236] width 477 height 54
click at [210, 190] on p at bounding box center [421, 193] width 456 height 7
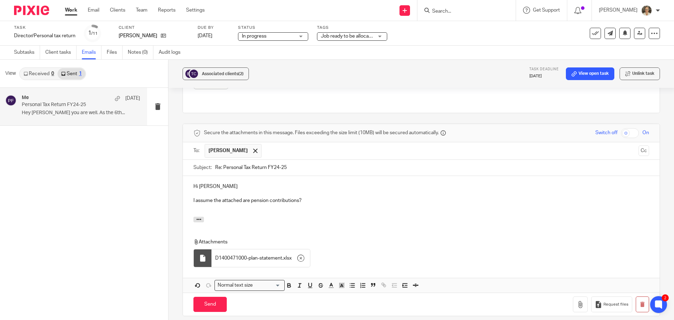
click at [251, 197] on p "I assume the attached are pension contributions?" at bounding box center [421, 200] width 456 height 7
drag, startPoint x: 423, startPoint y: 191, endPoint x: 447, endPoint y: 193, distance: 24.0
click at [447, 197] on p "I assume the attached are pension contributions you have paid personally? Can y…" at bounding box center [421, 200] width 456 height 7
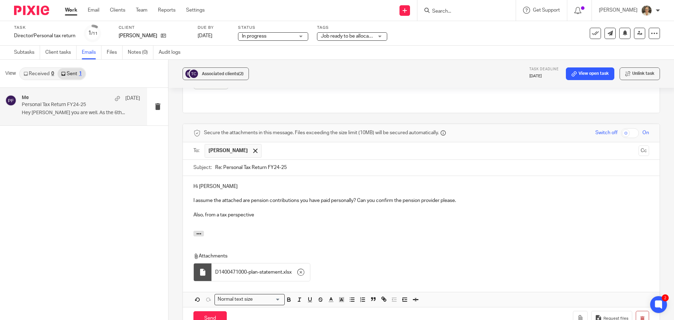
drag, startPoint x: 257, startPoint y: 205, endPoint x: 191, endPoint y: 209, distance: 66.1
click at [191, 209] on div "Hi [PERSON_NAME] assume the attached are pension contributions you have paid pe…" at bounding box center [421, 203] width 477 height 55
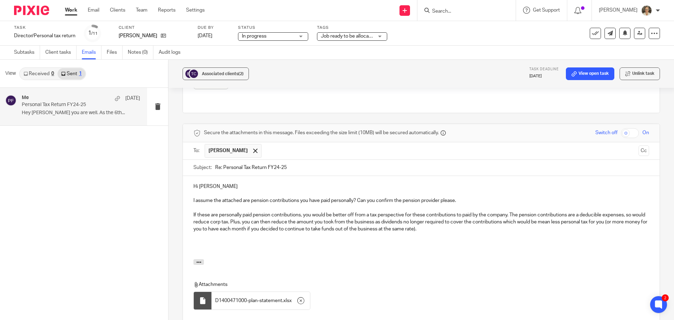
click at [454, 221] on p "If these are personally paid pension contributions, you would be better off fro…" at bounding box center [421, 221] width 456 height 21
click at [314, 160] on input "Re: Personal Tax Return FY24-25" at bounding box center [432, 168] width 434 height 16
type input "Re: Personal Tax Return FY24-25. Follow up request."
click at [484, 221] on p "If these are personally paid pension contributions, you would be better off fro…" at bounding box center [421, 221] width 456 height 21
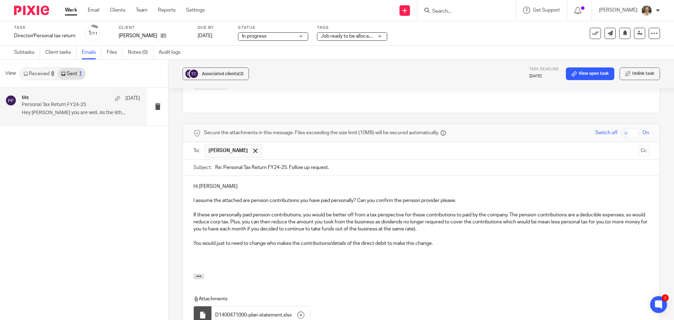
drag, startPoint x: 406, startPoint y: 235, endPoint x: 445, endPoint y: 235, distance: 39.0
click at [445, 240] on p "You would just to need to change who makes the contributions/details of the dir…" at bounding box center [421, 243] width 456 height 7
click at [249, 240] on p "You would just to need to change who makes the contributions/details of the dir…" at bounding box center [421, 243] width 456 height 7
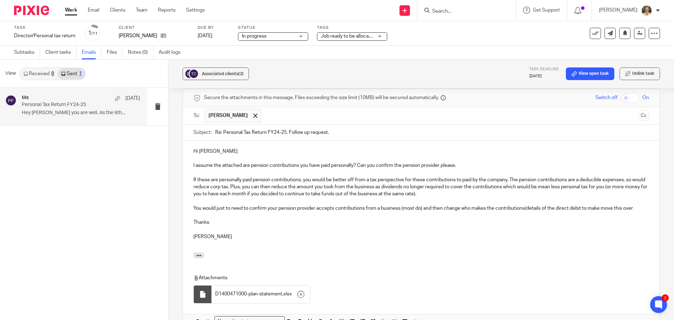
scroll to position [159, 0]
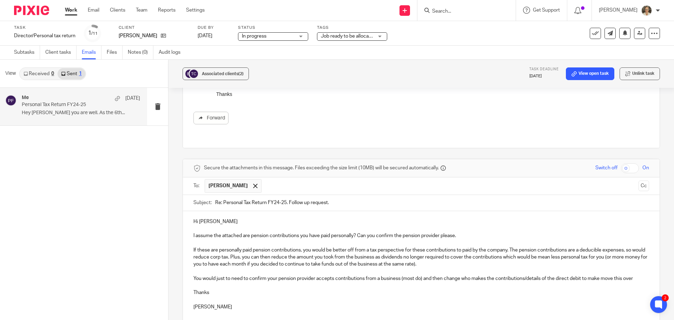
click at [621, 163] on input "checkbox" at bounding box center [630, 168] width 18 height 10
checkbox input "true"
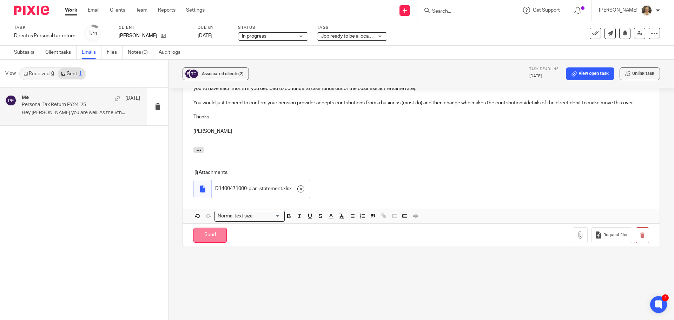
click at [212, 228] on input "Send" at bounding box center [209, 235] width 33 height 15
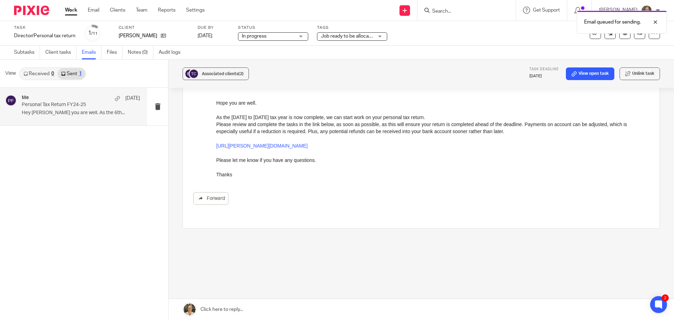
scroll to position [72, 0]
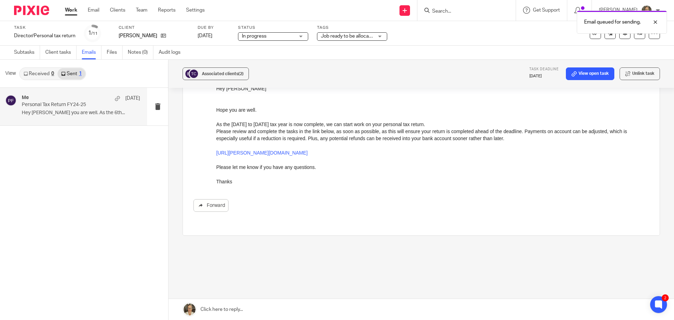
click at [363, 39] on span "Job ready to be allocated" at bounding box center [347, 36] width 53 height 7
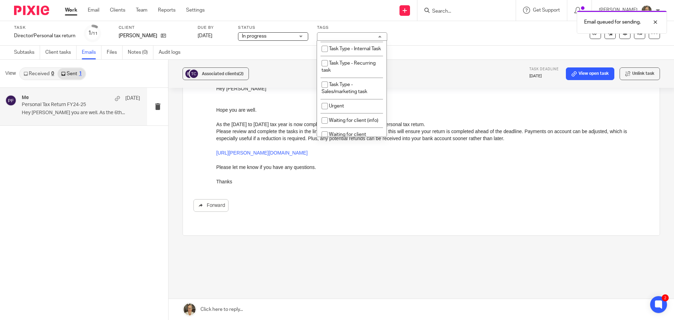
scroll to position [240, 0]
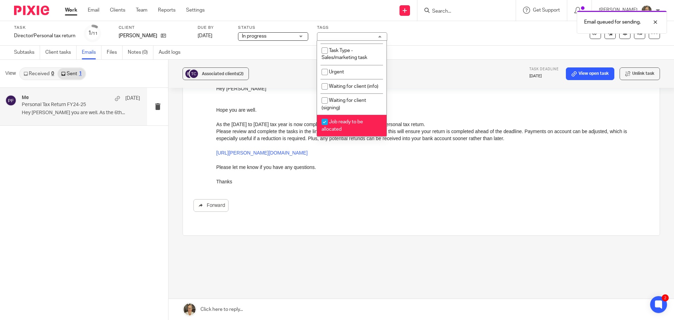
click at [340, 126] on li "Job ready to be allocated" at bounding box center [352, 125] width 70 height 21
checkbox input "false"
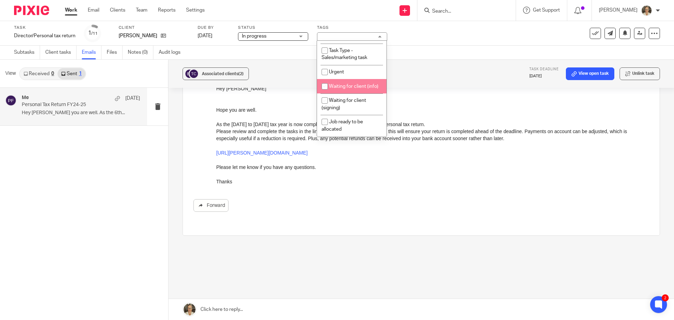
click at [340, 84] on li "Waiting for client (info)" at bounding box center [352, 86] width 70 height 14
checkbox input "true"
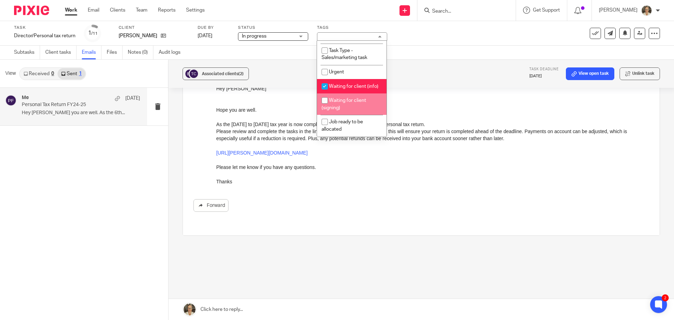
click at [422, 134] on p "Please review and complete the tasks in the link below, as soon as possible, as…" at bounding box center [432, 149] width 433 height 43
